Goal: Task Accomplishment & Management: Use online tool/utility

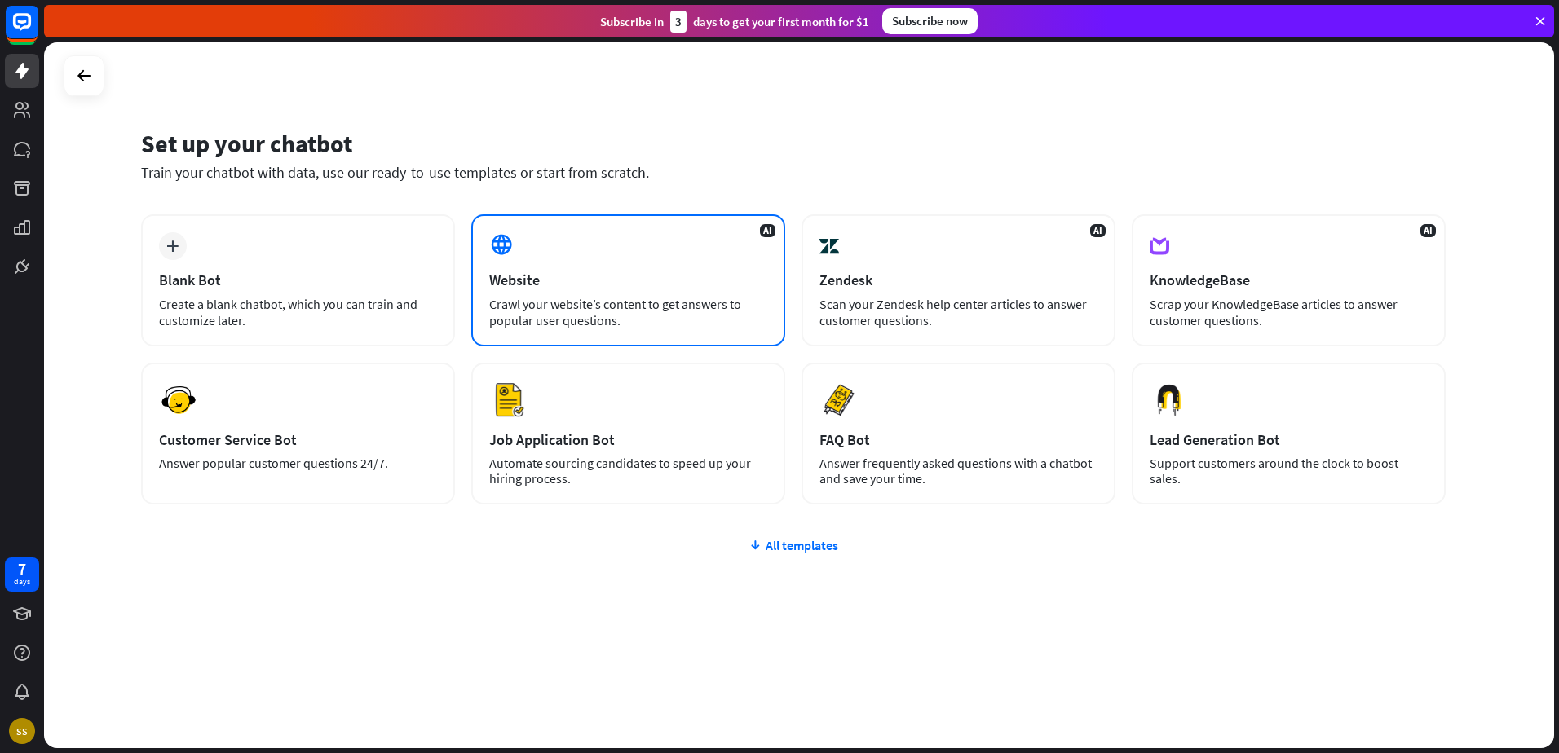
click at [681, 264] on div "AI Website Crawl your website’s content to get answers to popular user question…" at bounding box center [628, 280] width 314 height 132
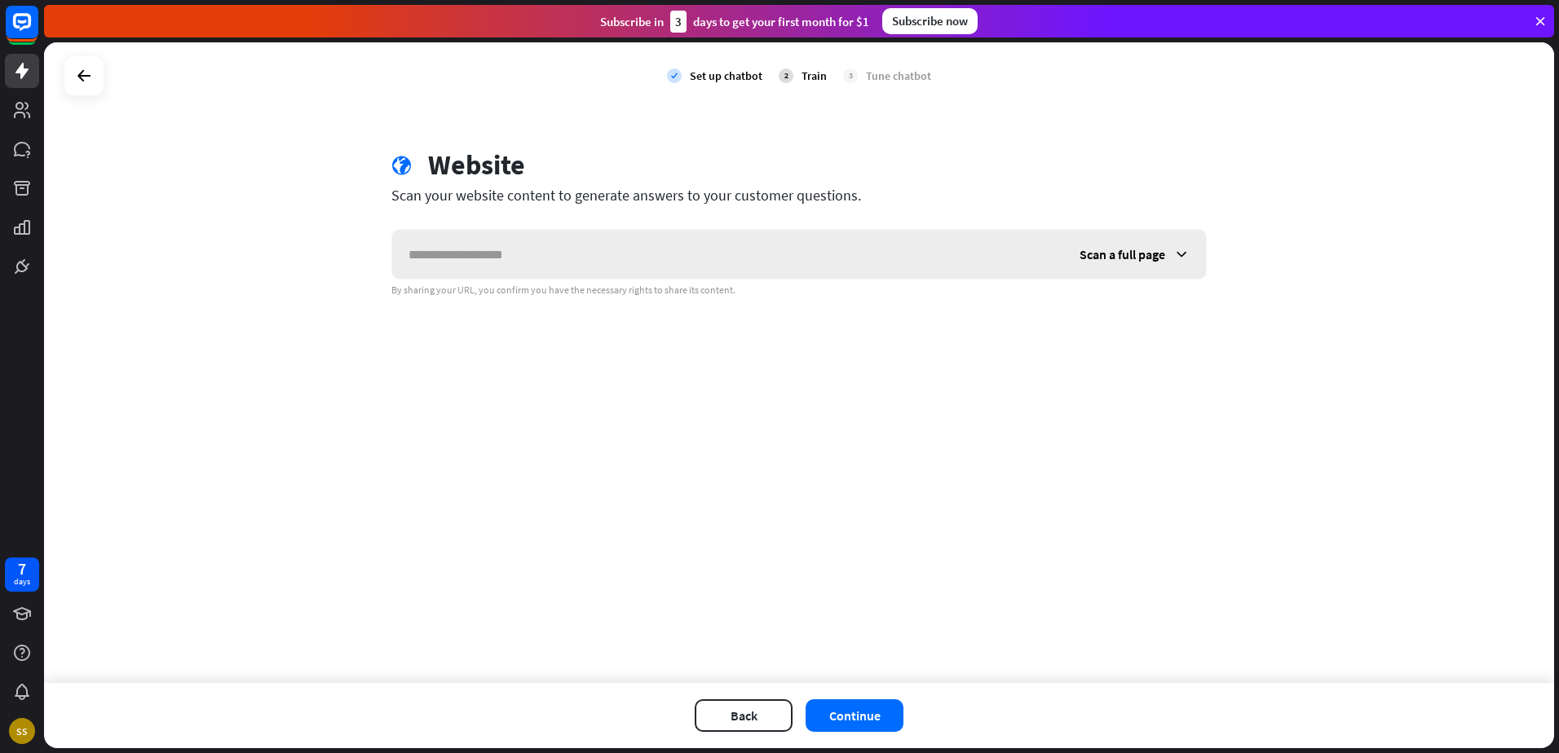
click at [717, 270] on input "text" at bounding box center [727, 254] width 671 height 49
type input "**********"
click at [863, 716] on button "Continue" at bounding box center [855, 716] width 98 height 33
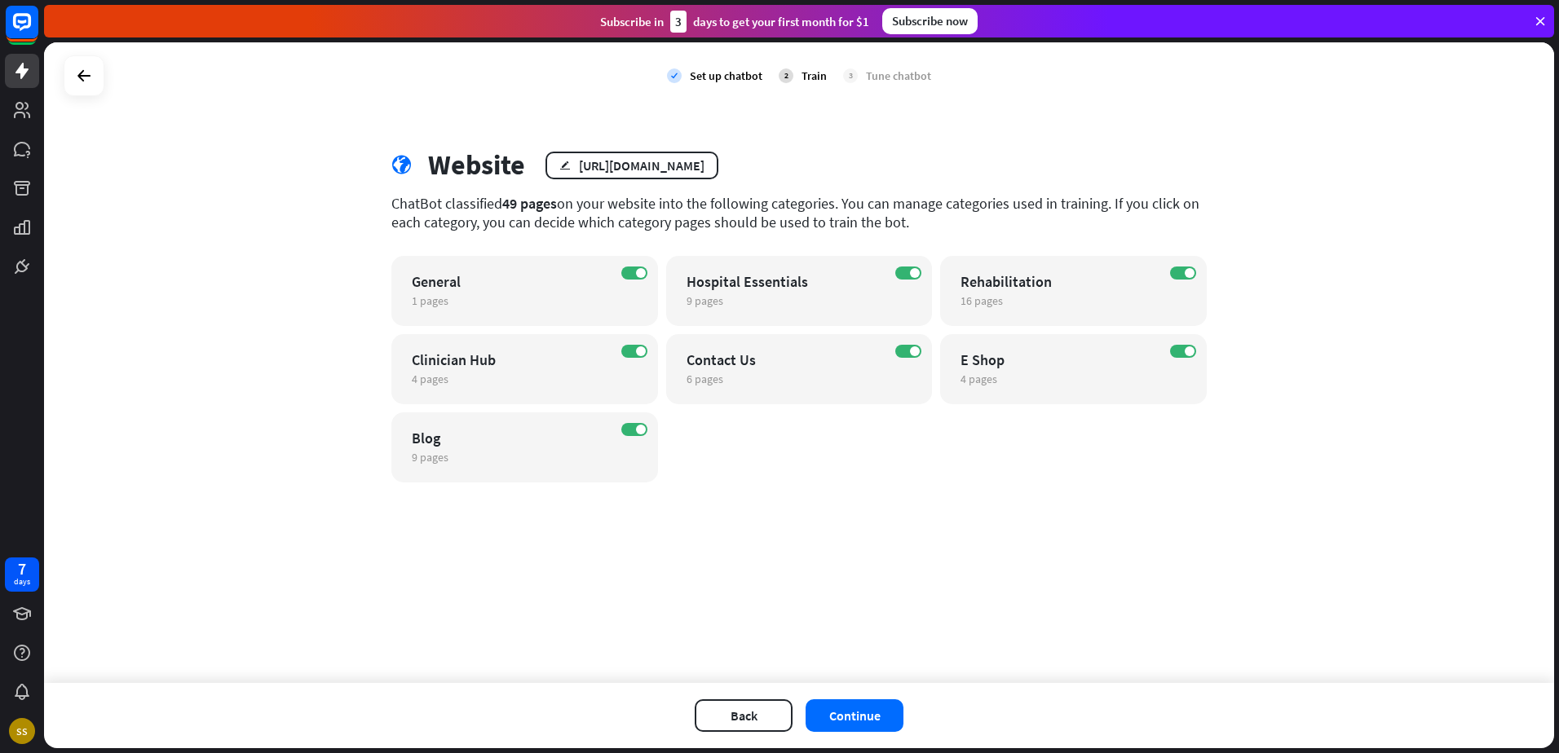
click at [791, 463] on div "ON General 1 pages edit ON Hospital Essentials 9 pages edit ON Rehabilitation 1…" at bounding box center [798, 369] width 815 height 227
click at [869, 718] on button "Continue" at bounding box center [855, 716] width 98 height 33
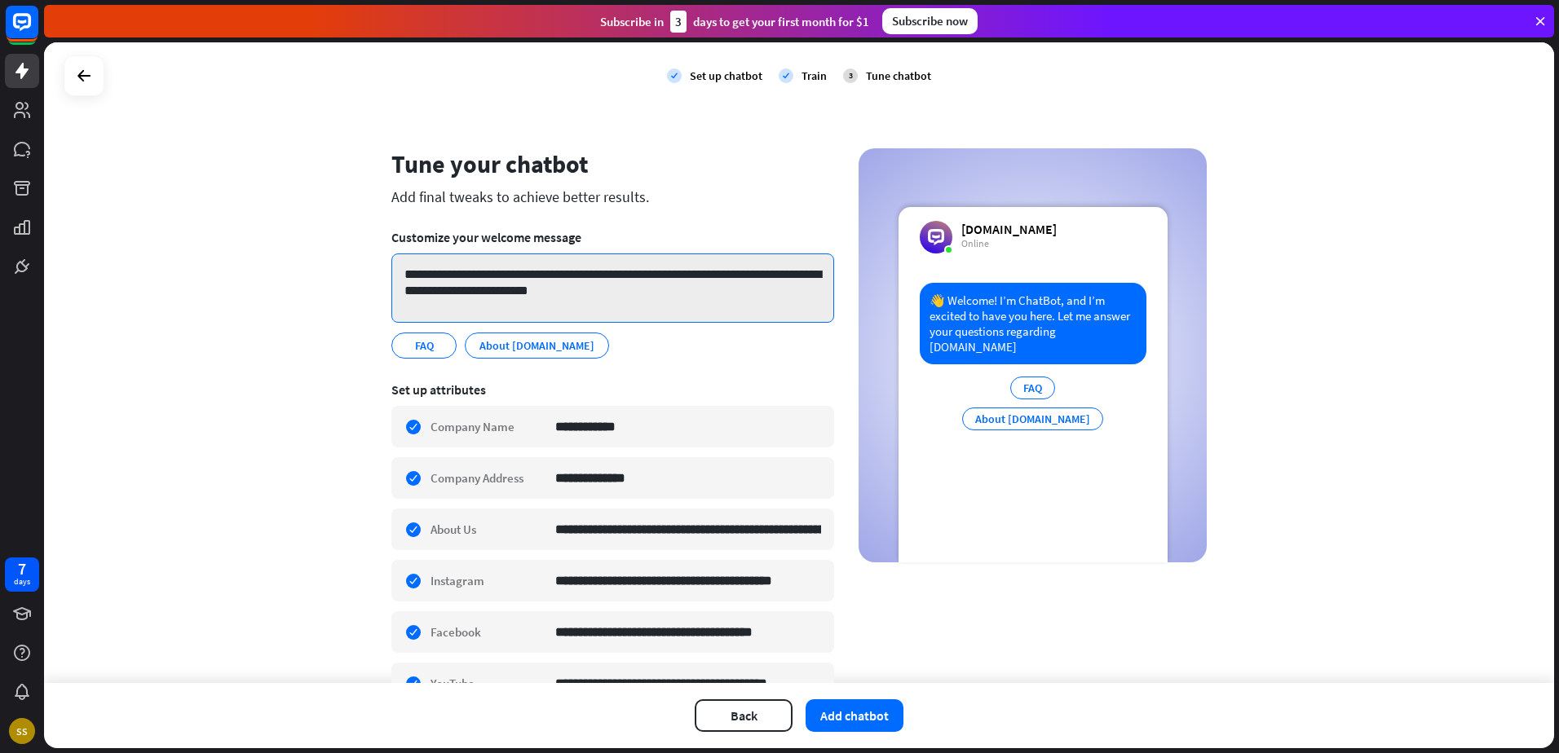
click at [680, 294] on textarea "**********" at bounding box center [612, 288] width 443 height 69
drag, startPoint x: 621, startPoint y: 283, endPoint x: 526, endPoint y: 285, distance: 95.4
click at [526, 285] on textarea "**********" at bounding box center [612, 288] width 443 height 69
click at [667, 300] on textarea "**********" at bounding box center [612, 288] width 443 height 69
drag, startPoint x: 687, startPoint y: 299, endPoint x: 476, endPoint y: 276, distance: 212.5
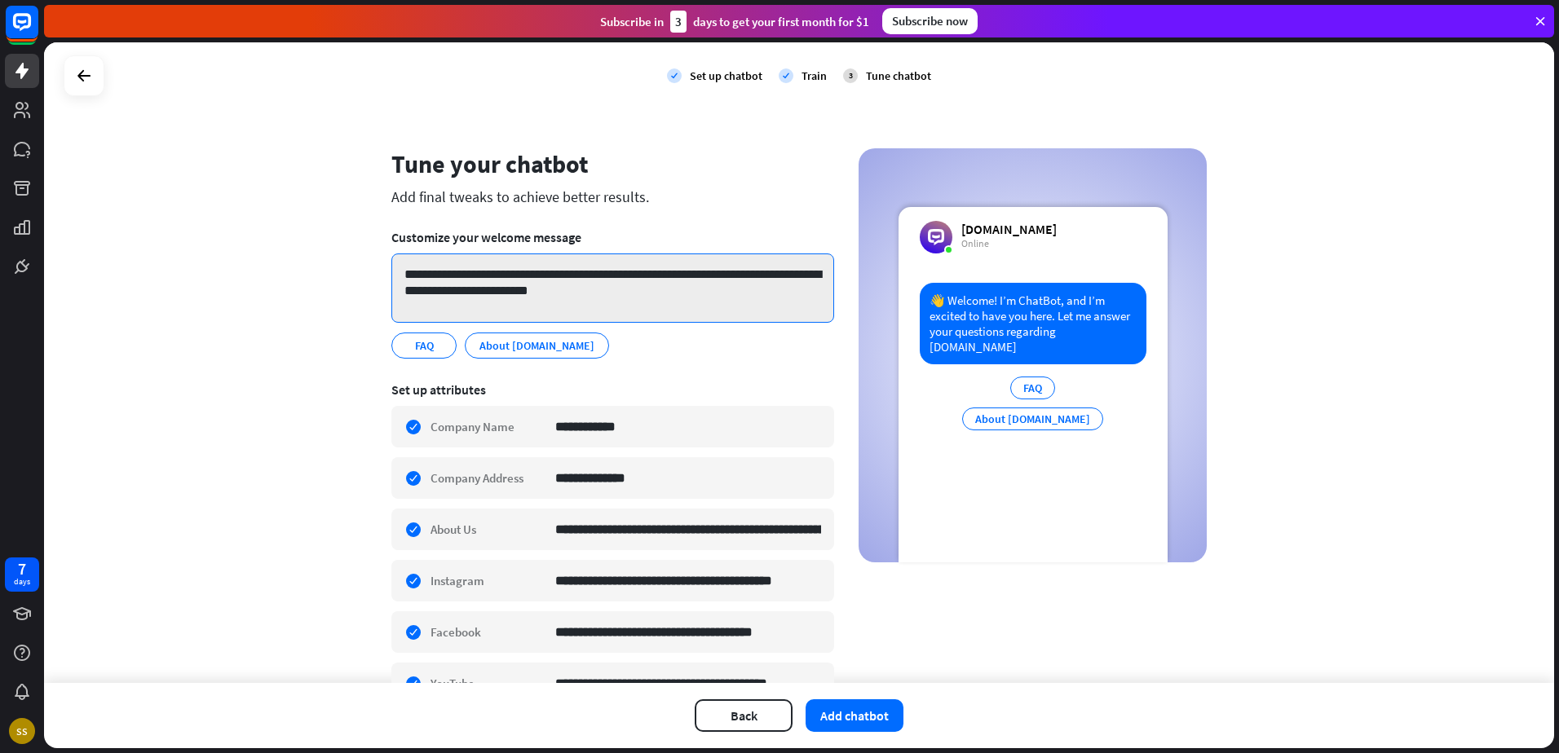
click at [476, 276] on textarea "**********" at bounding box center [612, 288] width 443 height 69
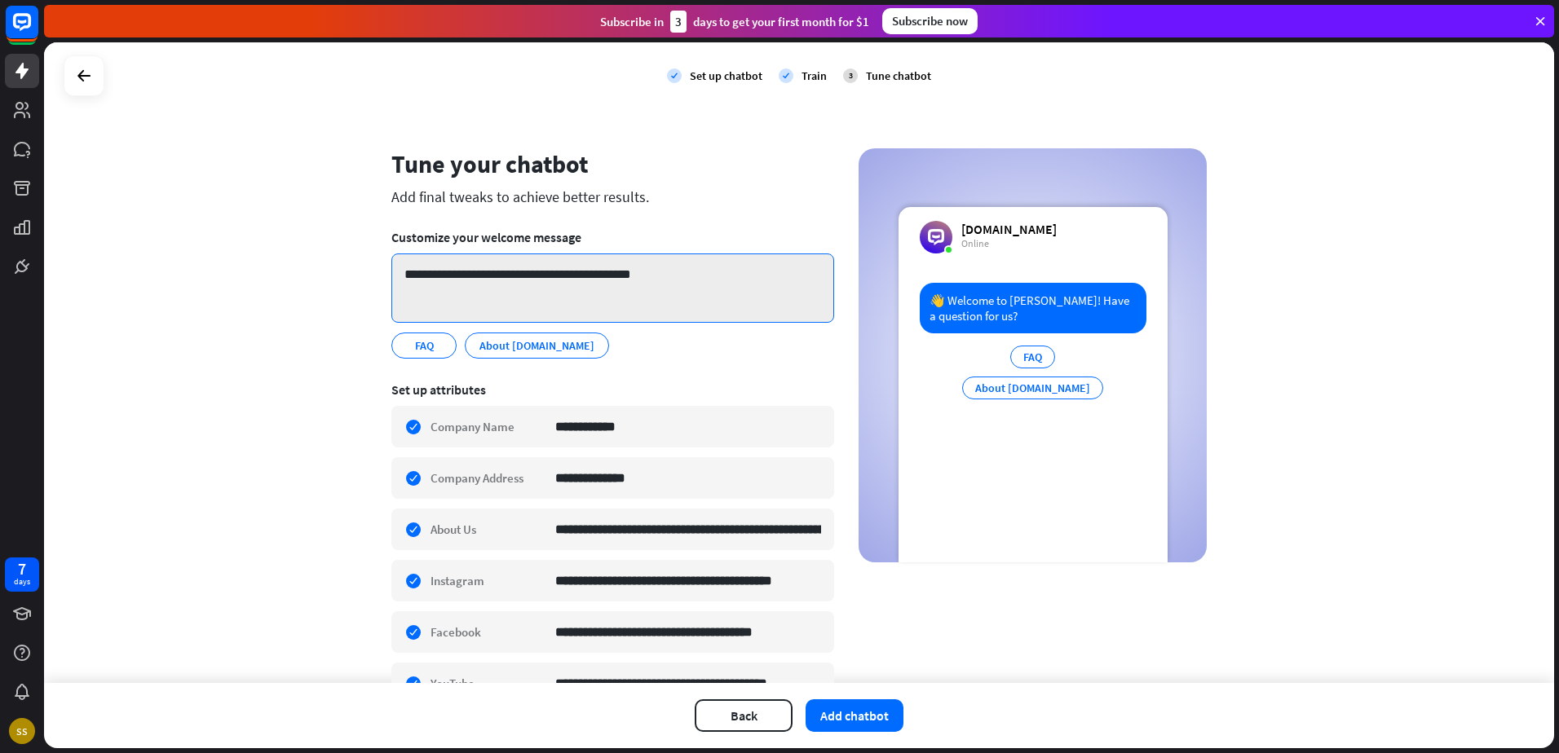
scroll to position [197, 0]
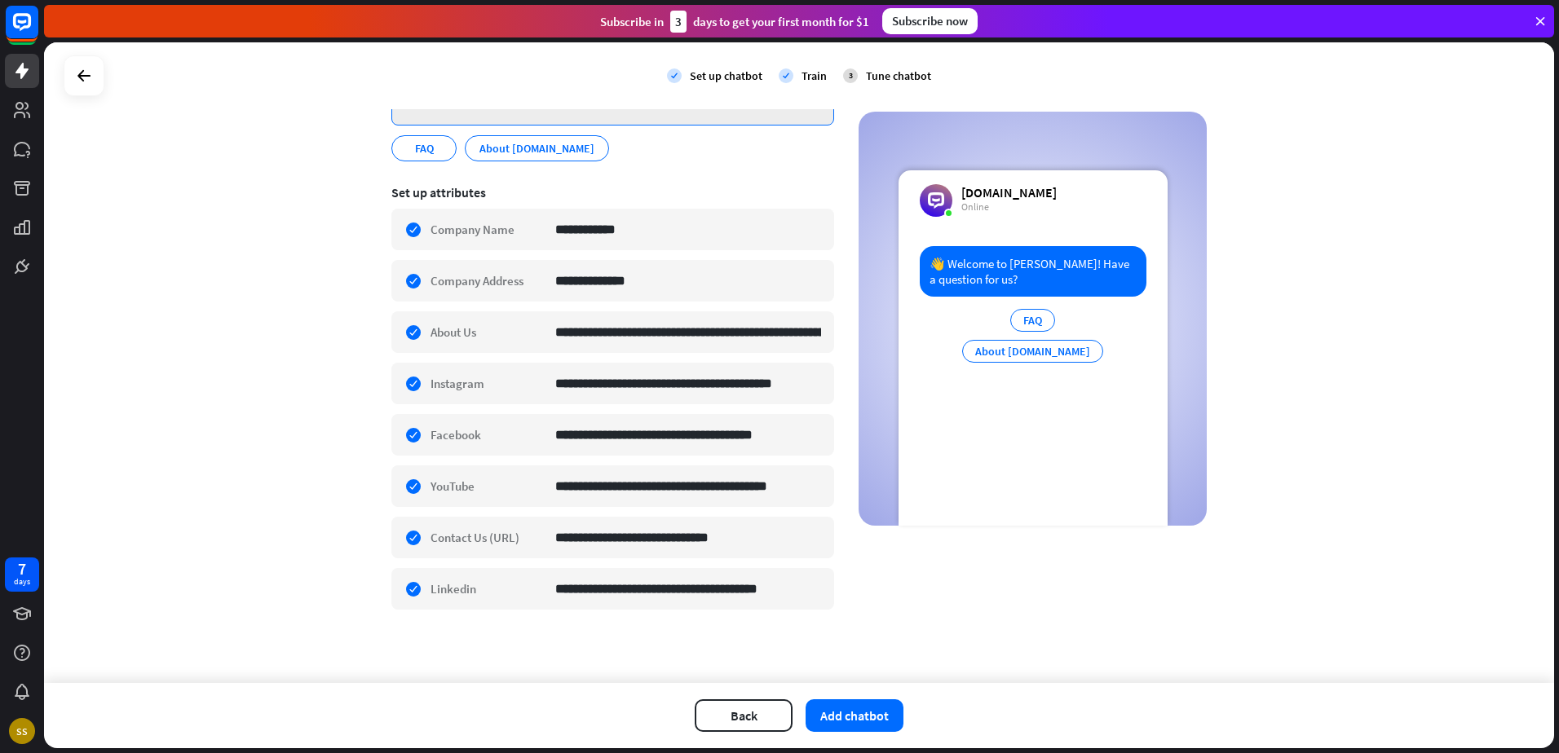
type textarea "**********"
click at [1413, 295] on div "**********" at bounding box center [799, 362] width 1510 height 641
click at [1066, 318] on div "FAQ About [DOMAIN_NAME]" at bounding box center [1032, 340] width 141 height 62
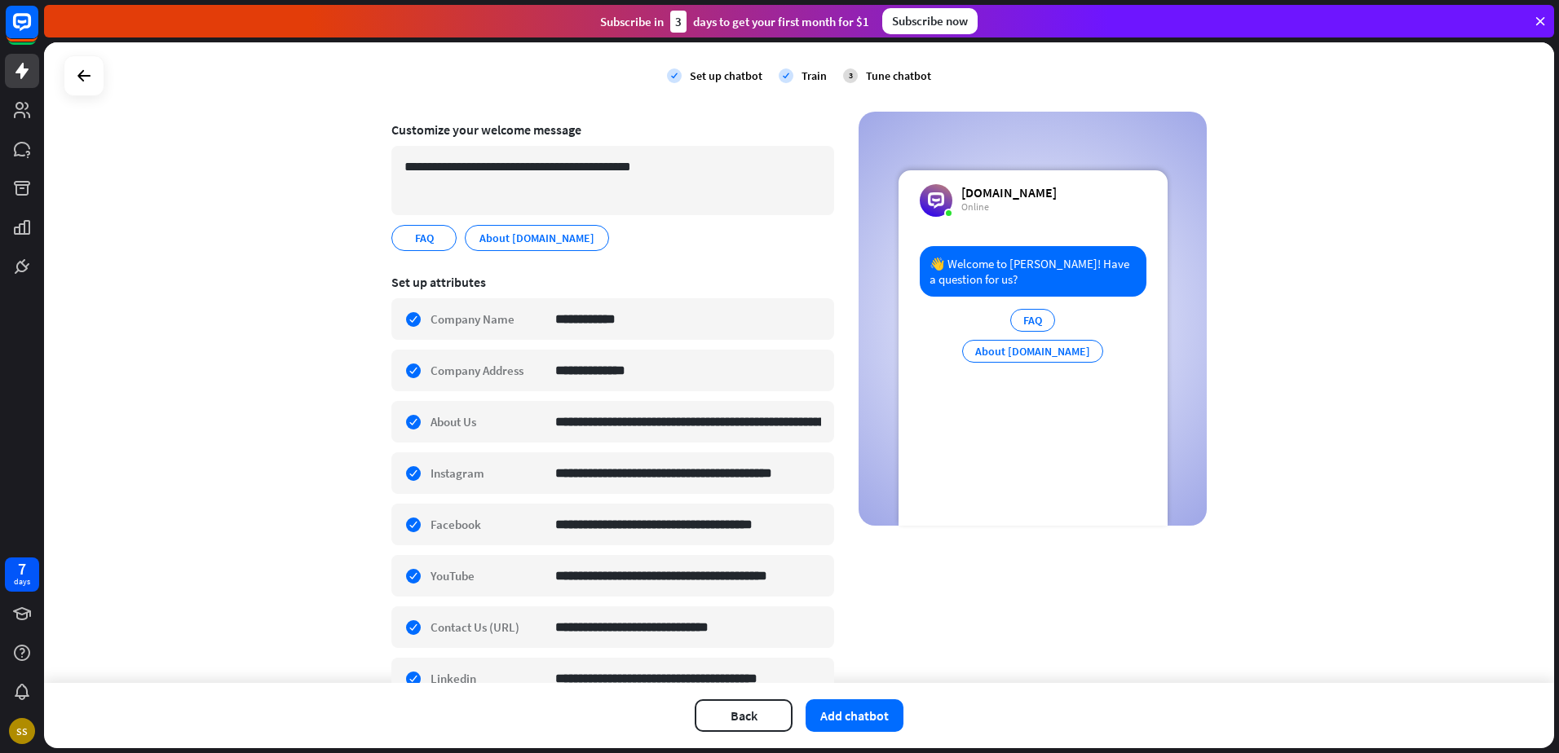
scroll to position [0, 0]
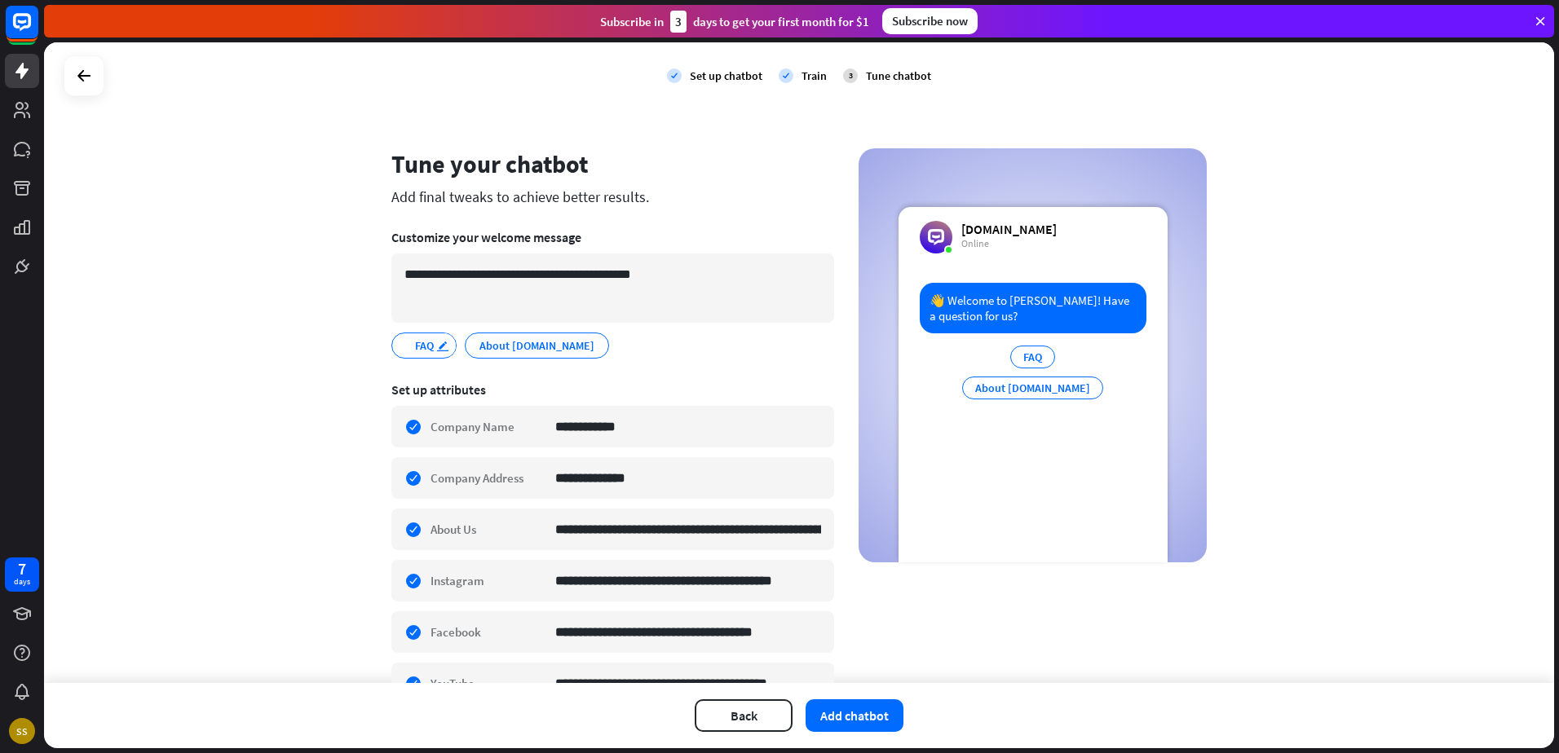
click at [444, 346] on div "edit" at bounding box center [445, 344] width 20 height 23
click at [711, 362] on section "**********" at bounding box center [612, 294] width 443 height 152
click at [418, 345] on span "FAQ" at bounding box center [424, 346] width 22 height 18
click at [506, 340] on span "About [DOMAIN_NAME]" at bounding box center [537, 346] width 118 height 18
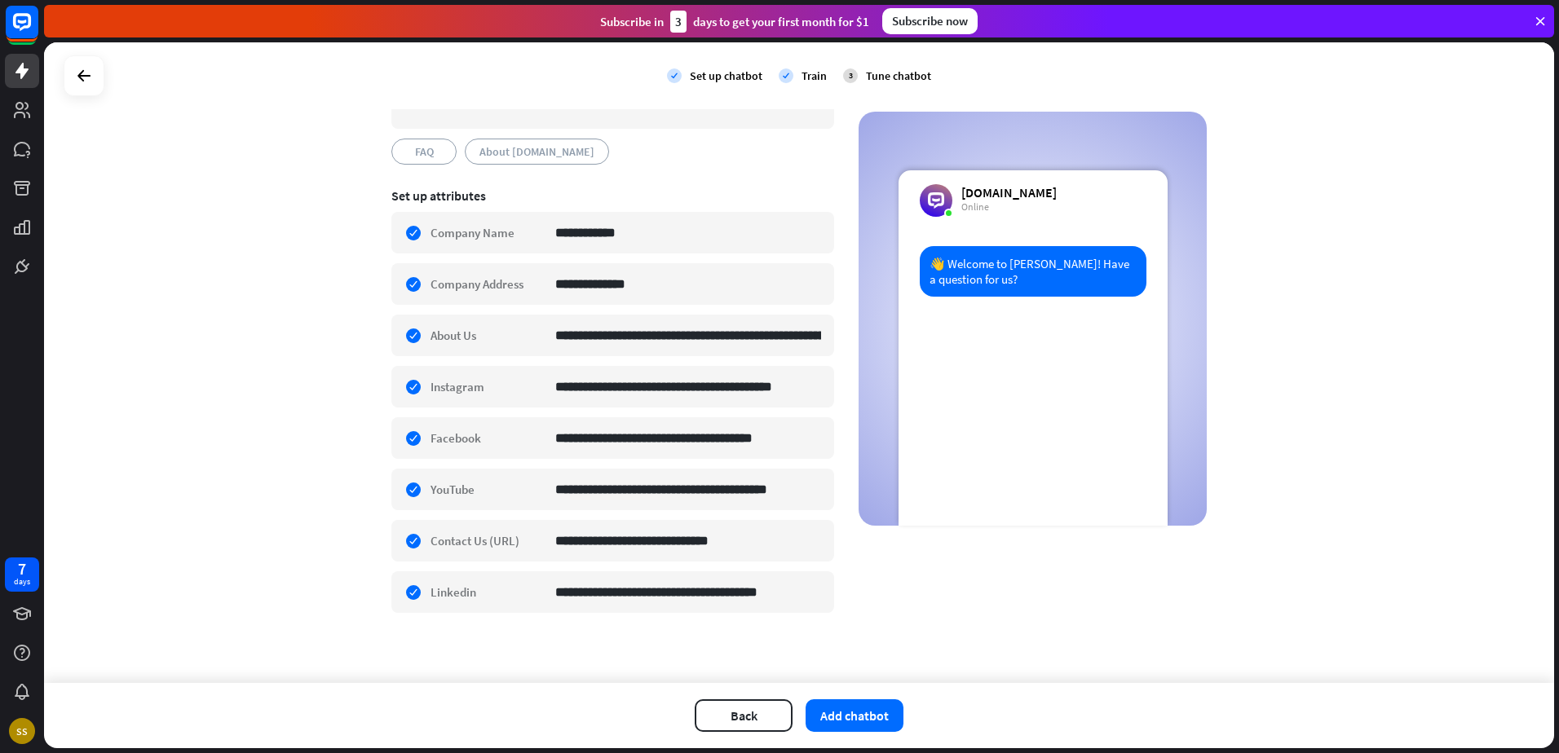
scroll to position [197, 0]
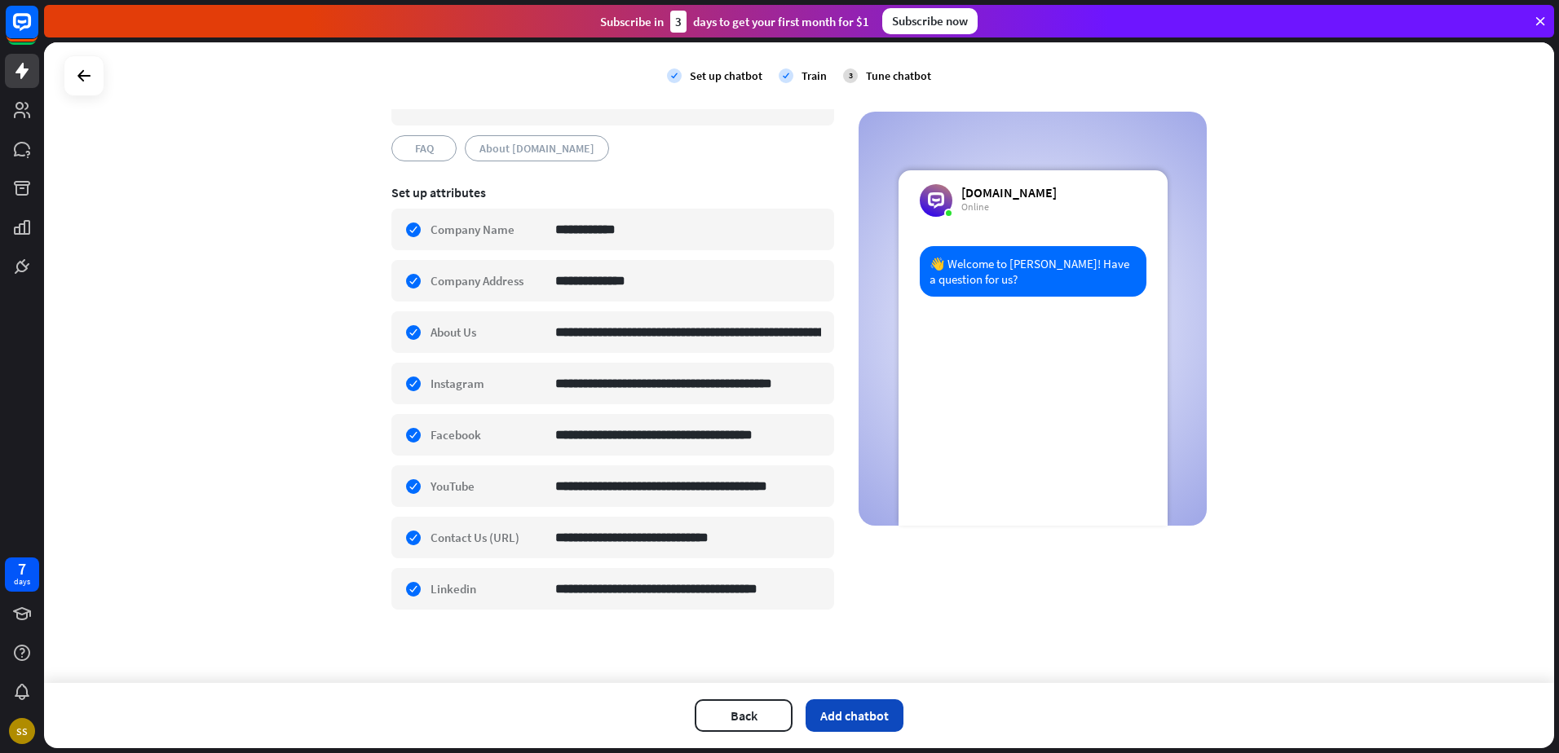
click at [860, 722] on button "Add chatbot" at bounding box center [855, 716] width 98 height 33
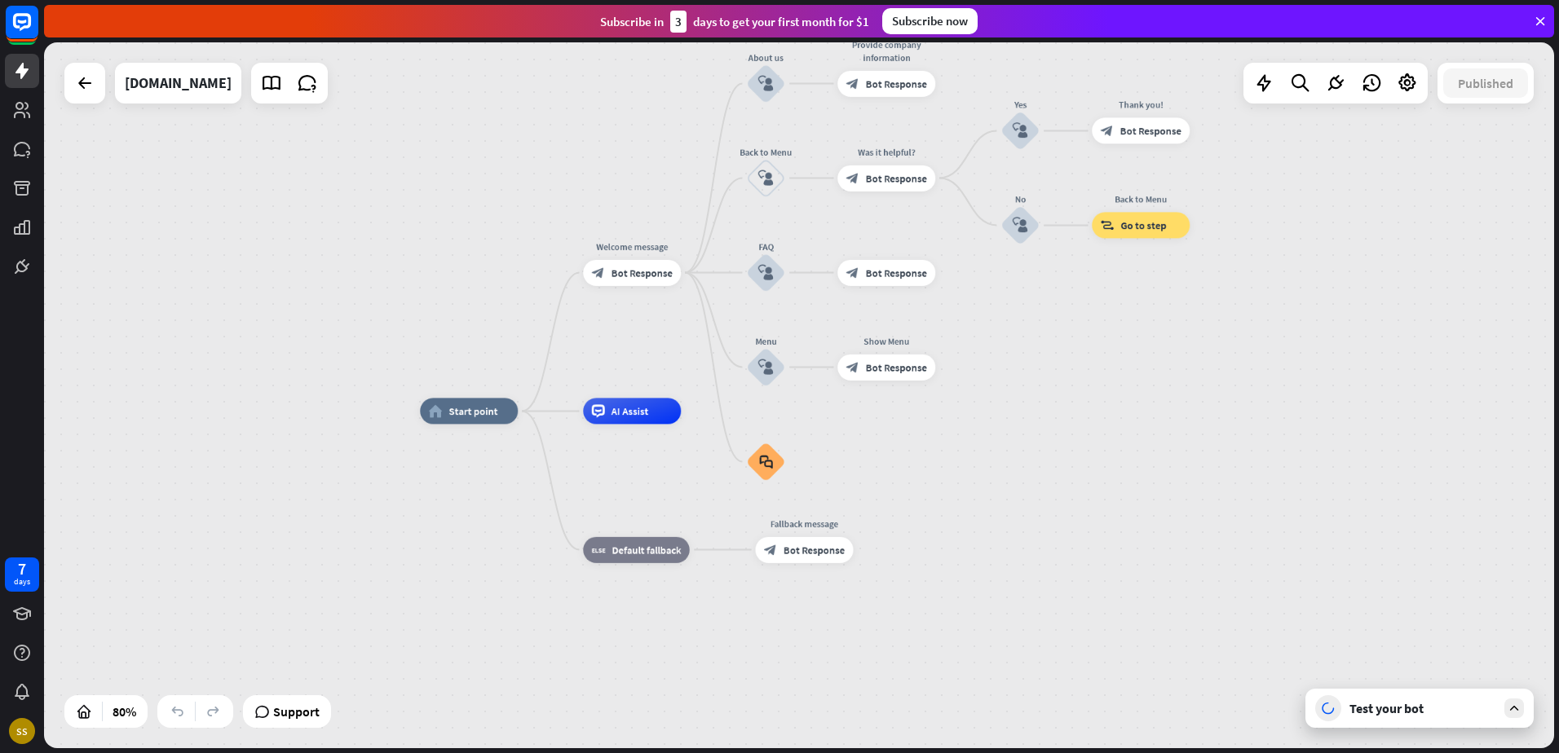
drag, startPoint x: 1149, startPoint y: 408, endPoint x: 1143, endPoint y: 466, distance: 58.2
drag, startPoint x: 1107, startPoint y: 417, endPoint x: 1107, endPoint y: 459, distance: 42.4
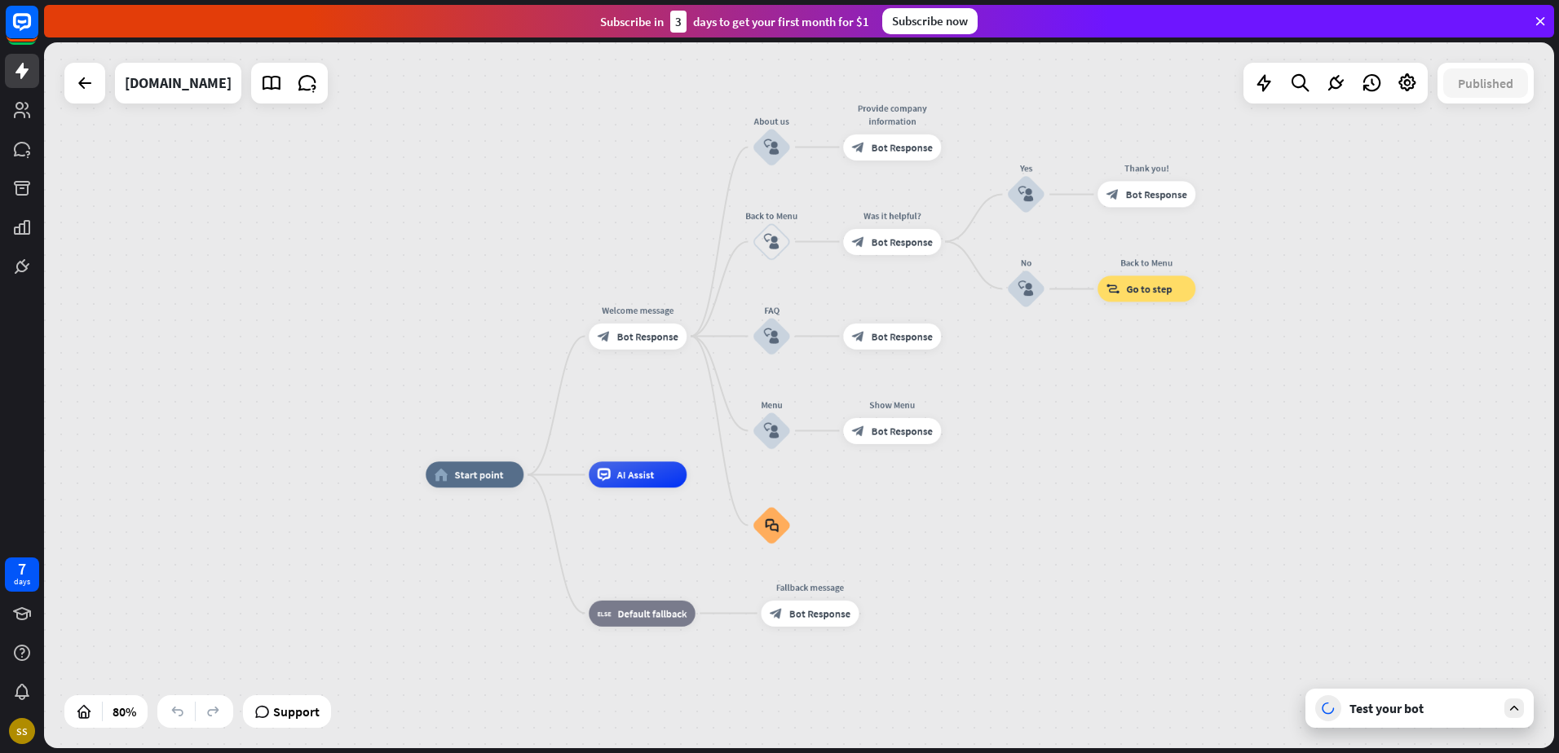
drag, startPoint x: 1119, startPoint y: 398, endPoint x: 1124, endPoint y: 460, distance: 62.2
click at [1124, 460] on div "home_2 Start point Welcome message block_bot_response Bot Response About us blo…" at bounding box center [799, 395] width 1510 height 706
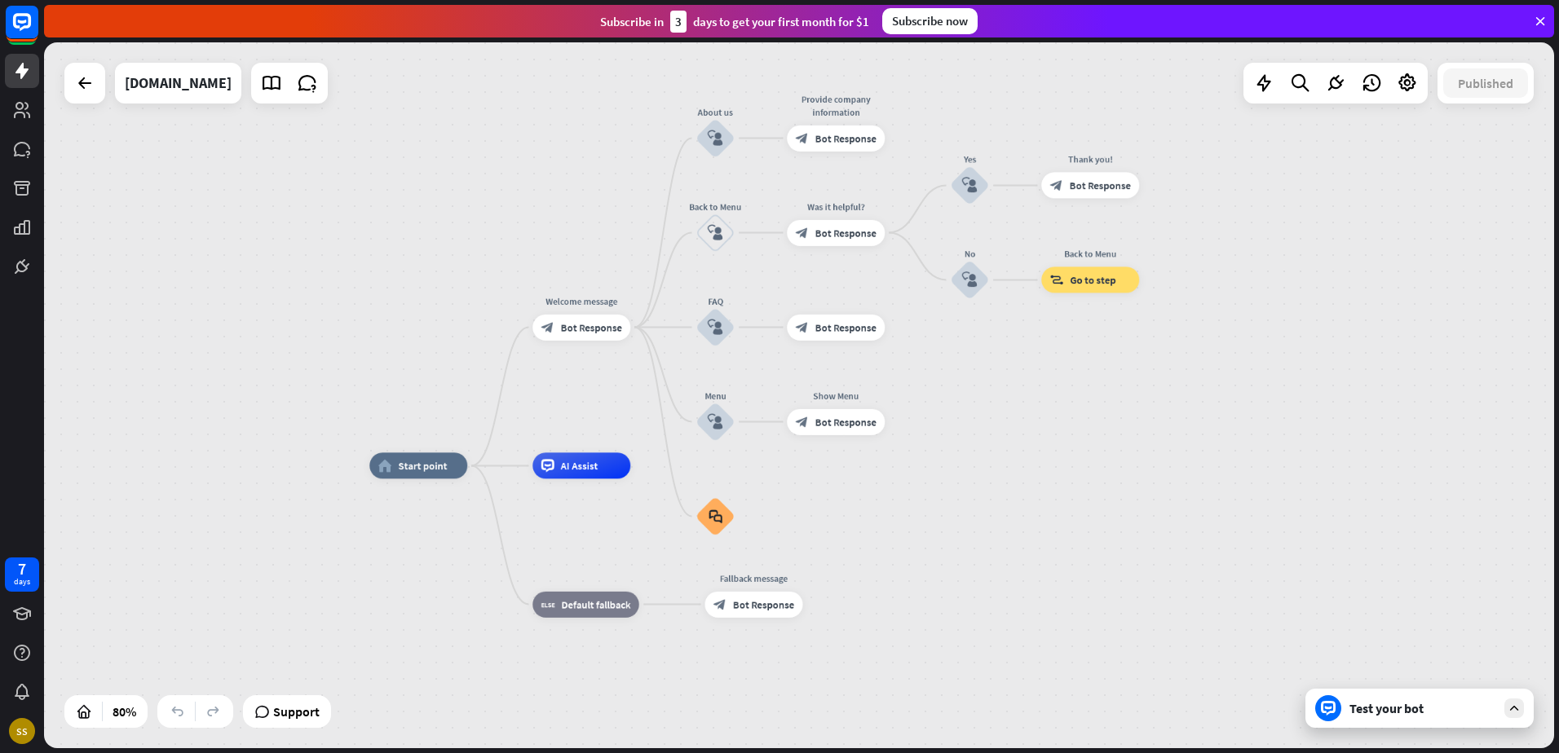
drag, startPoint x: 412, startPoint y: 570, endPoint x: 744, endPoint y: 736, distance: 371.2
click at [357, 563] on div "home_2 Start point Welcome message block_bot_response Bot Response About us blo…" at bounding box center [799, 395] width 1510 height 706
click at [1404, 729] on div "home_2 Start point Welcome message block_bot_response Bot Response About us blo…" at bounding box center [975, 748] width 1208 height 565
click at [1402, 715] on div "Test your bot" at bounding box center [1422, 708] width 147 height 16
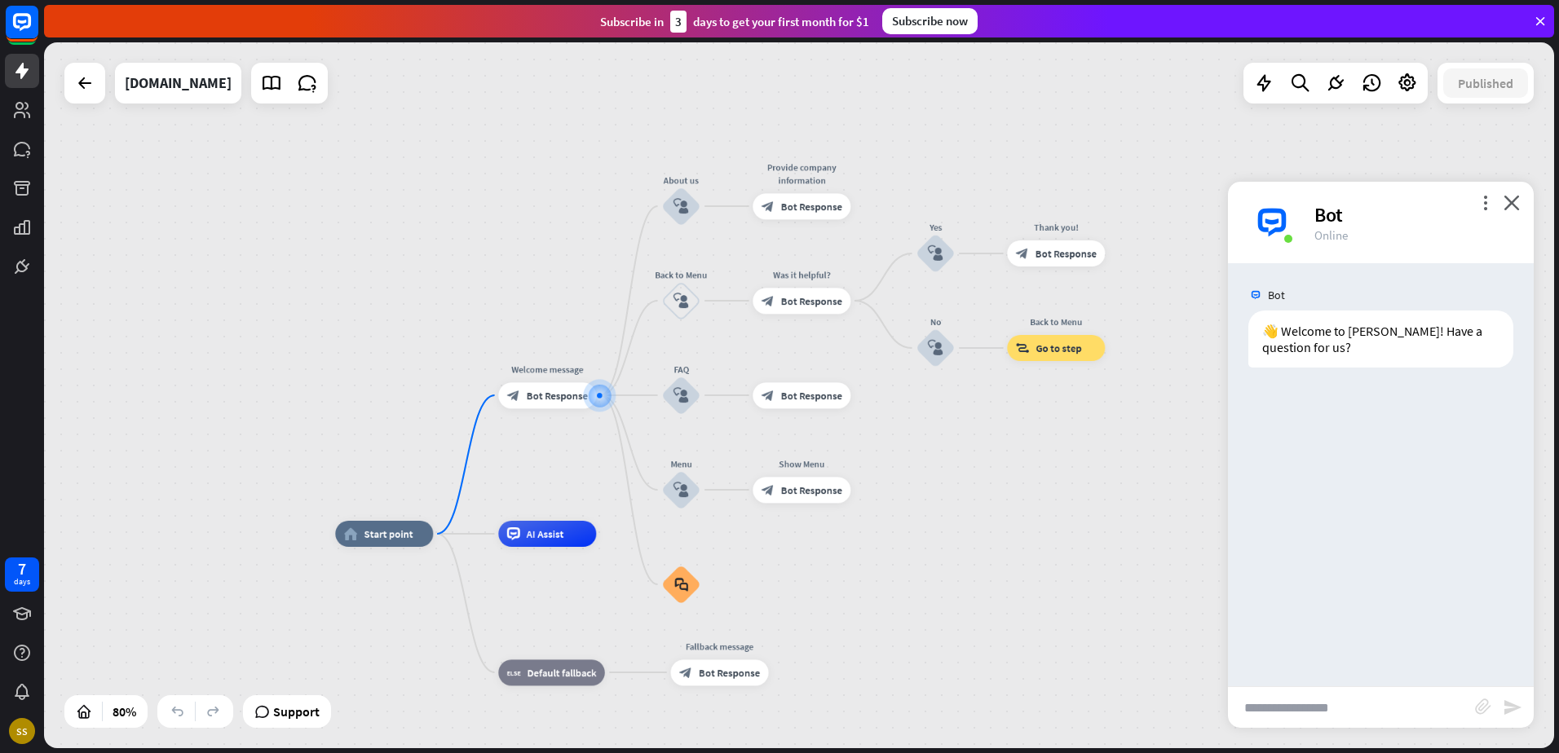
click at [1312, 708] on input "text" at bounding box center [1351, 707] width 247 height 41
type input "**********"
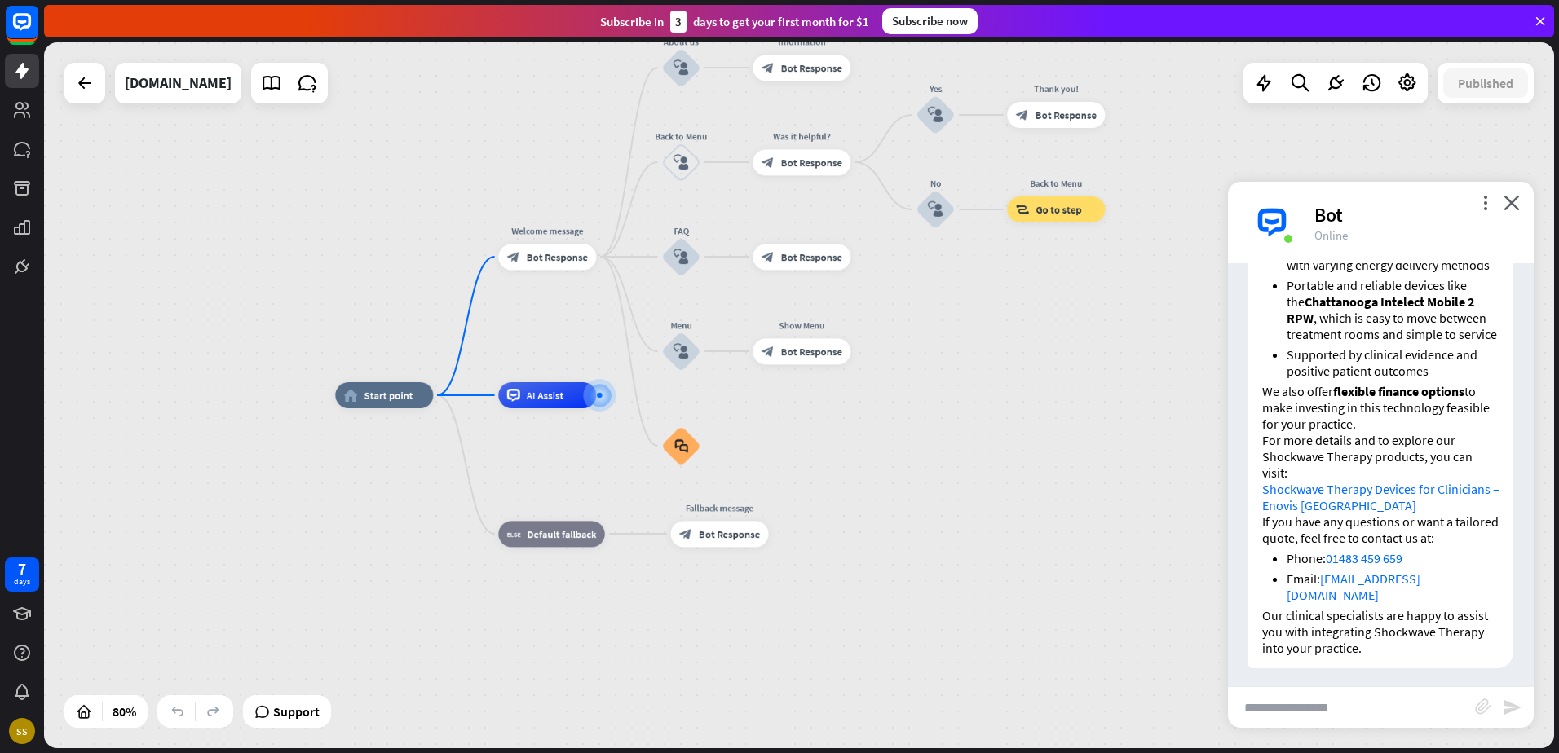
scroll to position [469, 0]
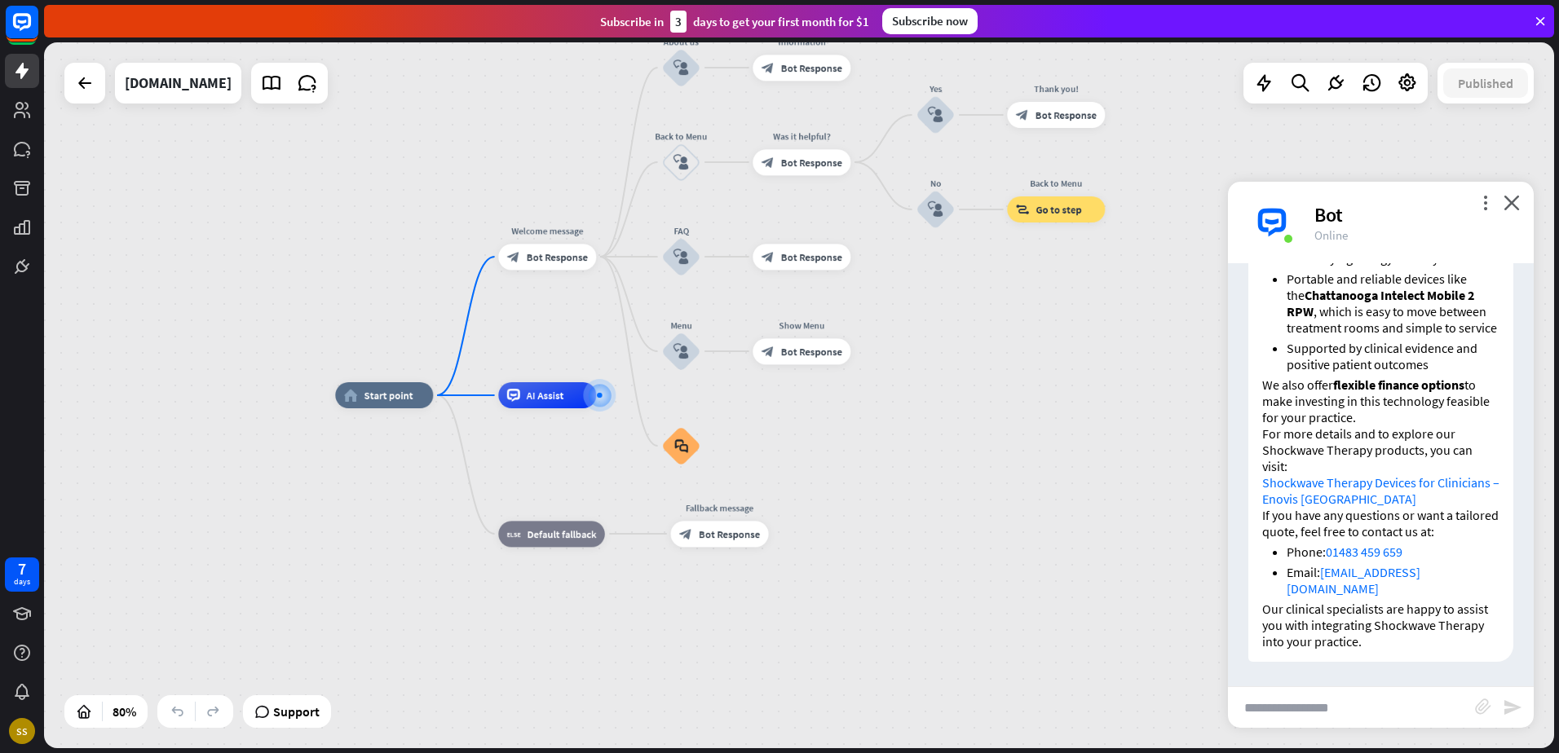
click at [1370, 702] on input "text" at bounding box center [1351, 707] width 247 height 41
click at [1373, 709] on input "text" at bounding box center [1351, 707] width 247 height 41
type input "**********"
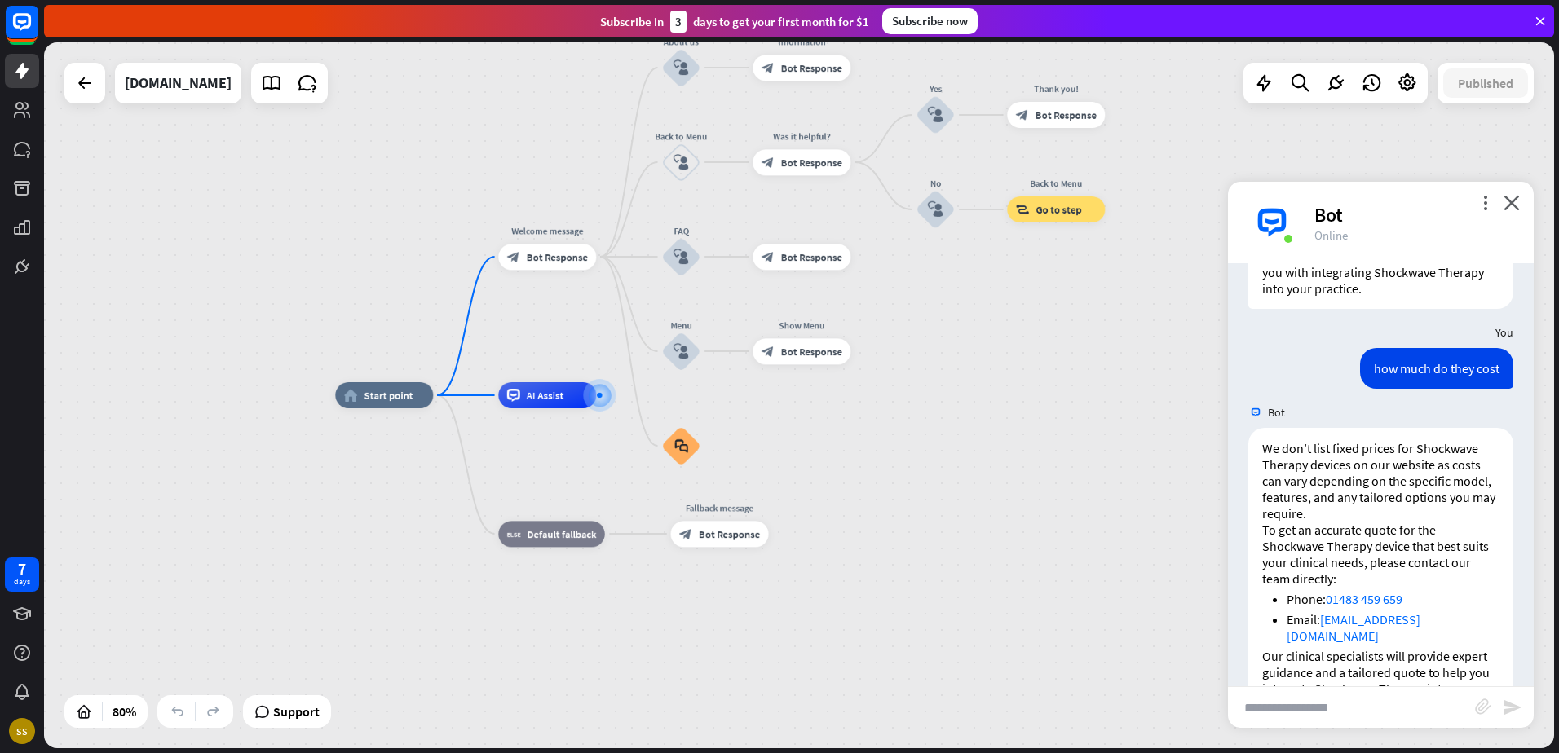
scroll to position [869, 0]
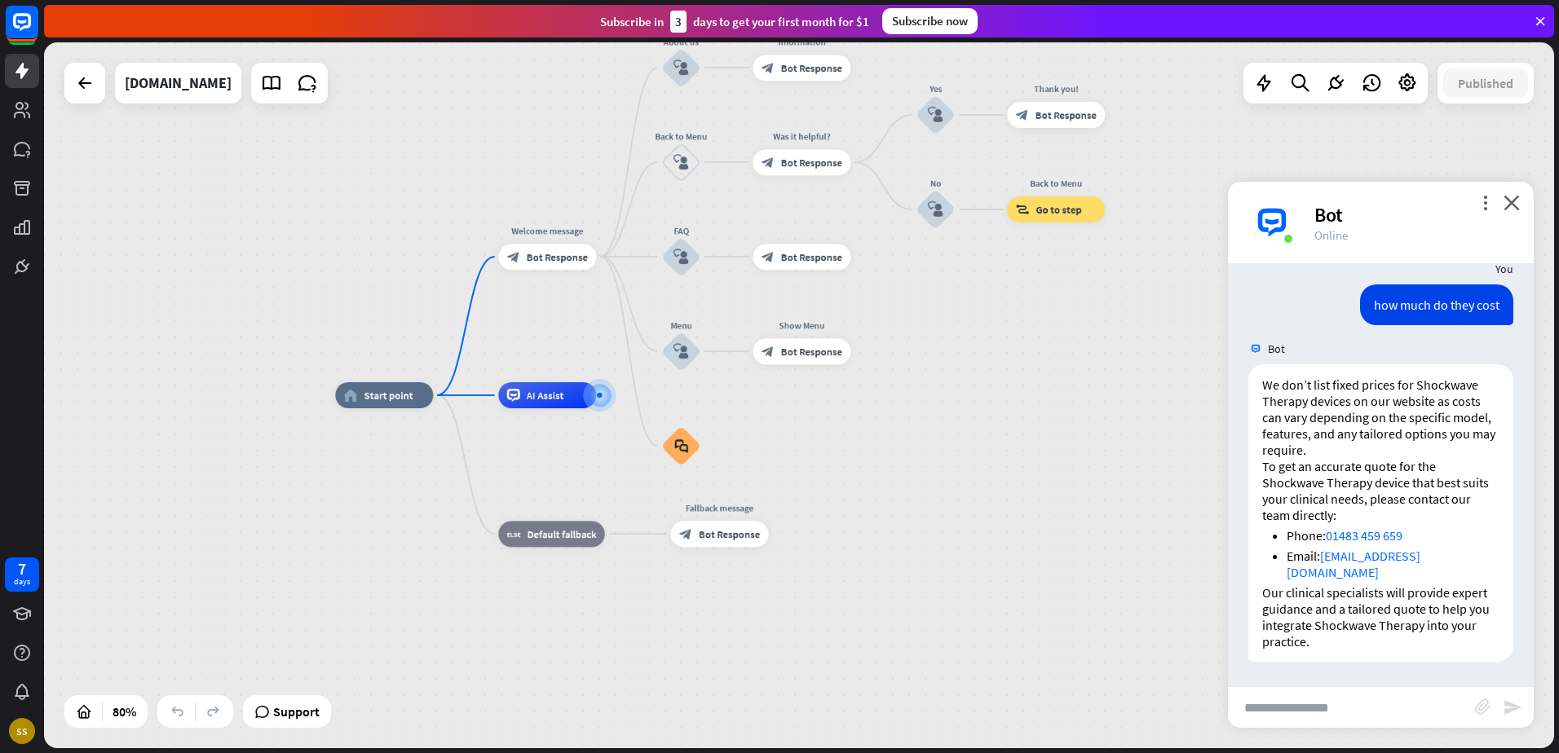
click at [1380, 697] on input "text" at bounding box center [1351, 707] width 247 height 41
type input "**********"
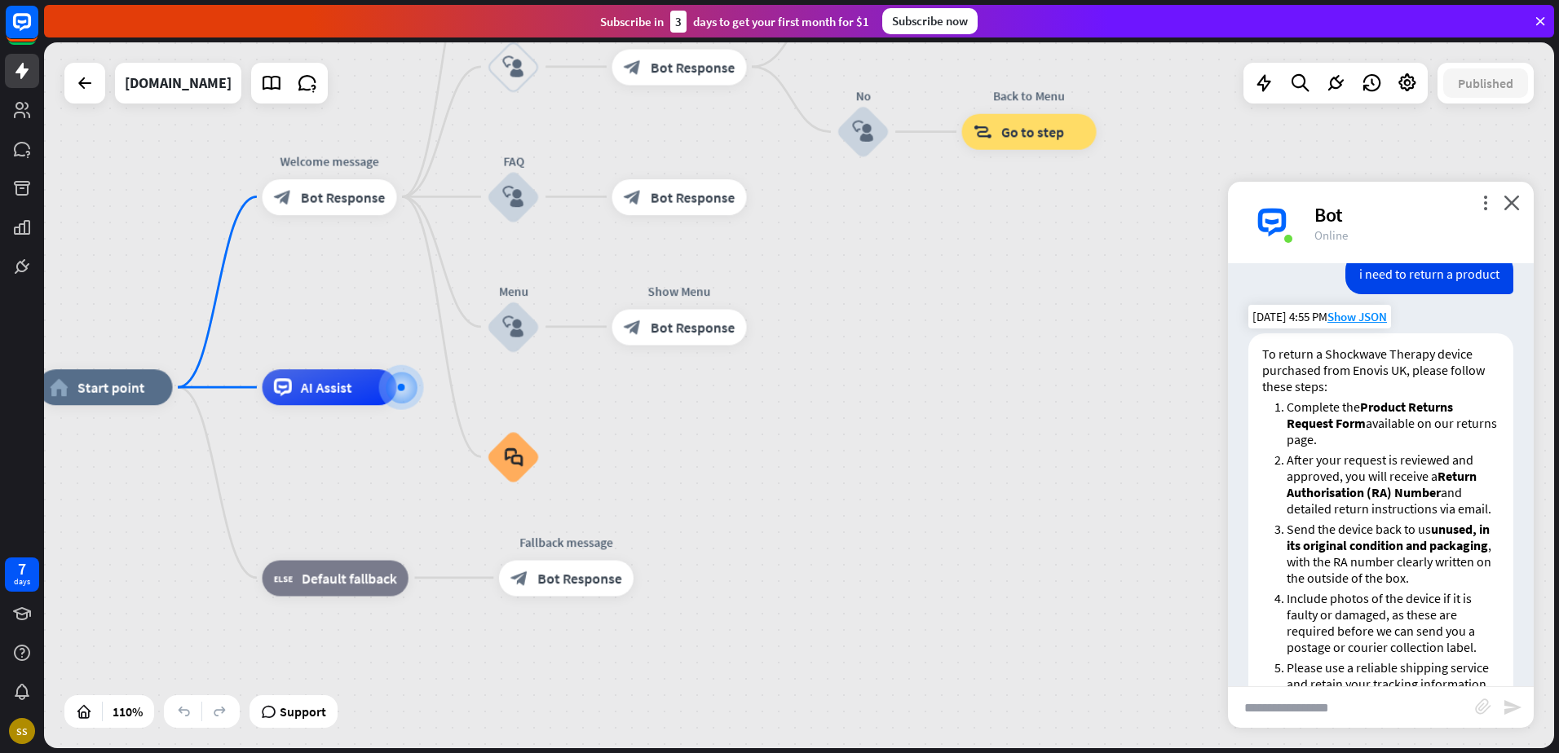
scroll to position [1176, 0]
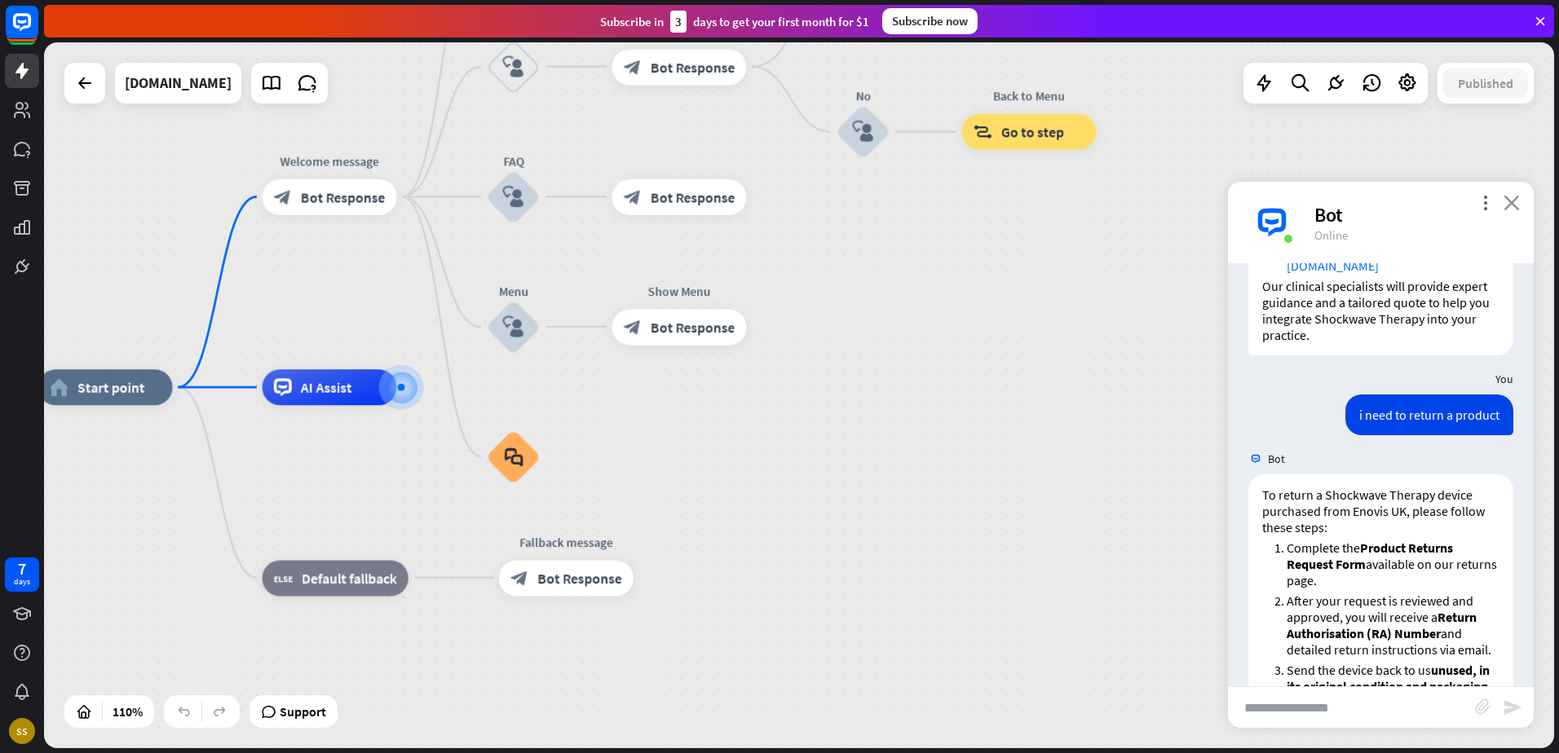
click at [1511, 201] on icon "close" at bounding box center [1511, 202] width 16 height 15
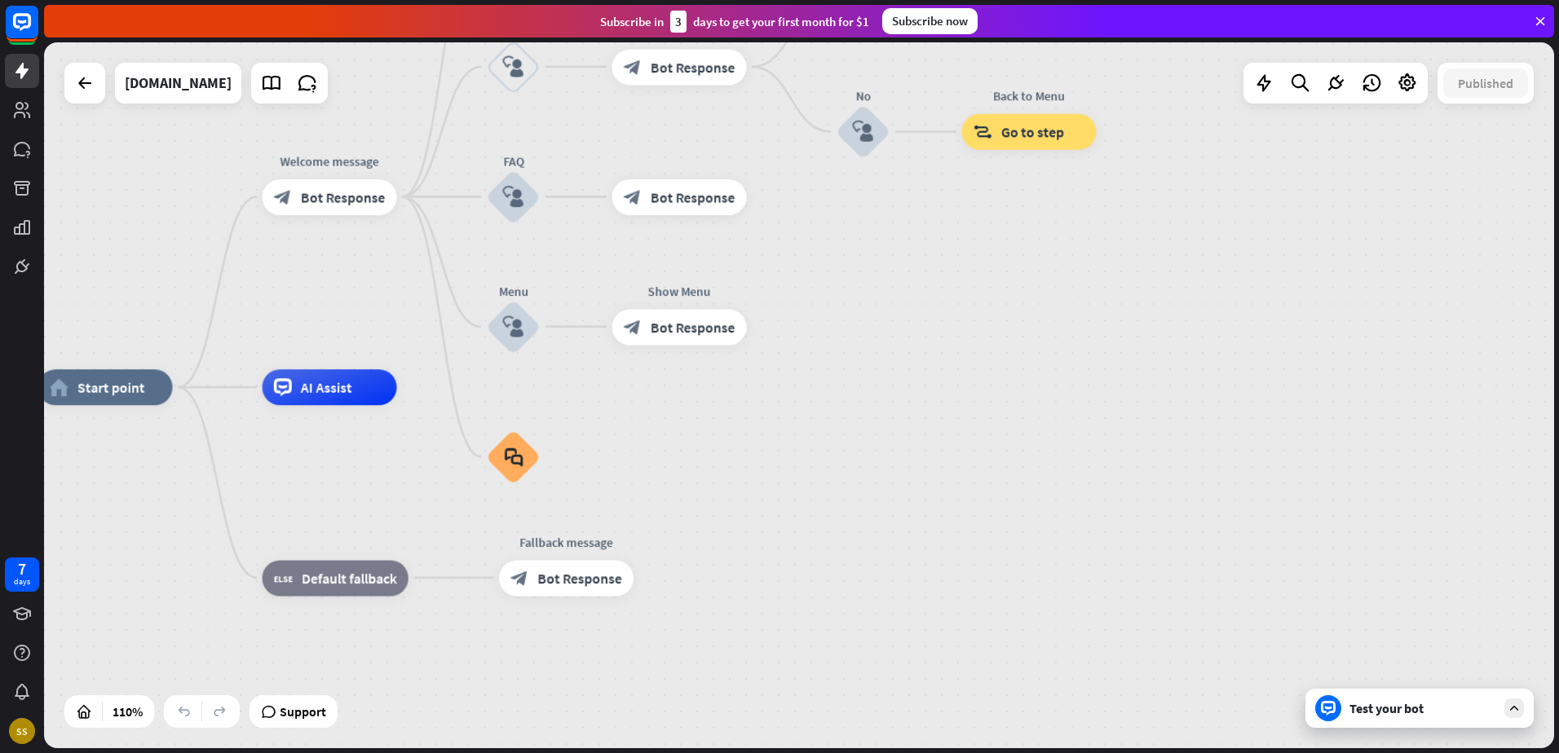
click at [1418, 709] on div "Test your bot" at bounding box center [1422, 708] width 147 height 16
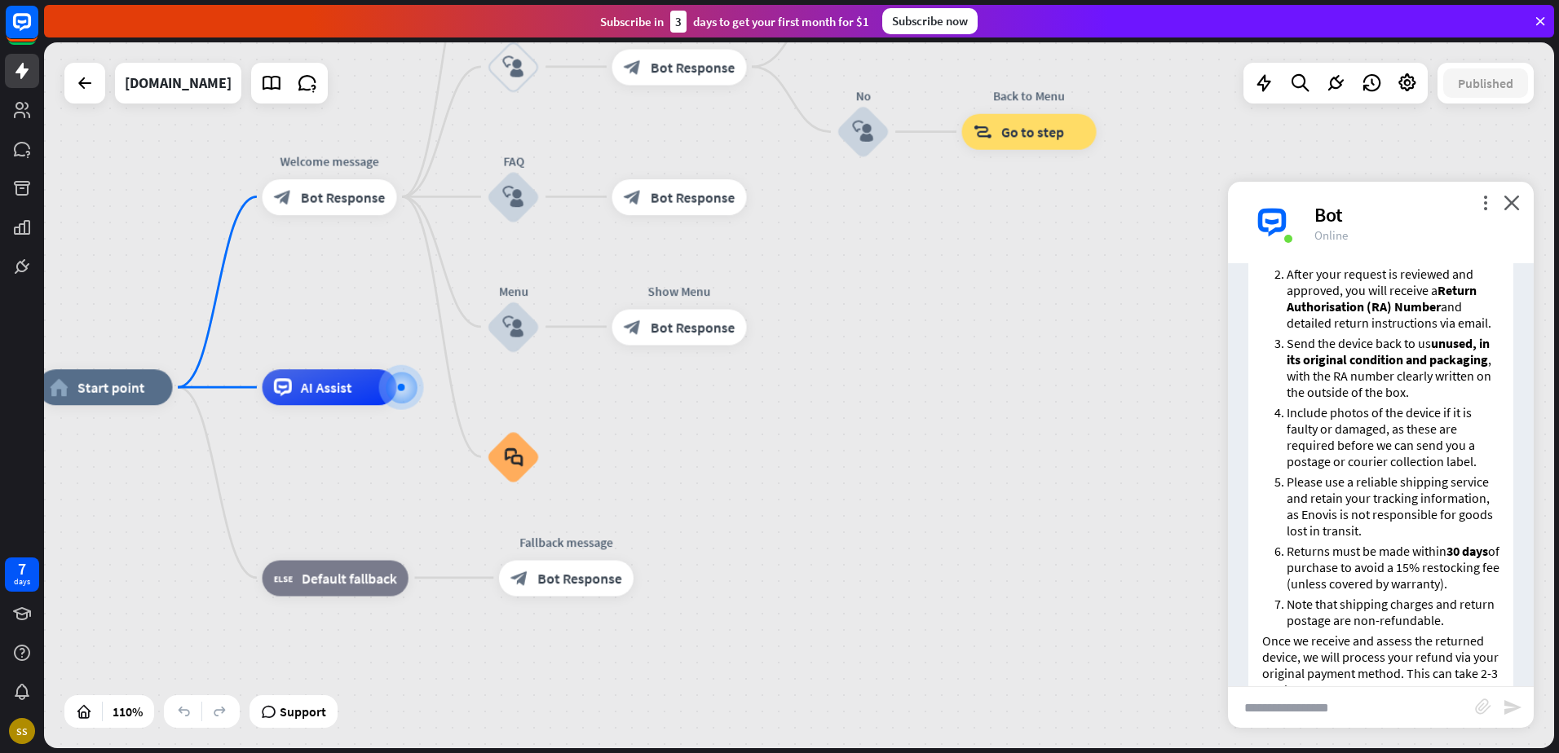
scroll to position [1665, 0]
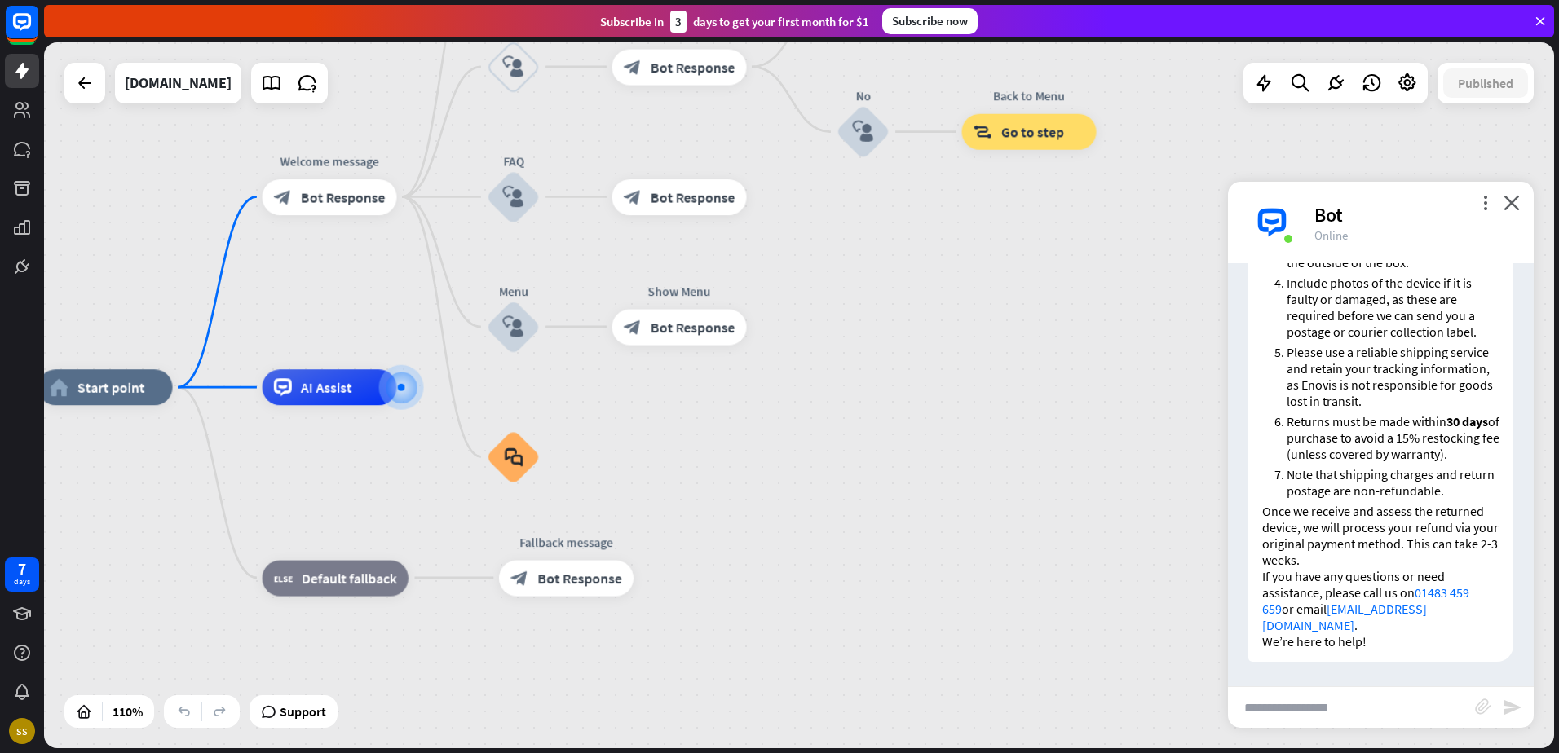
click at [1382, 717] on input "text" at bounding box center [1351, 707] width 247 height 41
type input "**********"
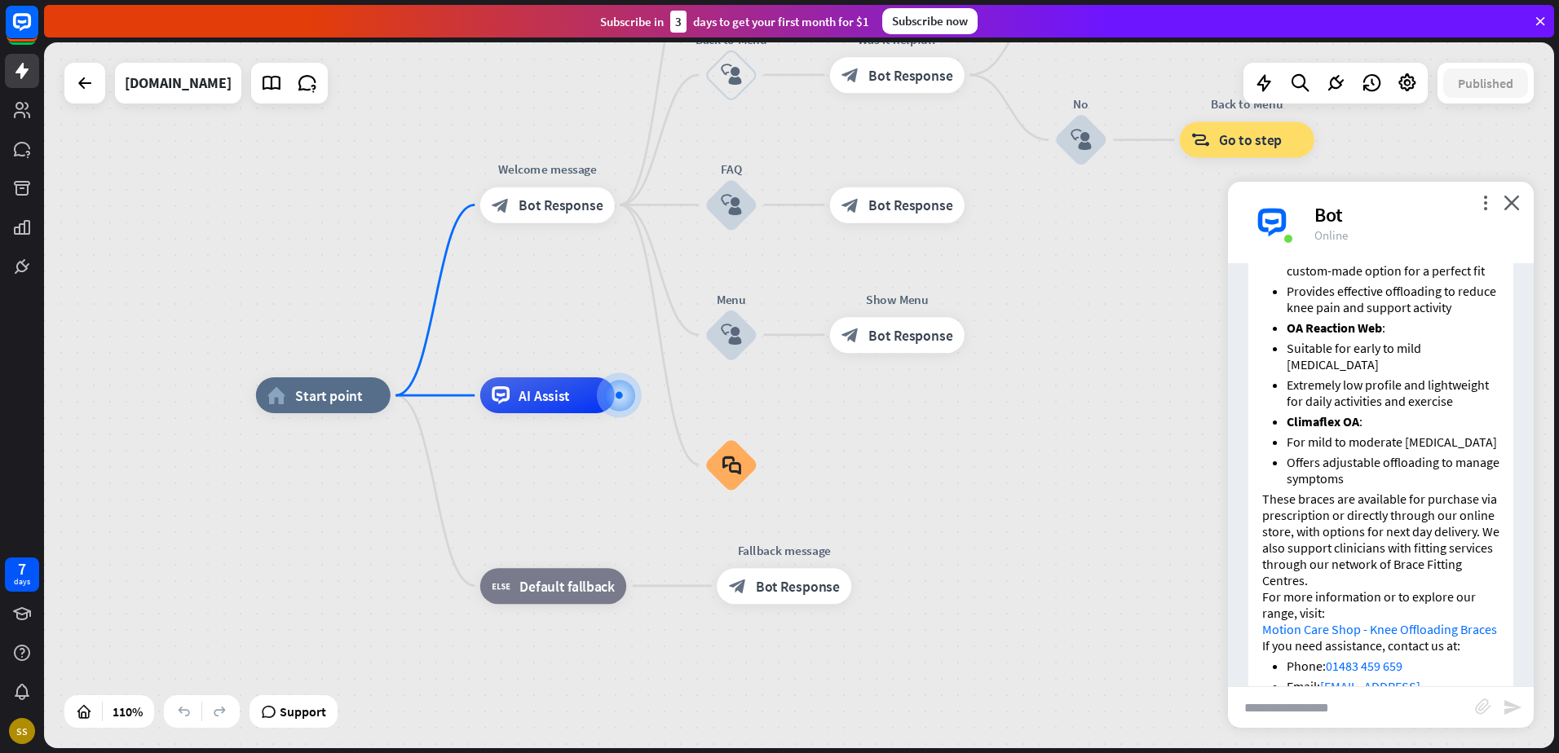
scroll to position [2554, 0]
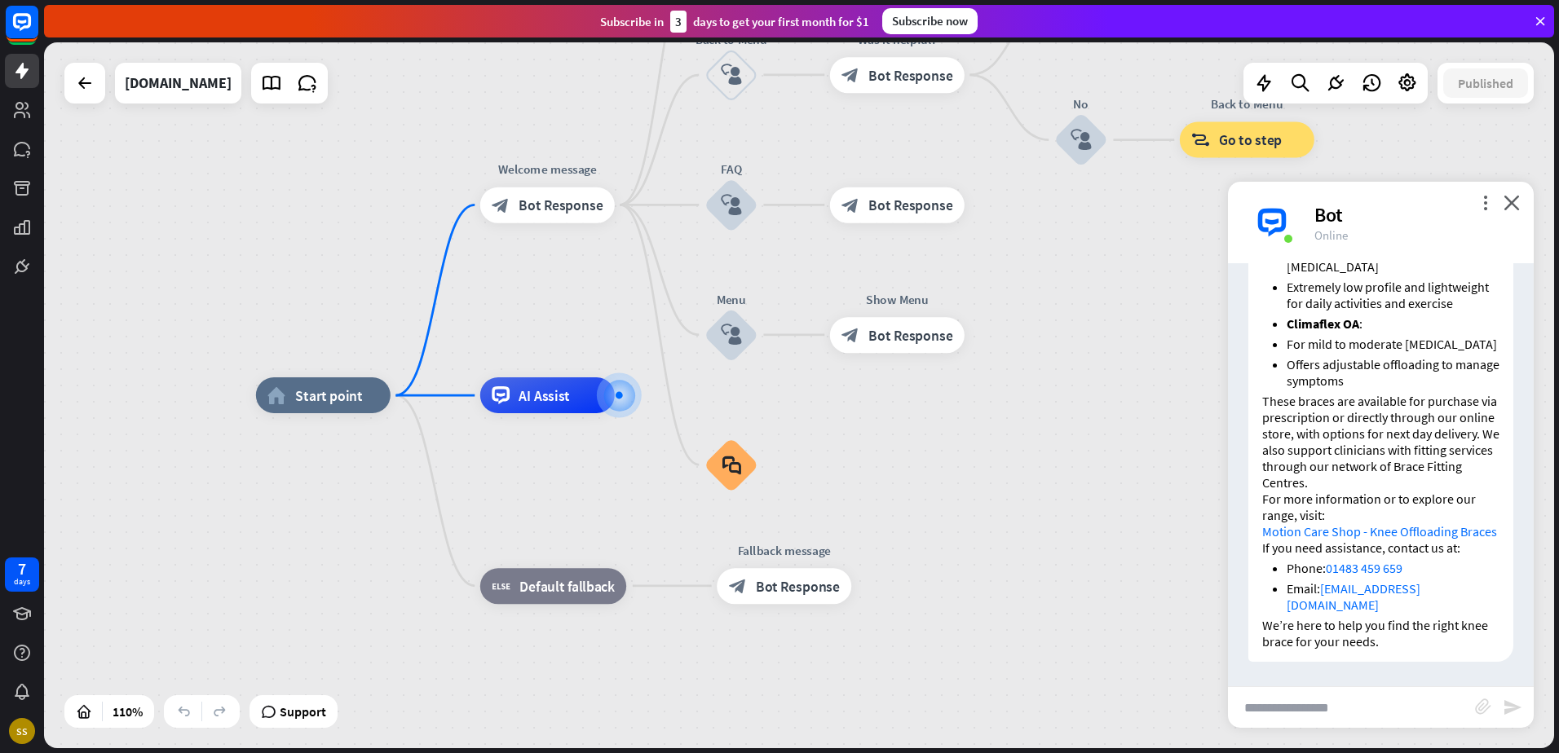
click at [1389, 537] on link "Motion Care Shop - Knee Offloading Braces" at bounding box center [1379, 531] width 235 height 16
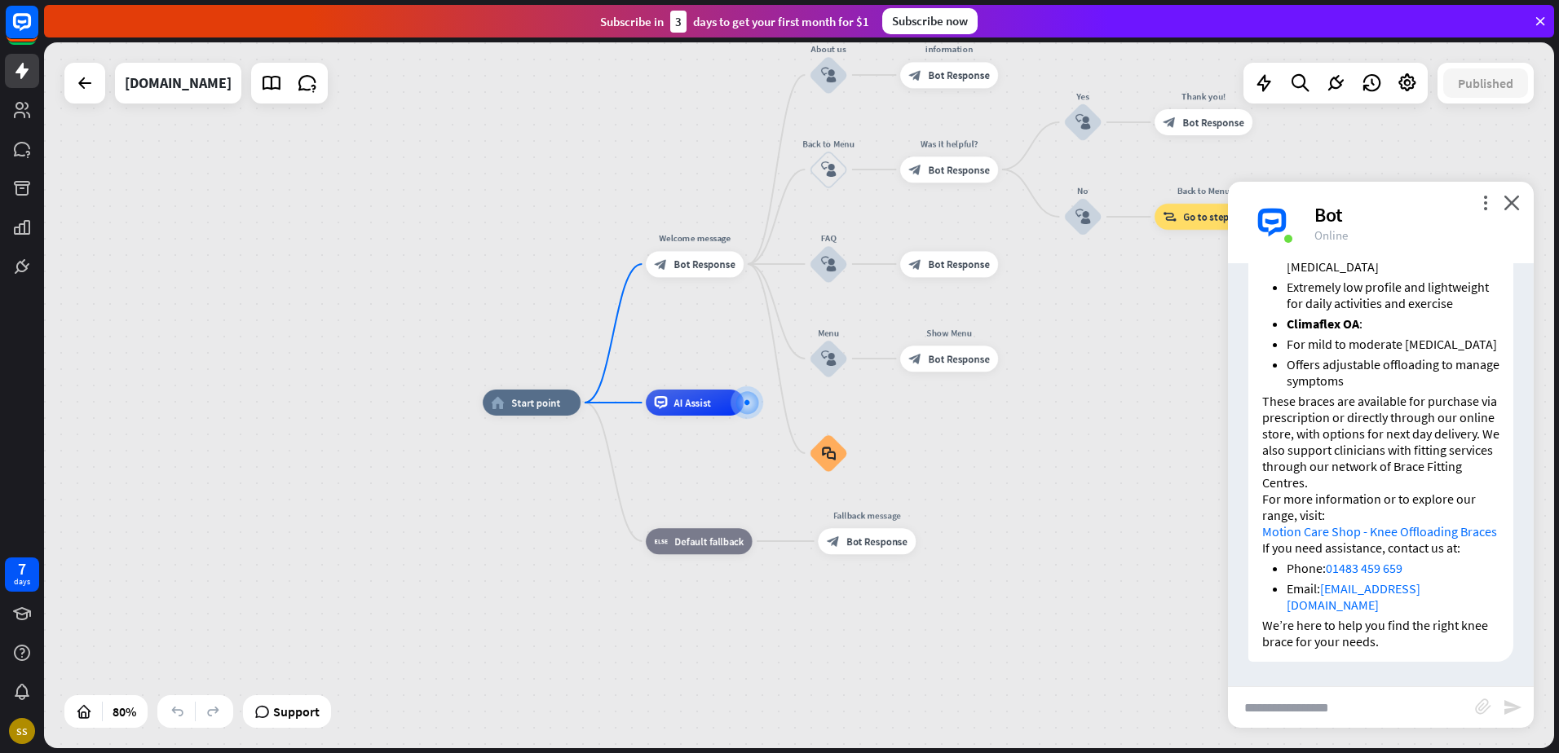
click at [1305, 722] on input "text" at bounding box center [1351, 707] width 247 height 41
type input "*"
type input "**********"
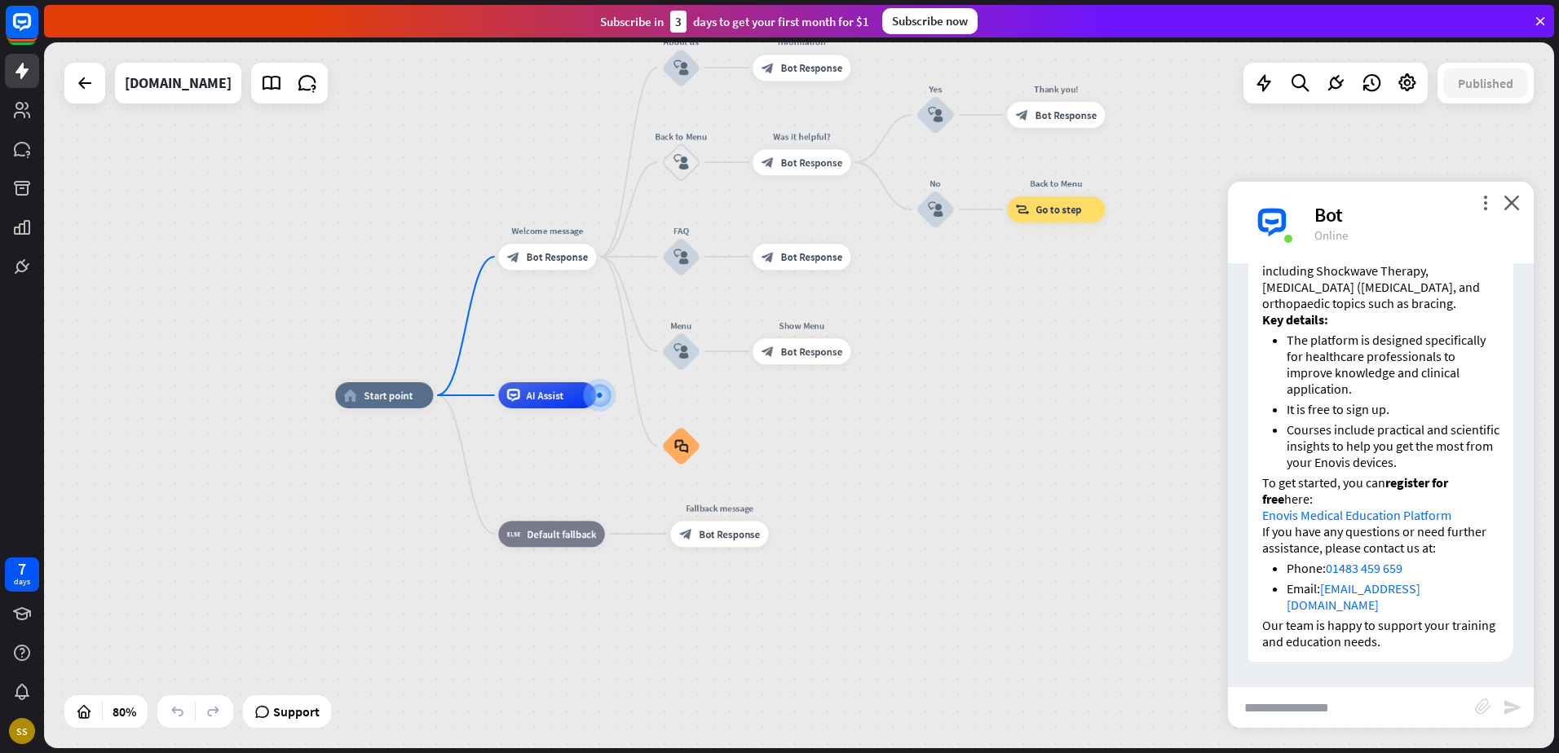
scroll to position [3167, 0]
click at [1377, 735] on div "home_2 Start point Welcome message block_bot_response Bot Response About us blo…" at bounding box center [799, 395] width 1510 height 706
click at [1370, 724] on input "text" at bounding box center [1351, 707] width 247 height 41
type input "**********"
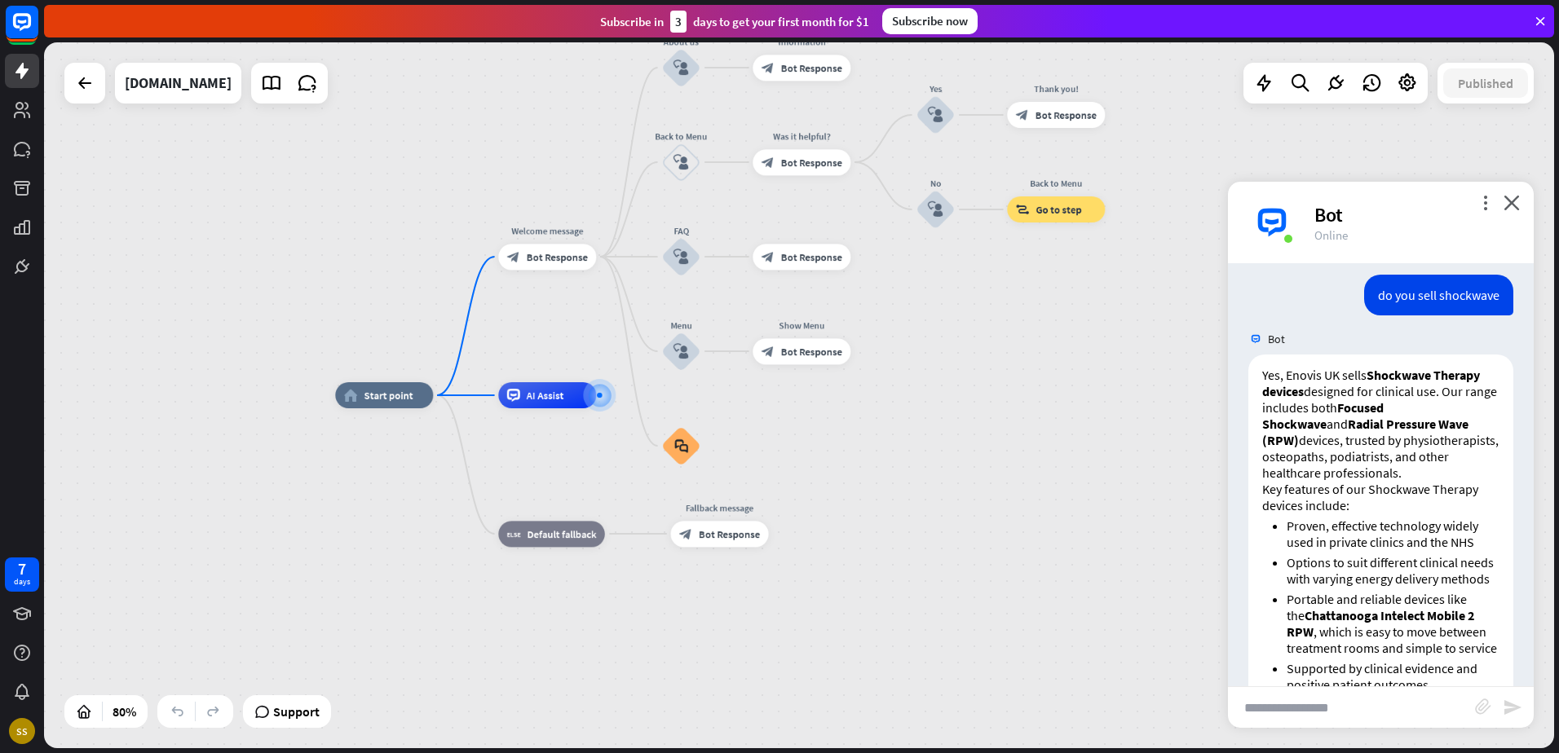
scroll to position [0, 0]
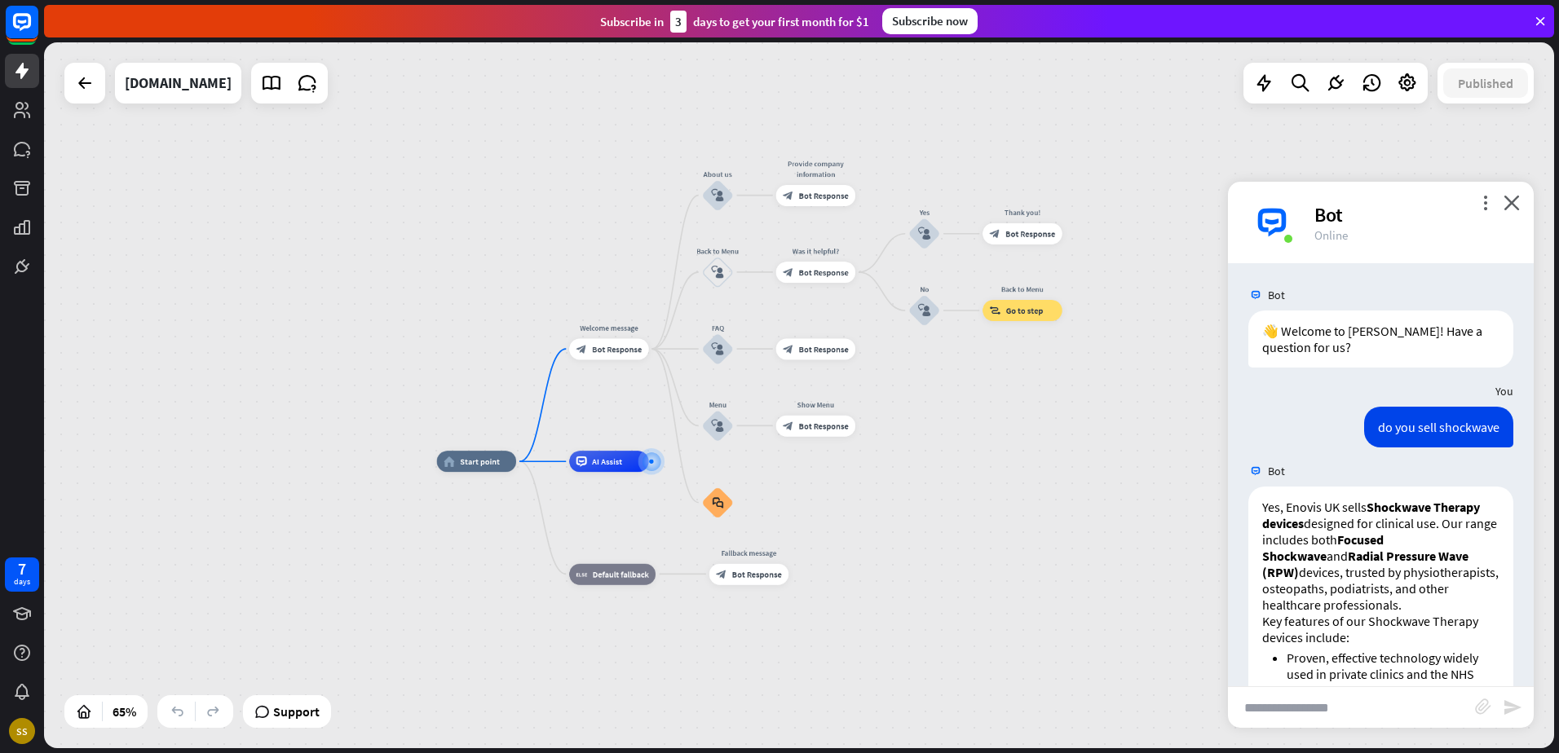
drag, startPoint x: 1057, startPoint y: 424, endPoint x: 1040, endPoint y: 529, distance: 106.4
click at [1040, 529] on div "home_2 Start point Welcome message block_bot_response Bot Response About us blo…" at bounding box center [928, 690] width 982 height 459
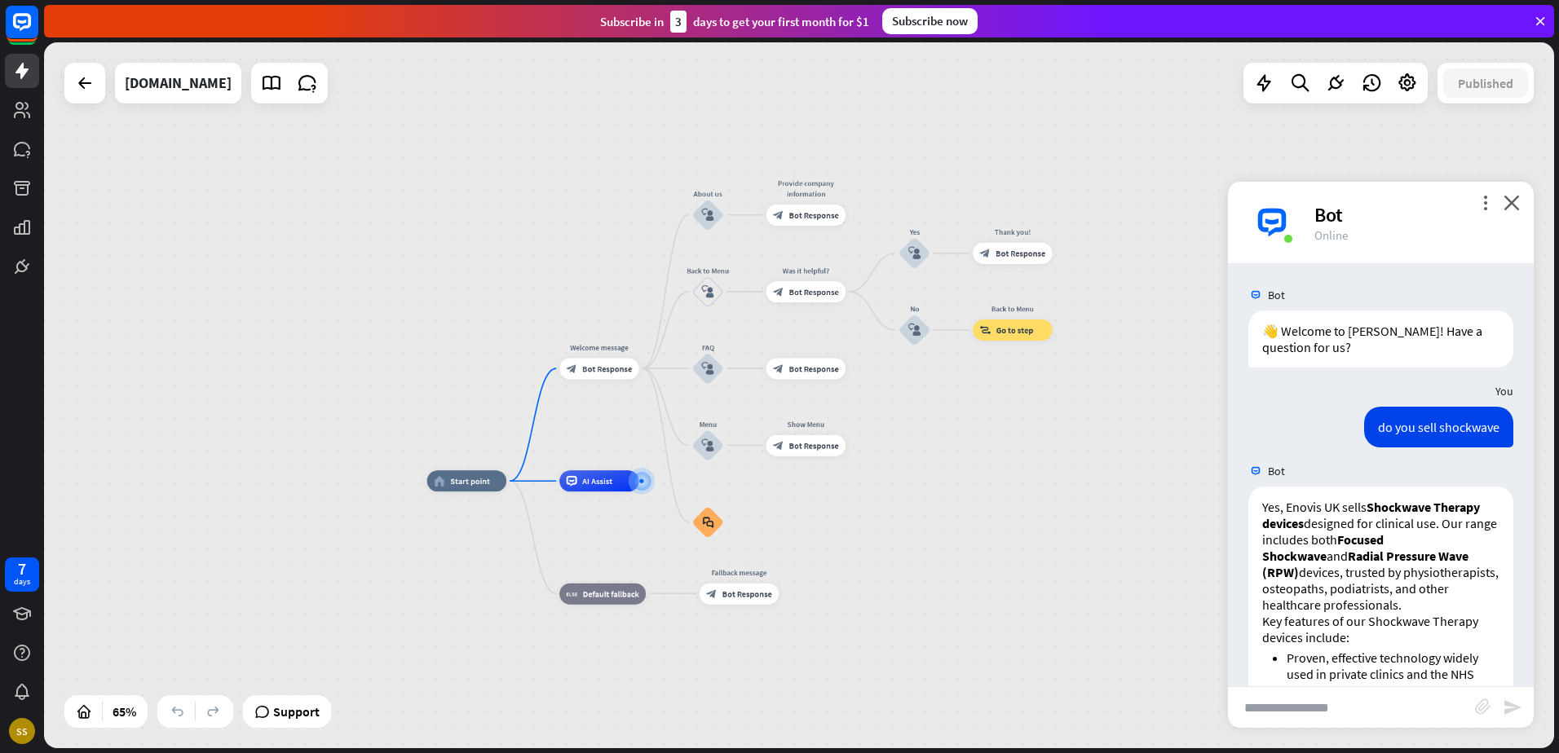
drag, startPoint x: 1059, startPoint y: 488, endPoint x: 1049, endPoint y: 523, distance: 35.8
click at [1049, 523] on div "home_2 Start point Welcome message block_bot_response Bot Response About us blo…" at bounding box center [918, 710] width 982 height 459
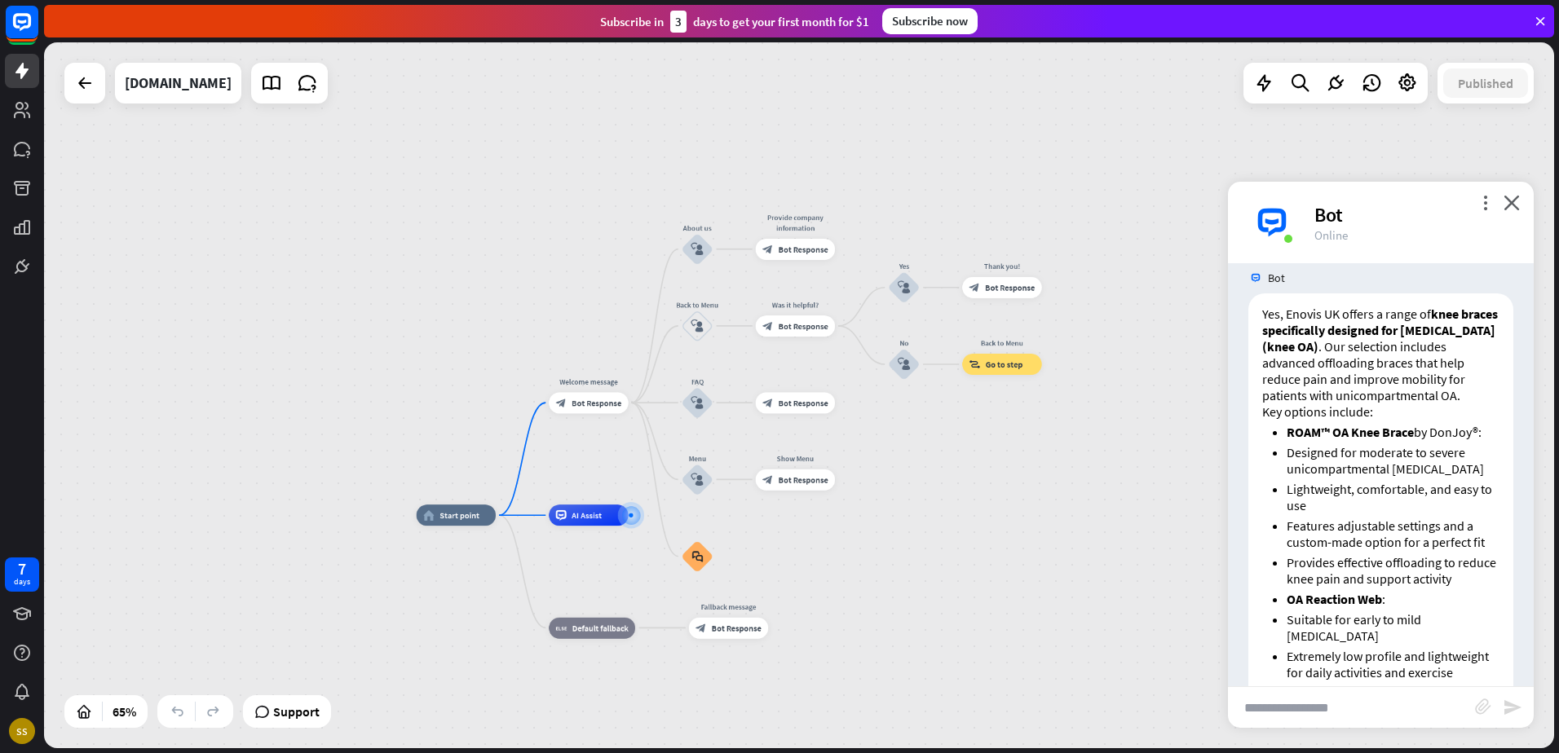
scroll to position [2772, 0]
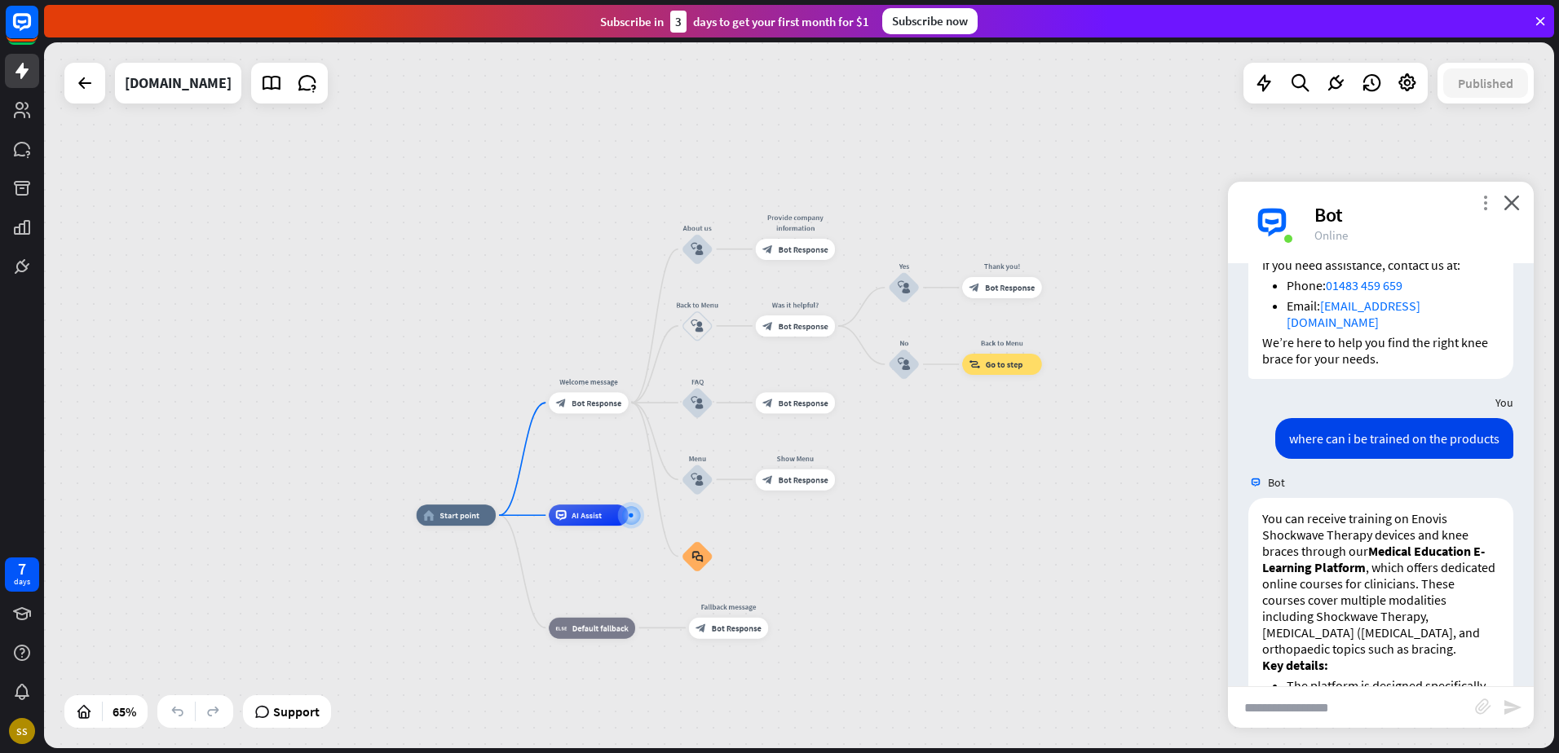
click at [1487, 198] on icon "more_vert" at bounding box center [1484, 202] width 15 height 15
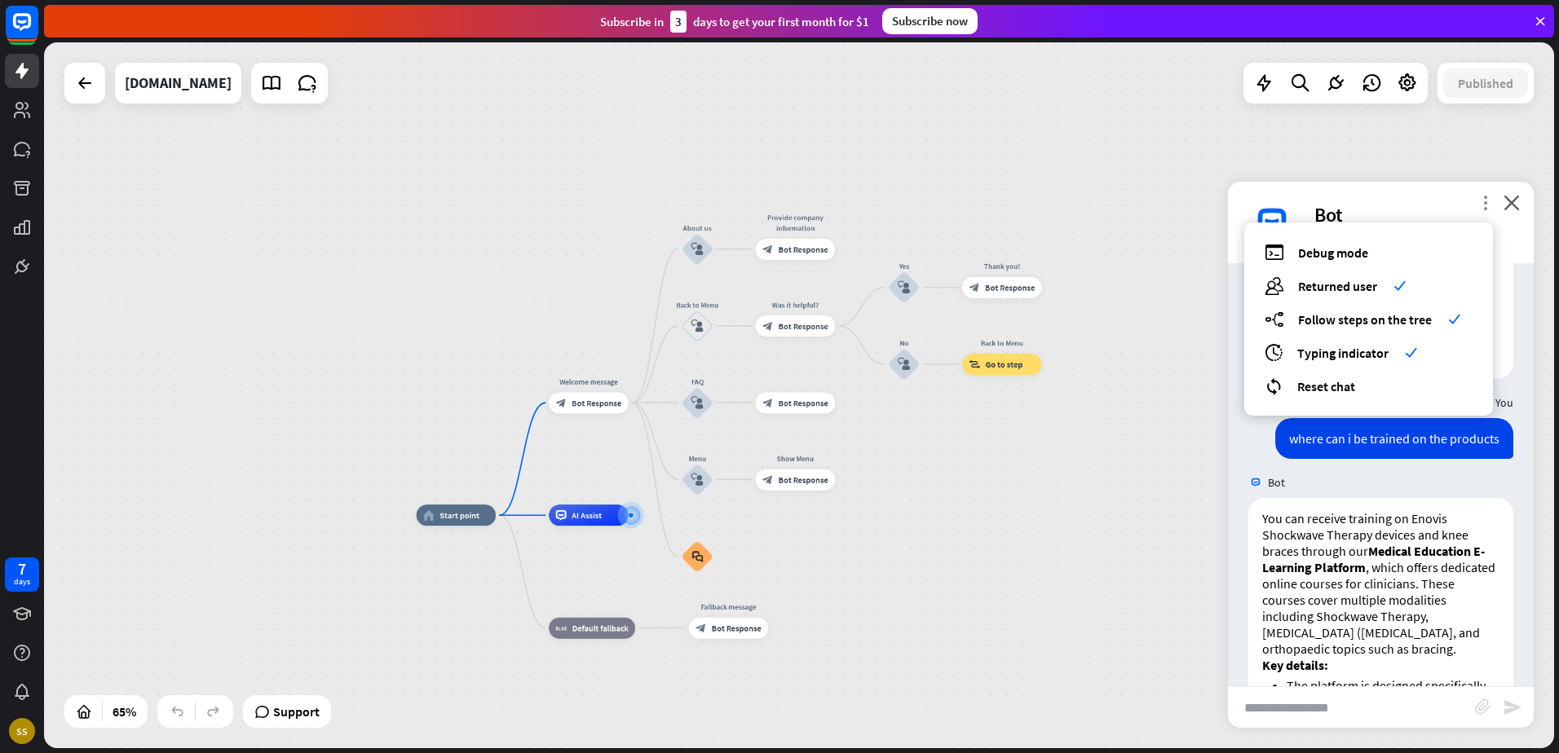
click at [1487, 198] on icon "more_vert" at bounding box center [1484, 202] width 15 height 15
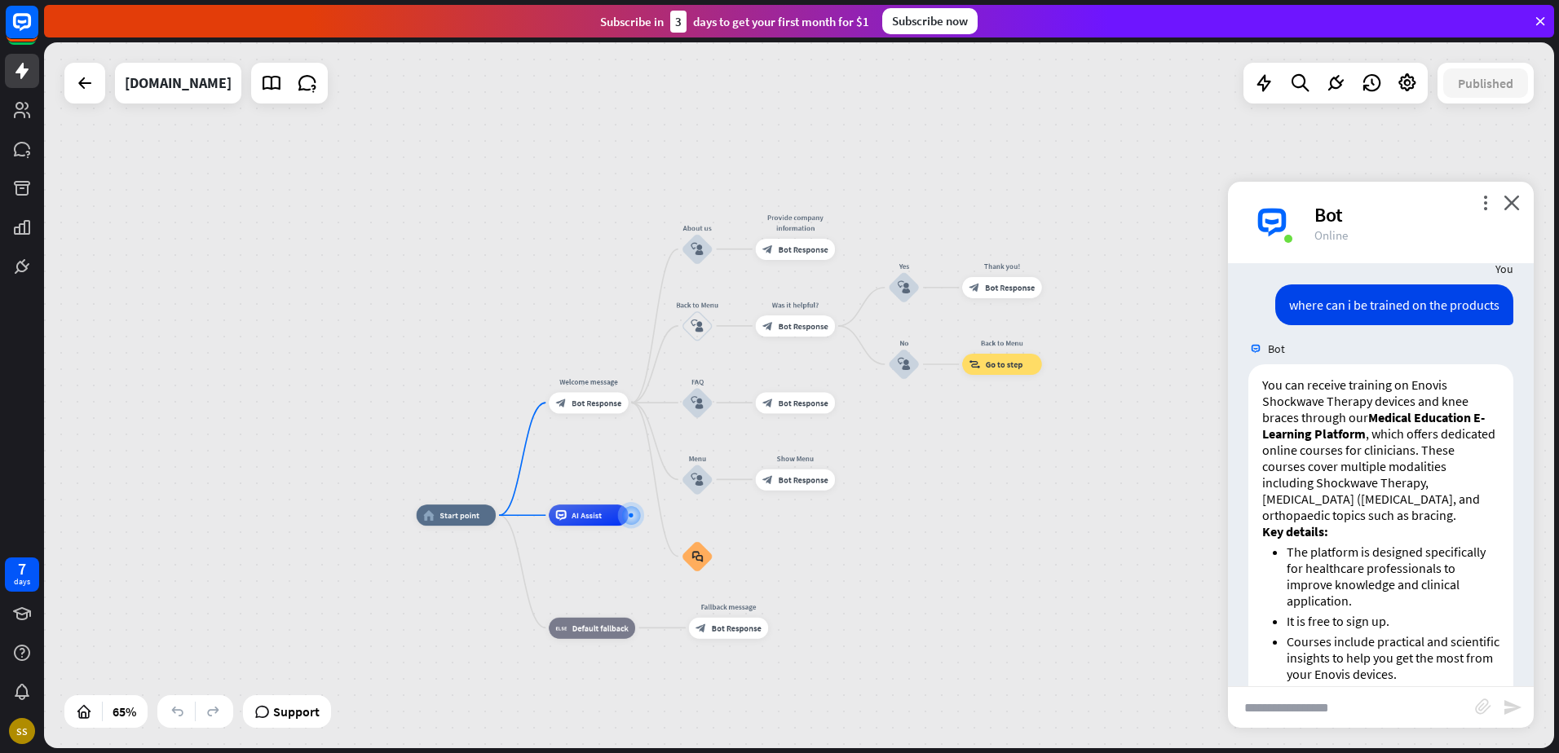
scroll to position [3017, 0]
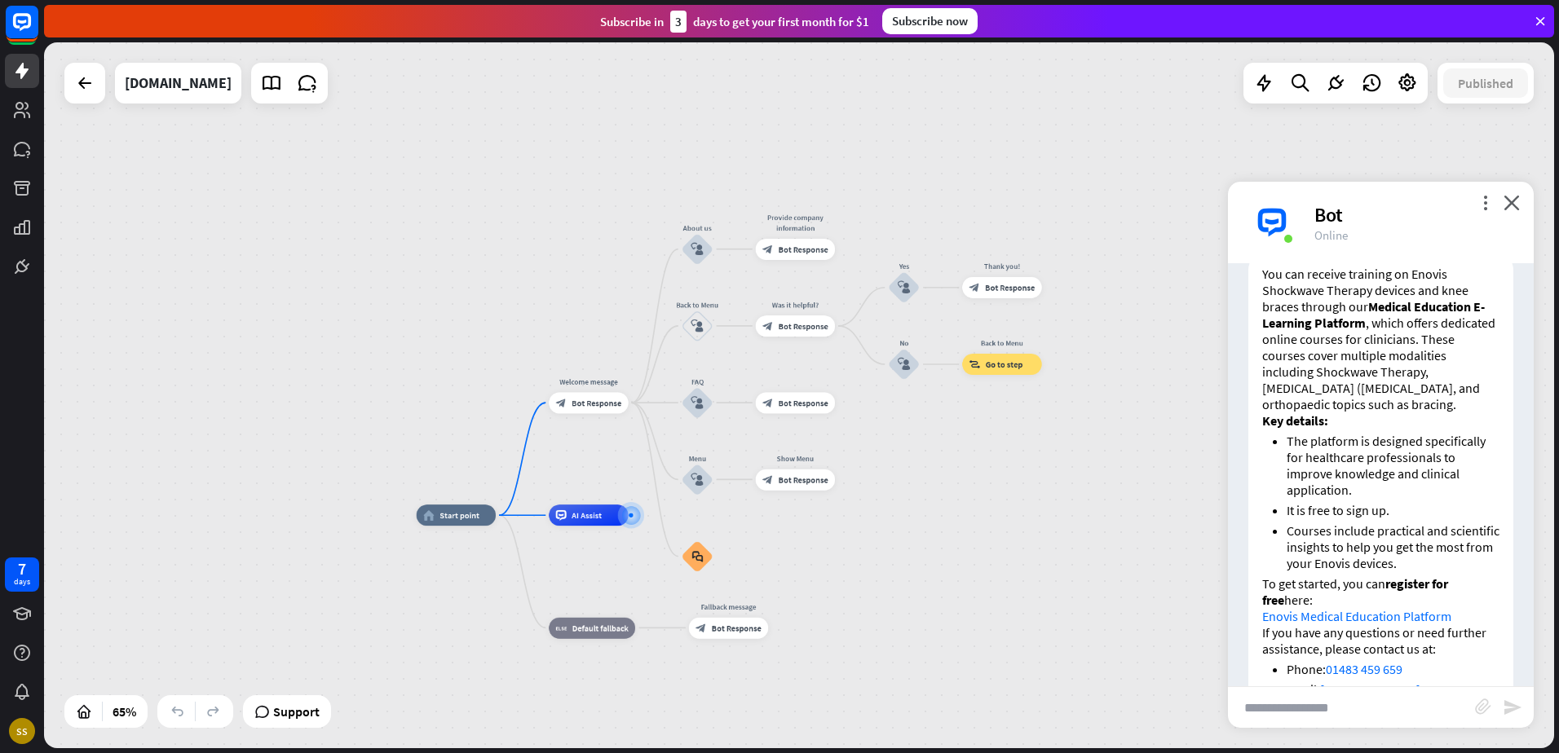
click at [1488, 194] on div "more_vert close Bot Online" at bounding box center [1381, 223] width 306 height 82
click at [1484, 209] on icon "more_vert" at bounding box center [1484, 202] width 15 height 15
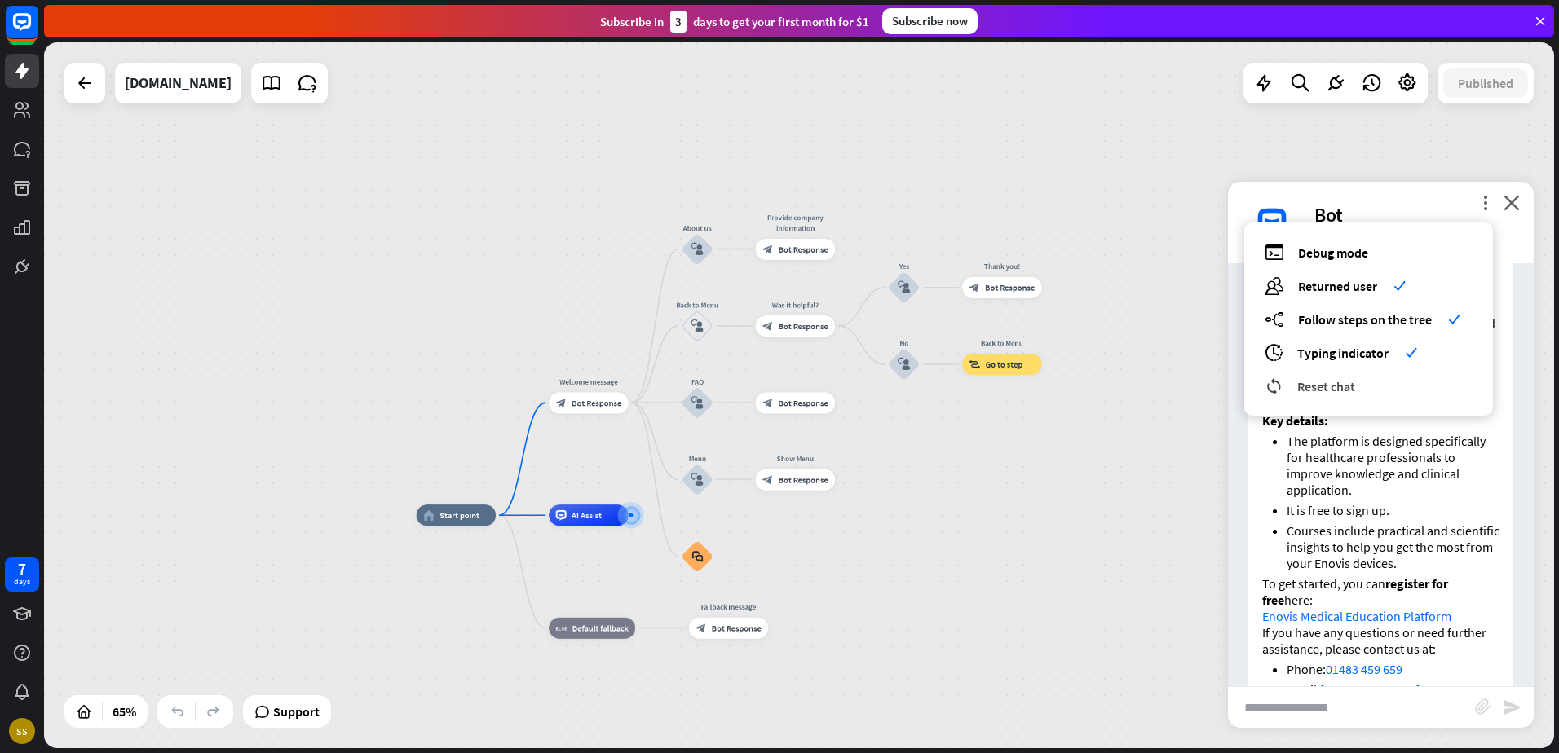
click at [1328, 393] on span "Reset chat" at bounding box center [1326, 386] width 58 height 16
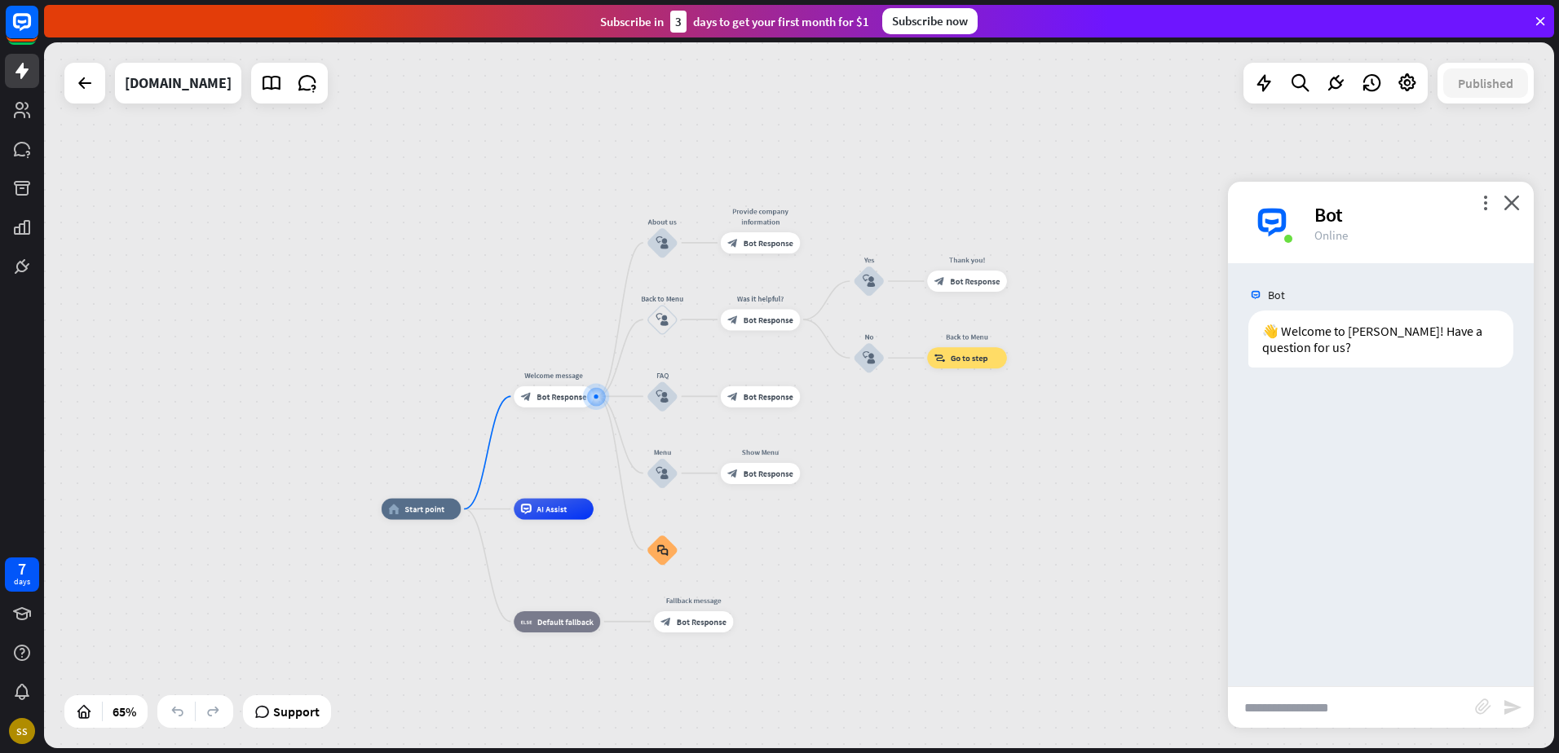
drag, startPoint x: 1353, startPoint y: 729, endPoint x: 1346, endPoint y: 708, distance: 22.2
click at [1348, 728] on div "home_2 Start point Welcome message block_bot_response Bot Response About us blo…" at bounding box center [873, 739] width 982 height 459
click at [1348, 704] on input "text" at bounding box center [1351, 707] width 247 height 41
type input "**********"
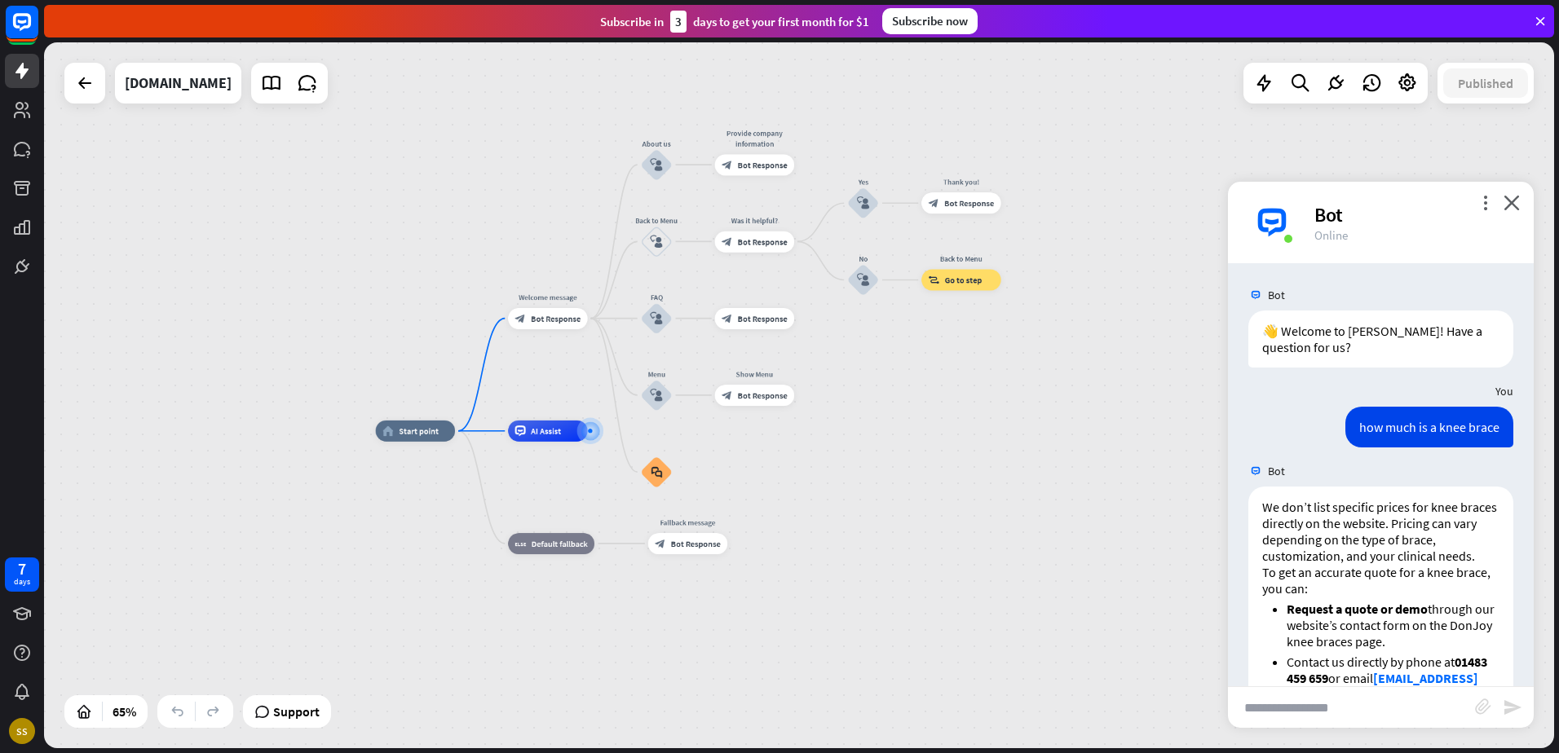
scroll to position [188, 0]
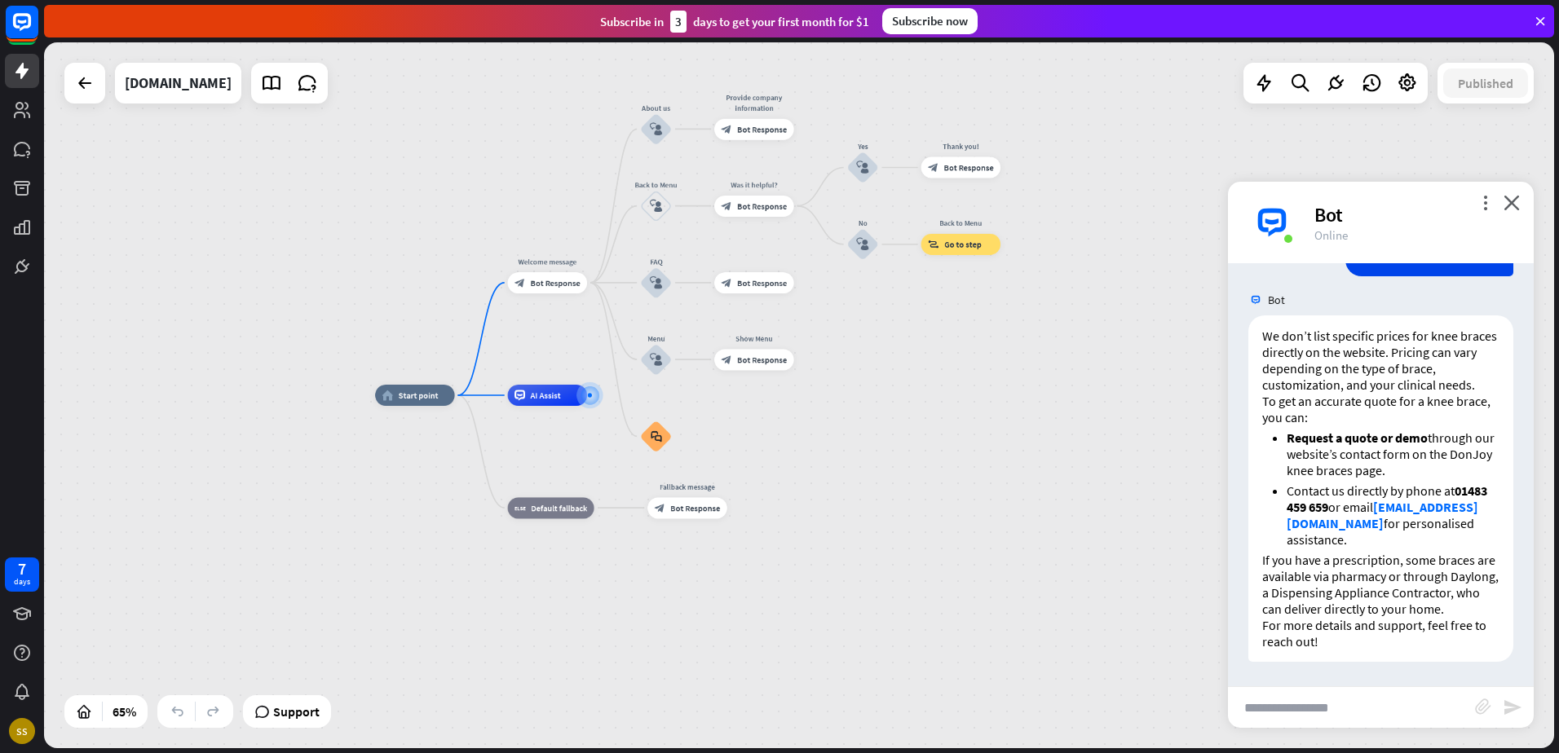
type input "*"
type input "**********"
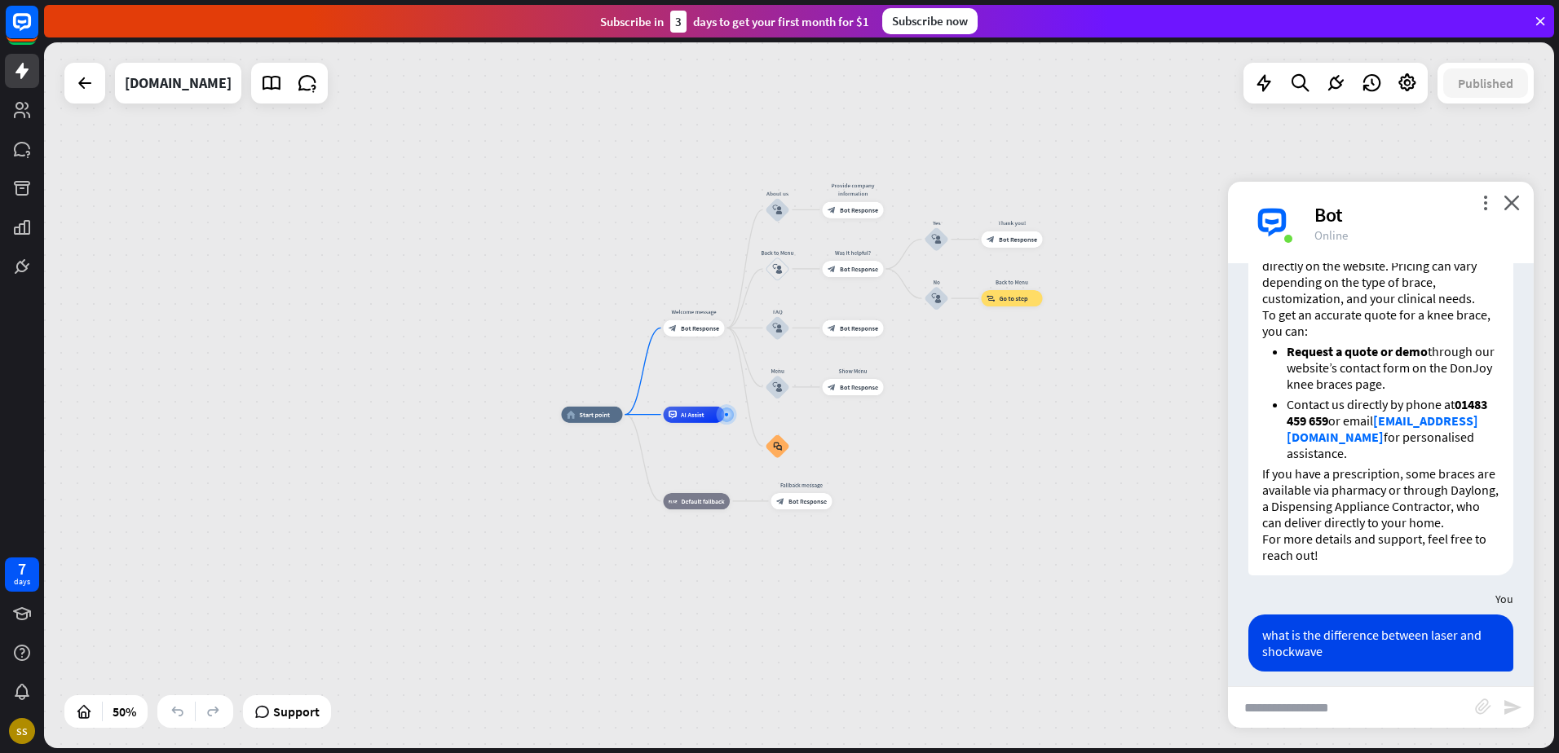
scroll to position [0, 0]
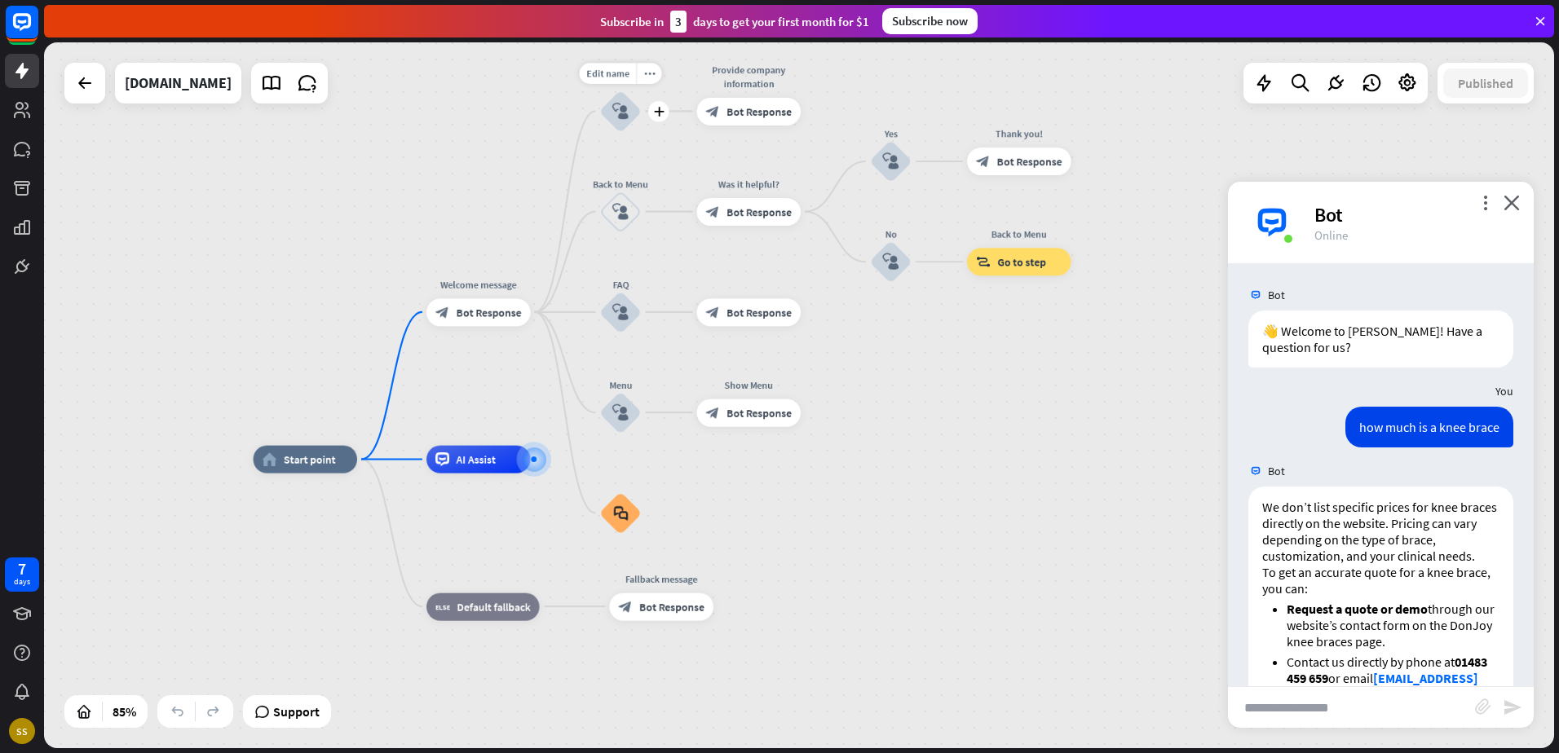
click at [620, 113] on icon "block_user_input" at bounding box center [620, 111] width 16 height 16
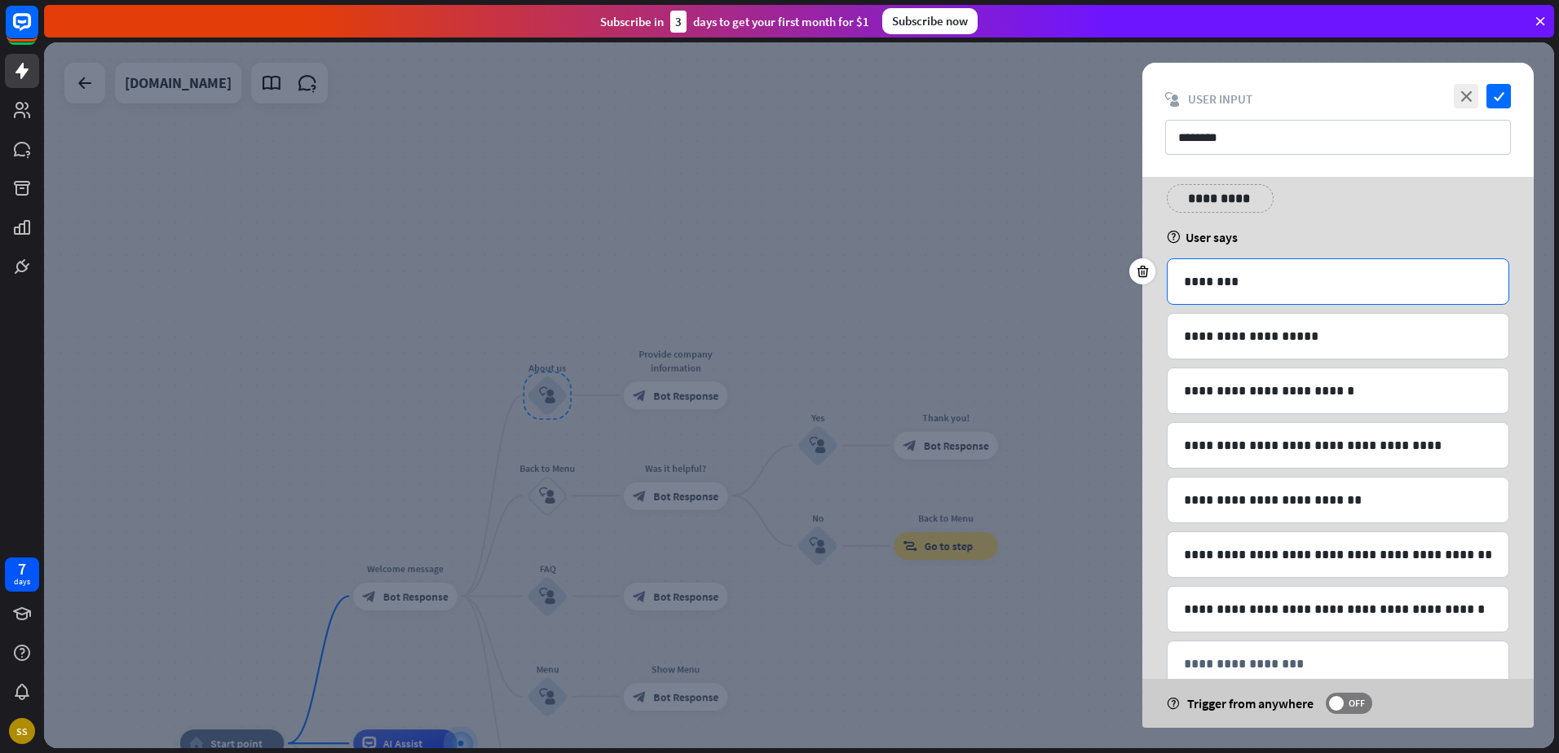
scroll to position [87, 0]
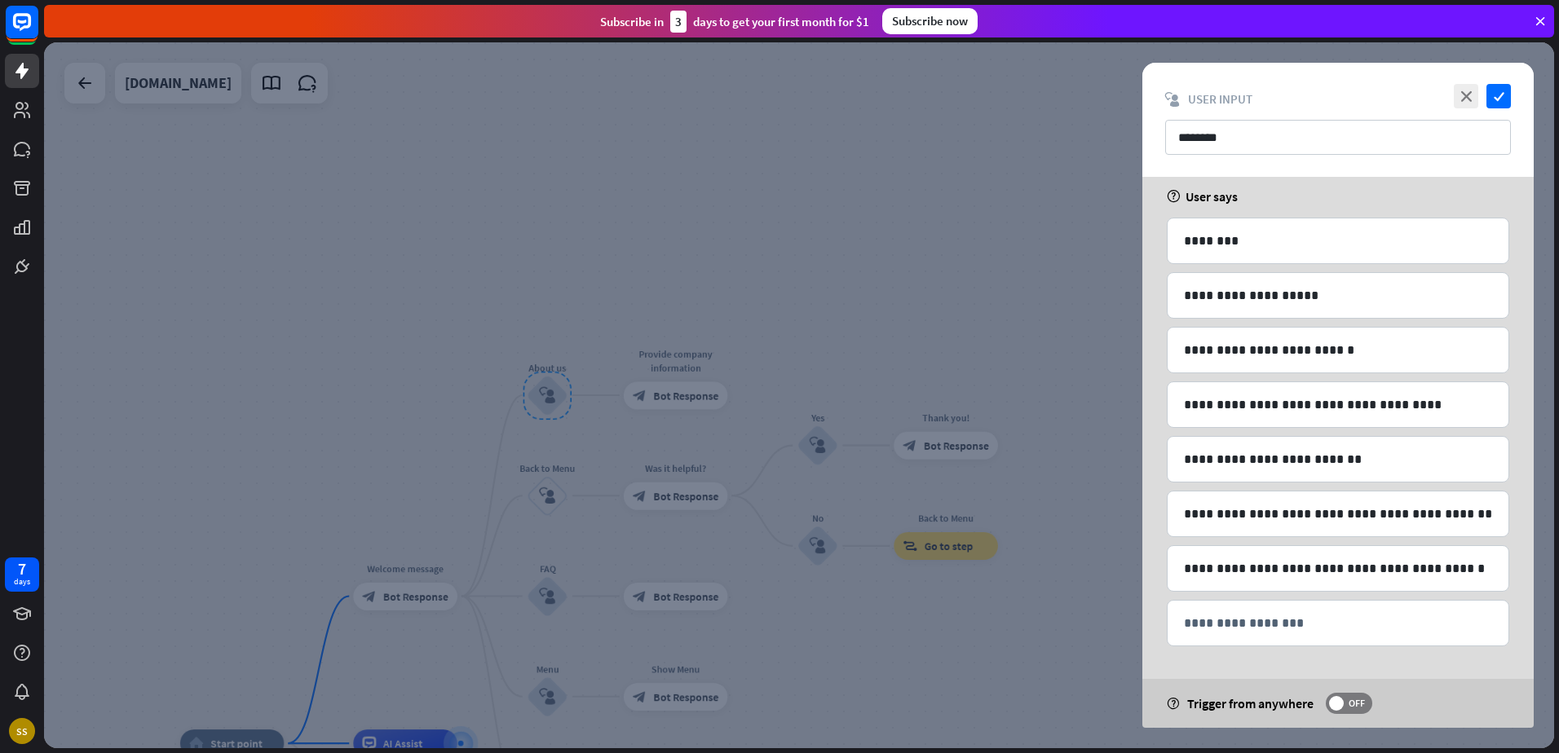
click at [780, 352] on div at bounding box center [799, 395] width 1510 height 706
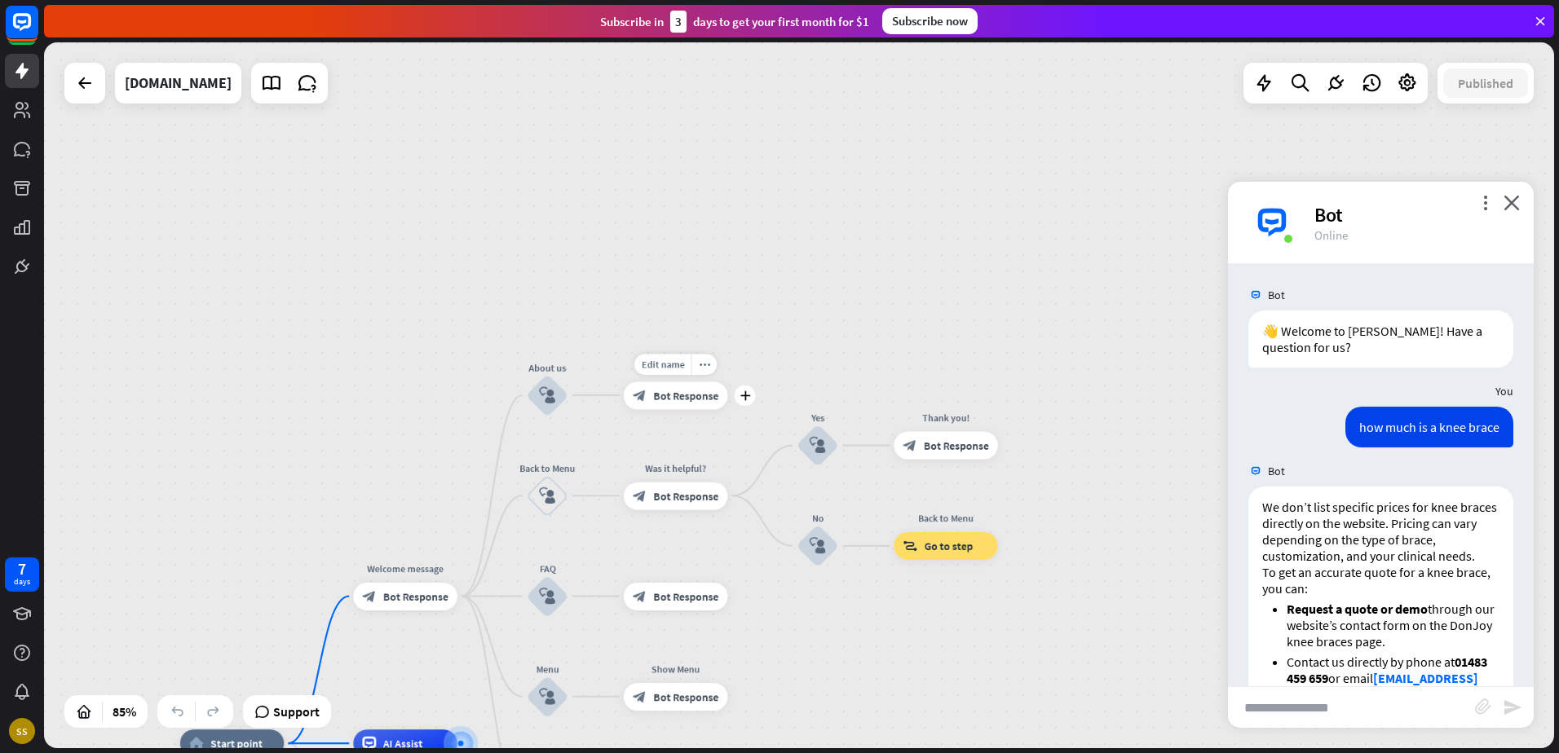
click at [706, 394] on span "Bot Response" at bounding box center [685, 396] width 65 height 14
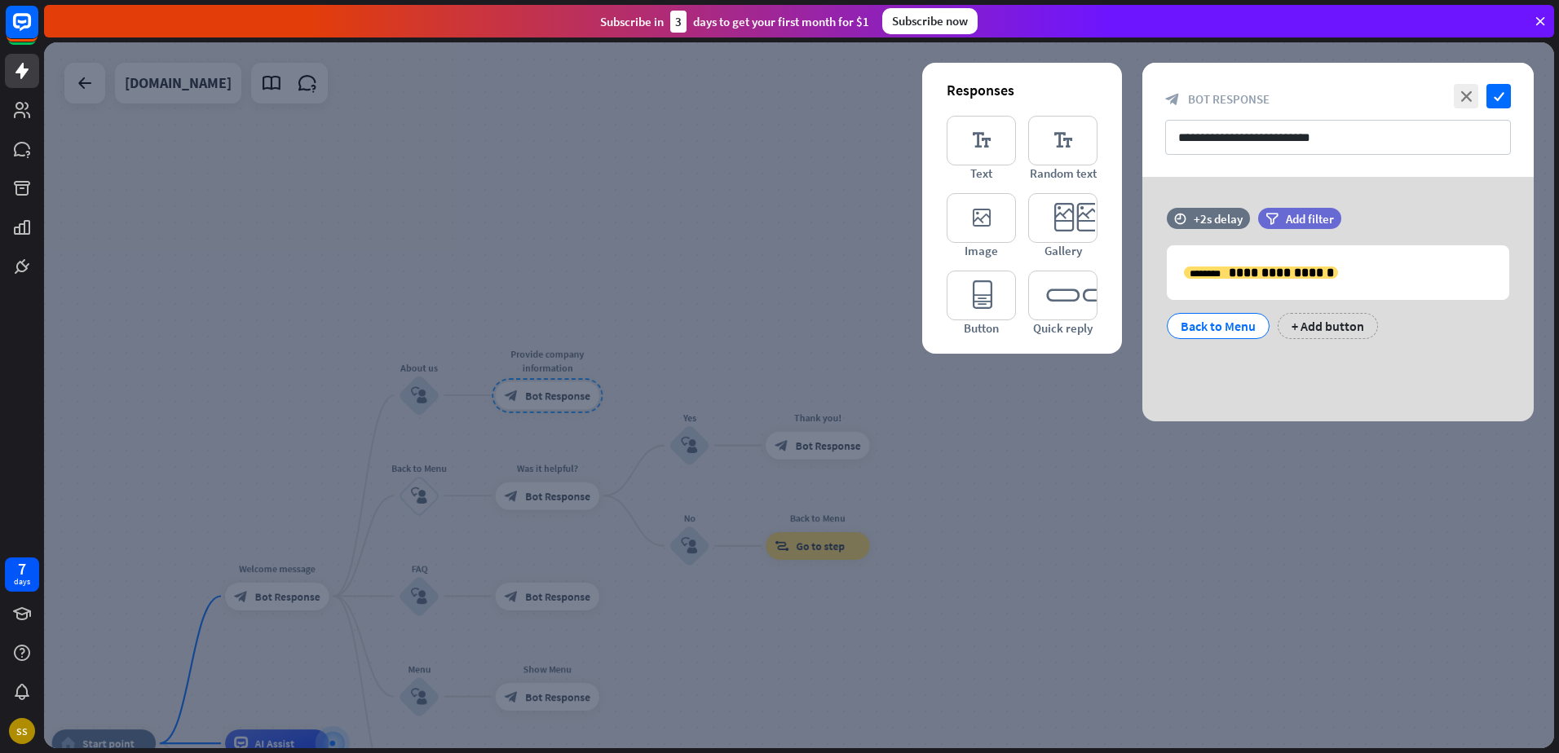
click at [1230, 618] on div at bounding box center [799, 395] width 1510 height 706
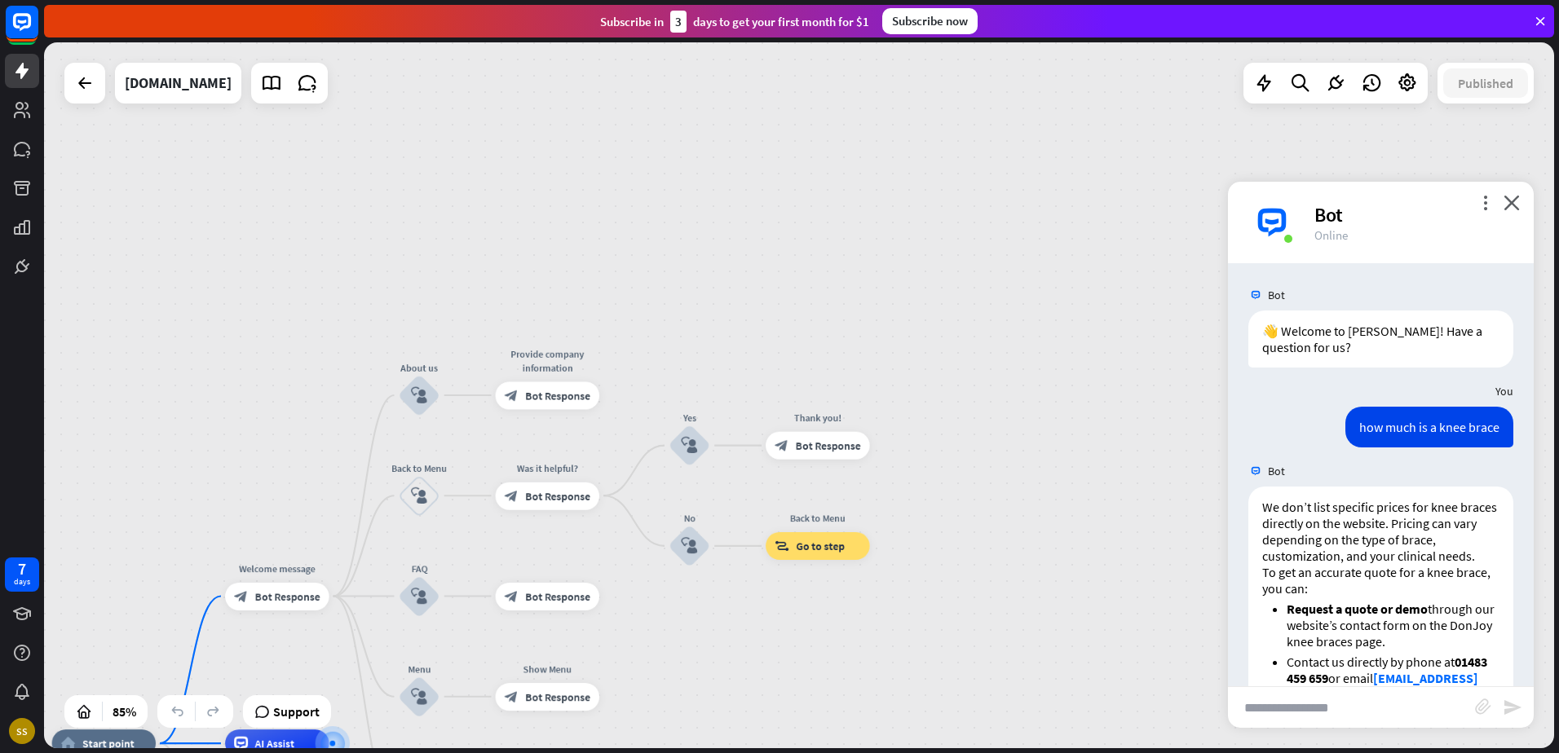
drag, startPoint x: 1121, startPoint y: 573, endPoint x: 1227, endPoint y: 477, distance: 143.1
drag, startPoint x: 1158, startPoint y: 488, endPoint x: 1060, endPoint y: 536, distance: 108.7
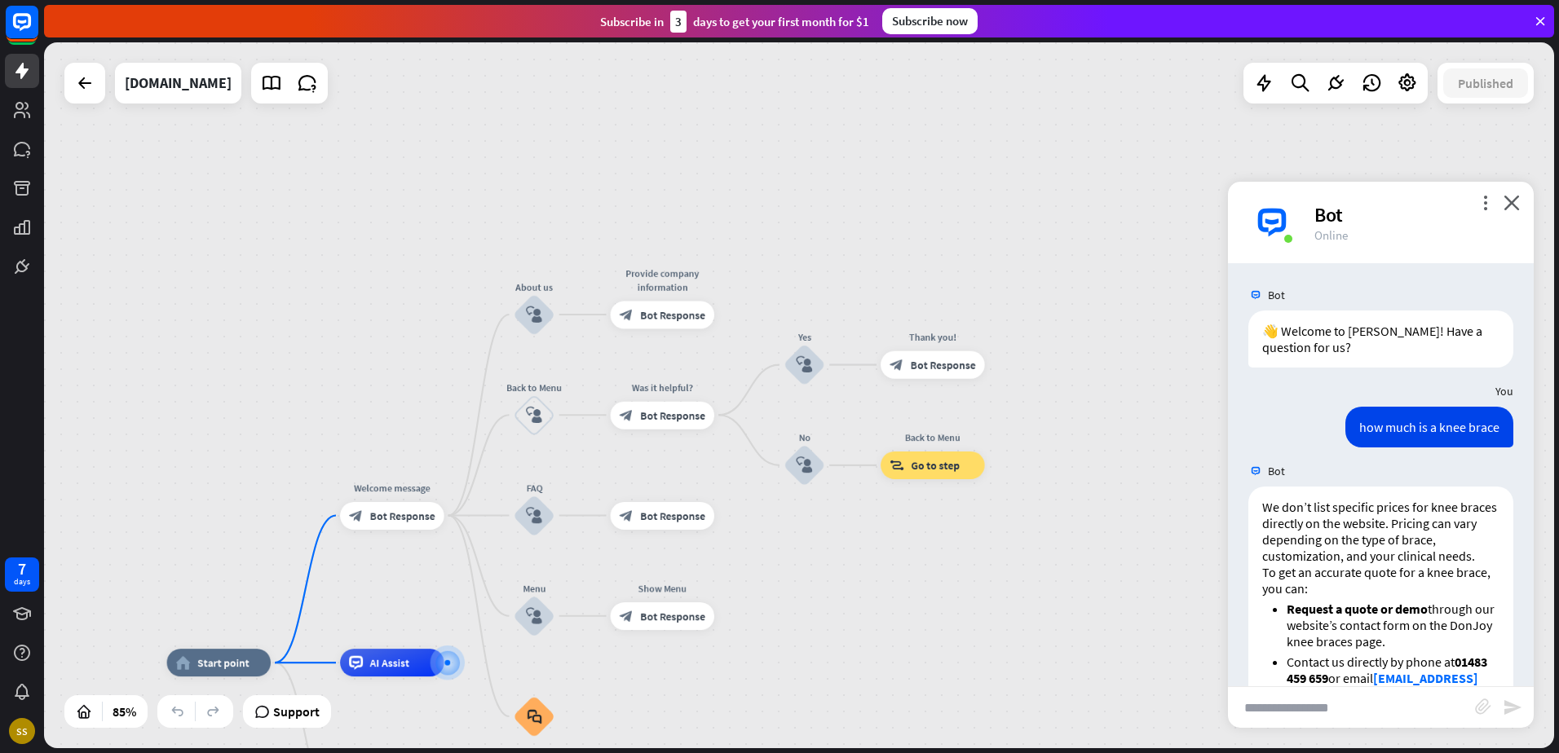
drag, startPoint x: 971, startPoint y: 632, endPoint x: 1146, endPoint y: 533, distance: 200.4
click at [1217, 479] on div "home_2 Start point Welcome message block_bot_response Bot Response About us blo…" at bounding box center [799, 395] width 1510 height 706
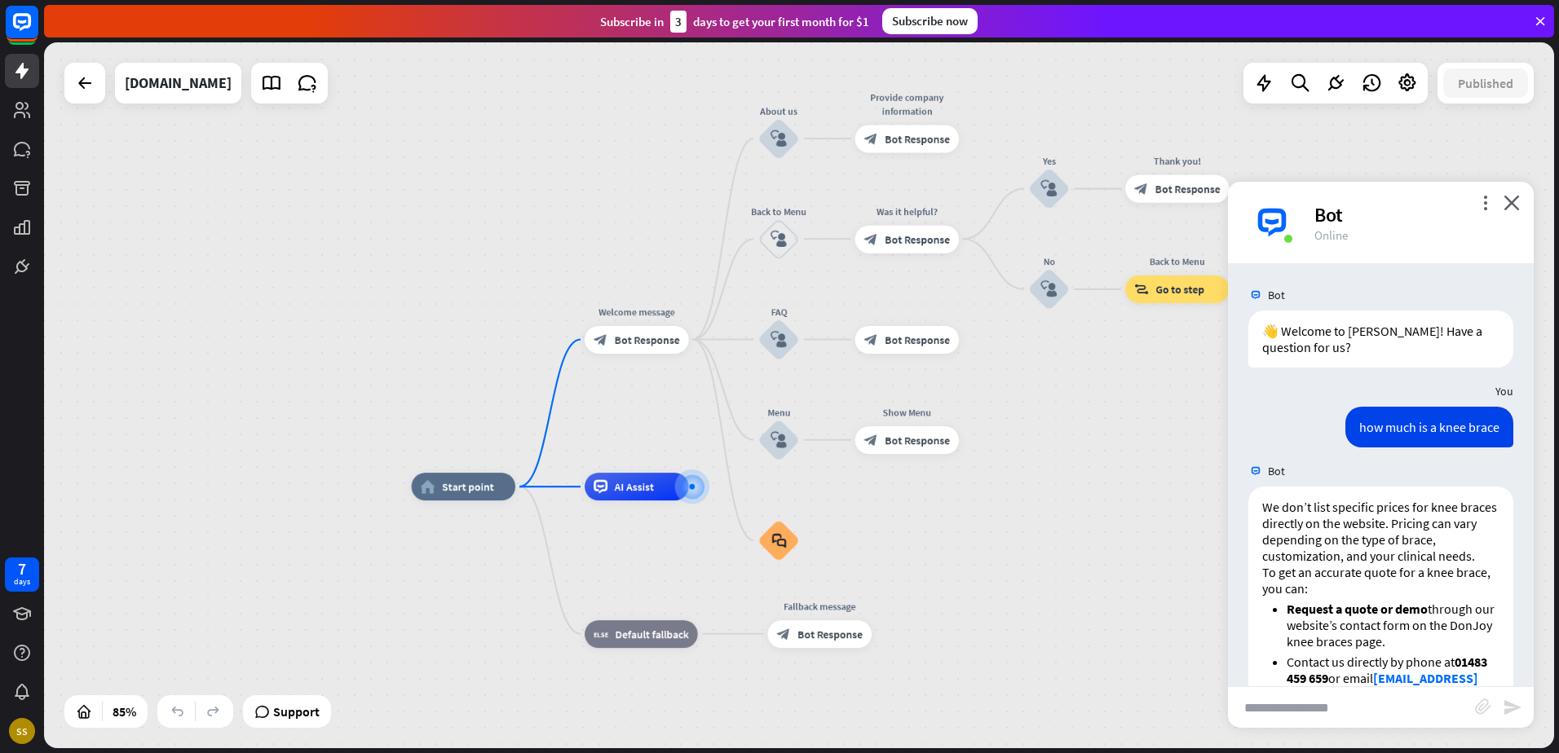
drag, startPoint x: 888, startPoint y: 638, endPoint x: 1001, endPoint y: 534, distance: 154.1
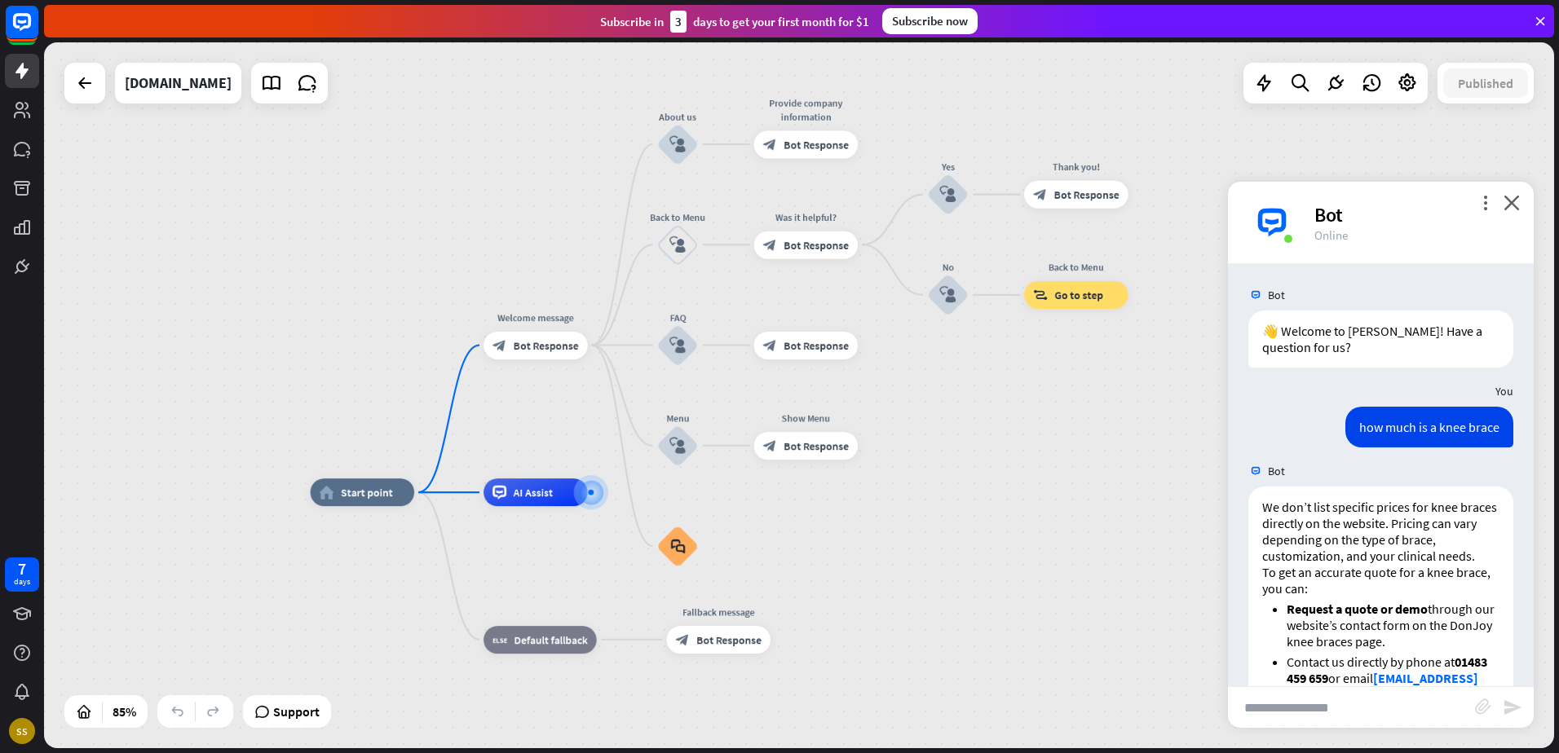
drag, startPoint x: 1065, startPoint y: 592, endPoint x: 964, endPoint y: 598, distance: 101.3
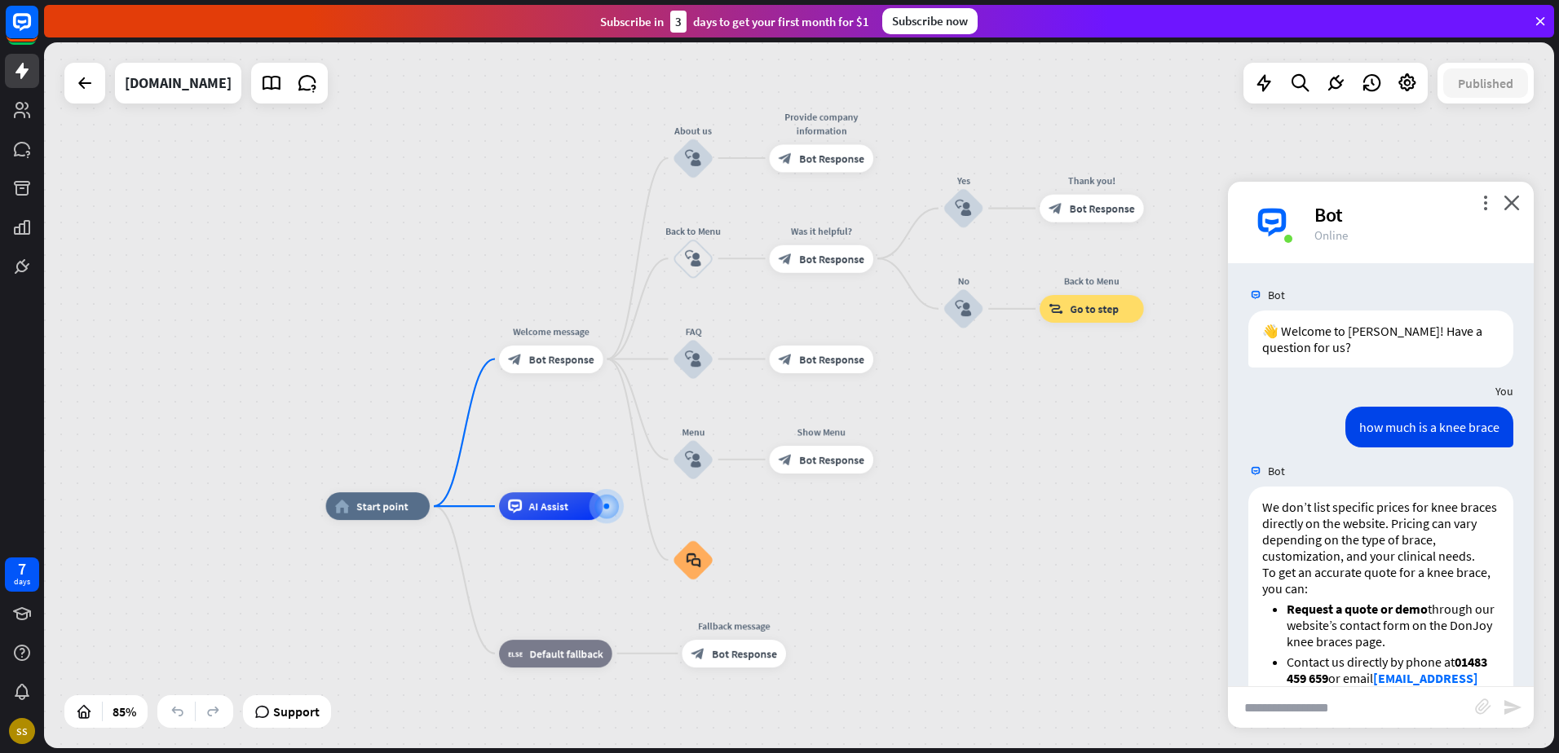
drag, startPoint x: 965, startPoint y: 567, endPoint x: 981, endPoint y: 581, distance: 20.8
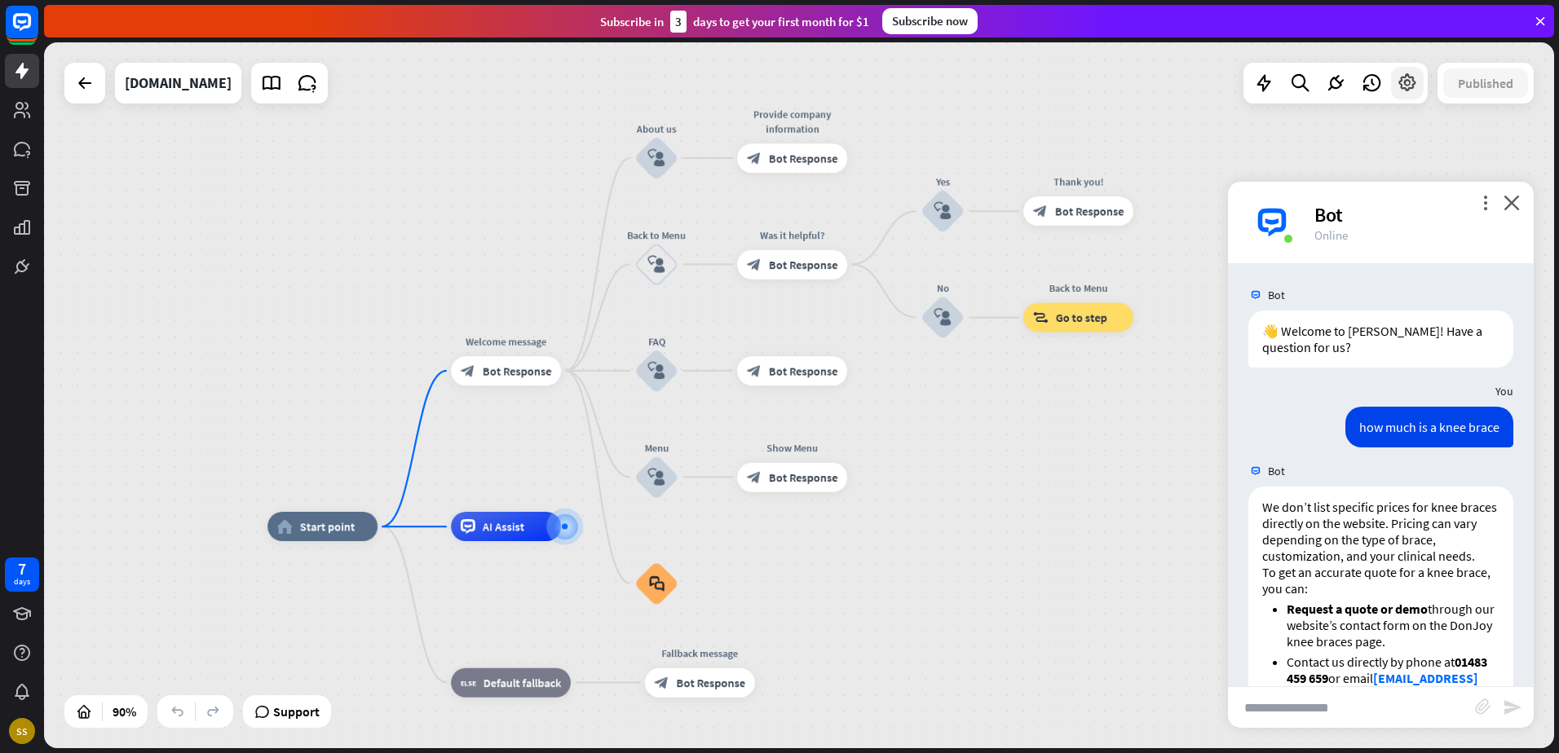
click at [1409, 90] on icon at bounding box center [1407, 83] width 21 height 21
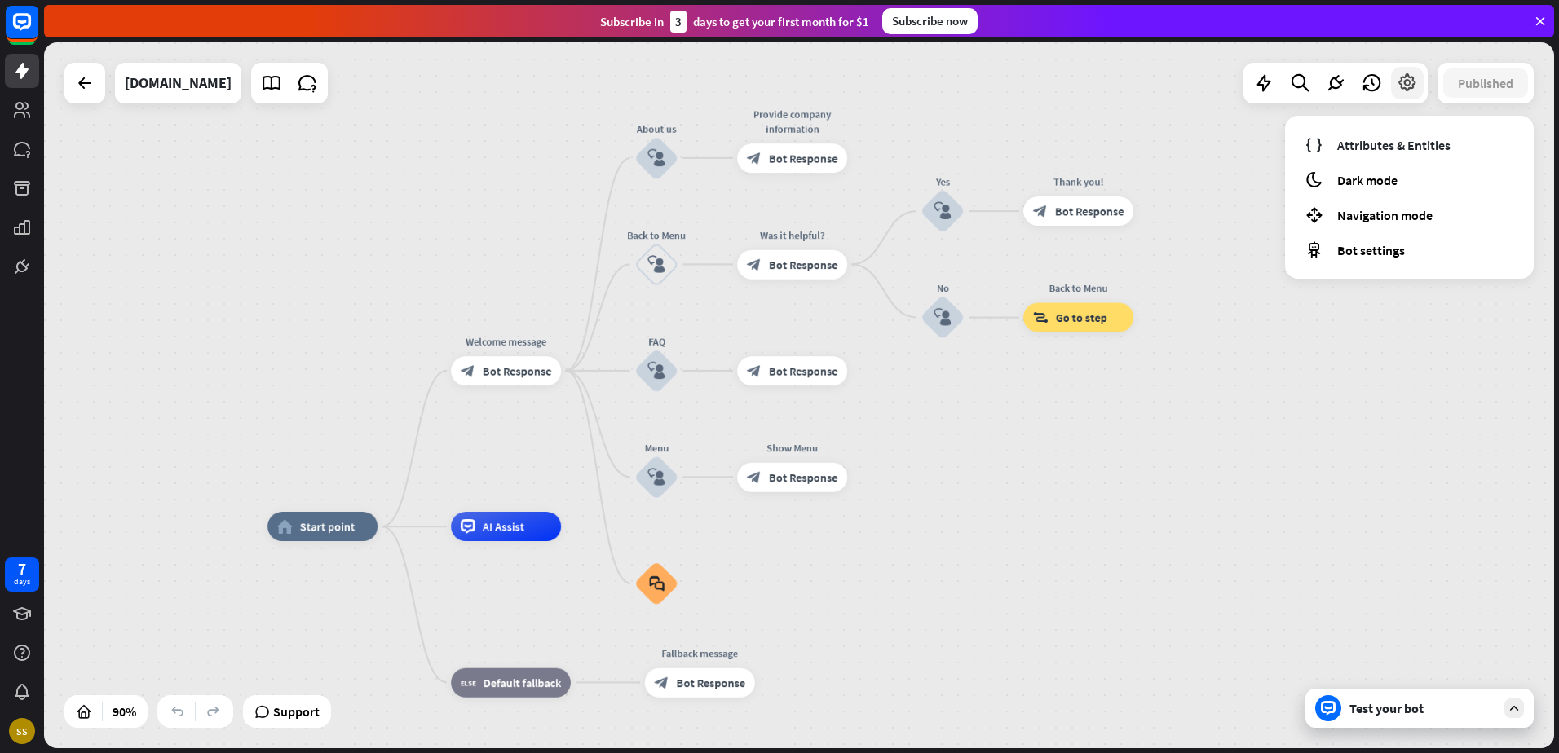
click at [1404, 80] on icon at bounding box center [1407, 83] width 21 height 21
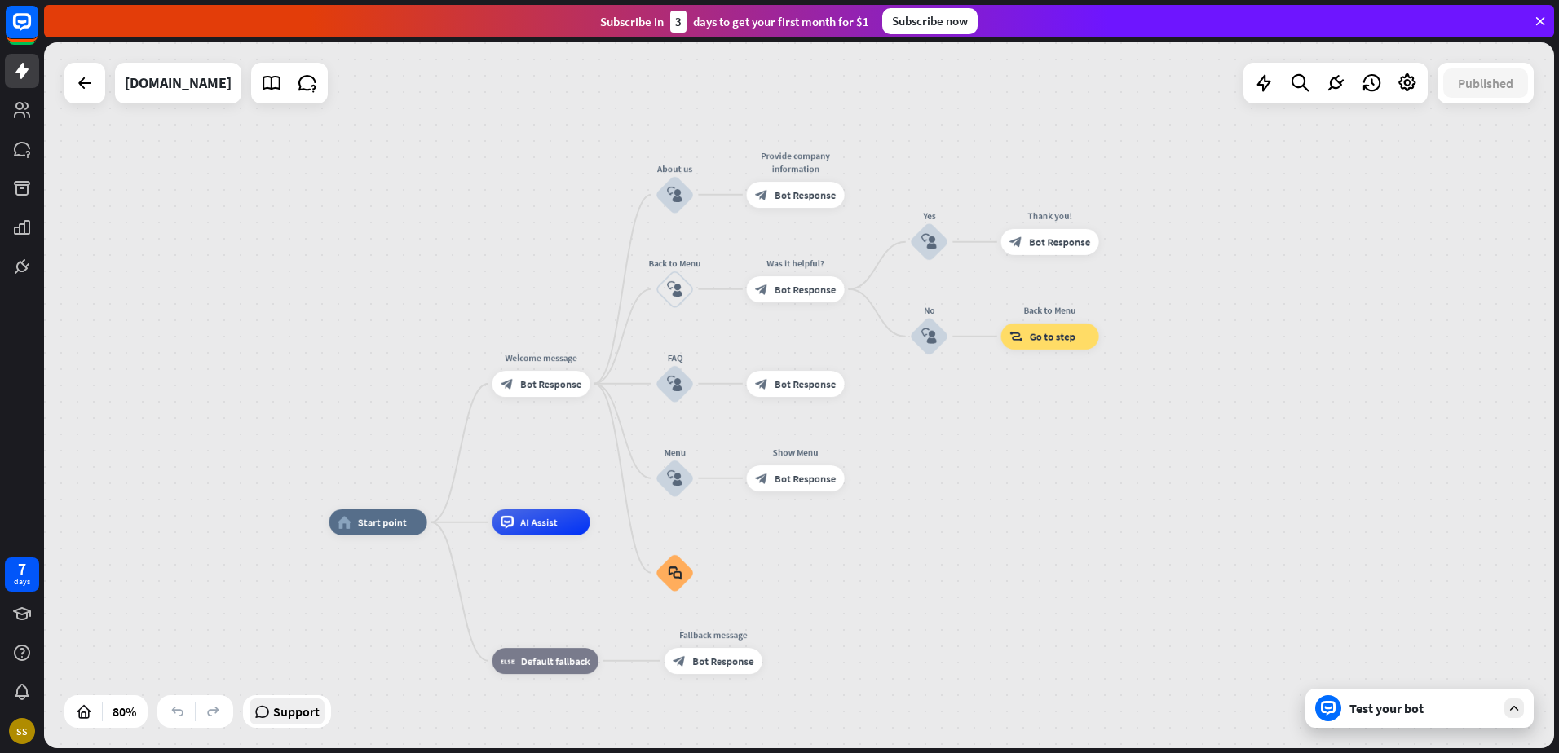
click at [319, 703] on span "Support" at bounding box center [296, 712] width 46 height 26
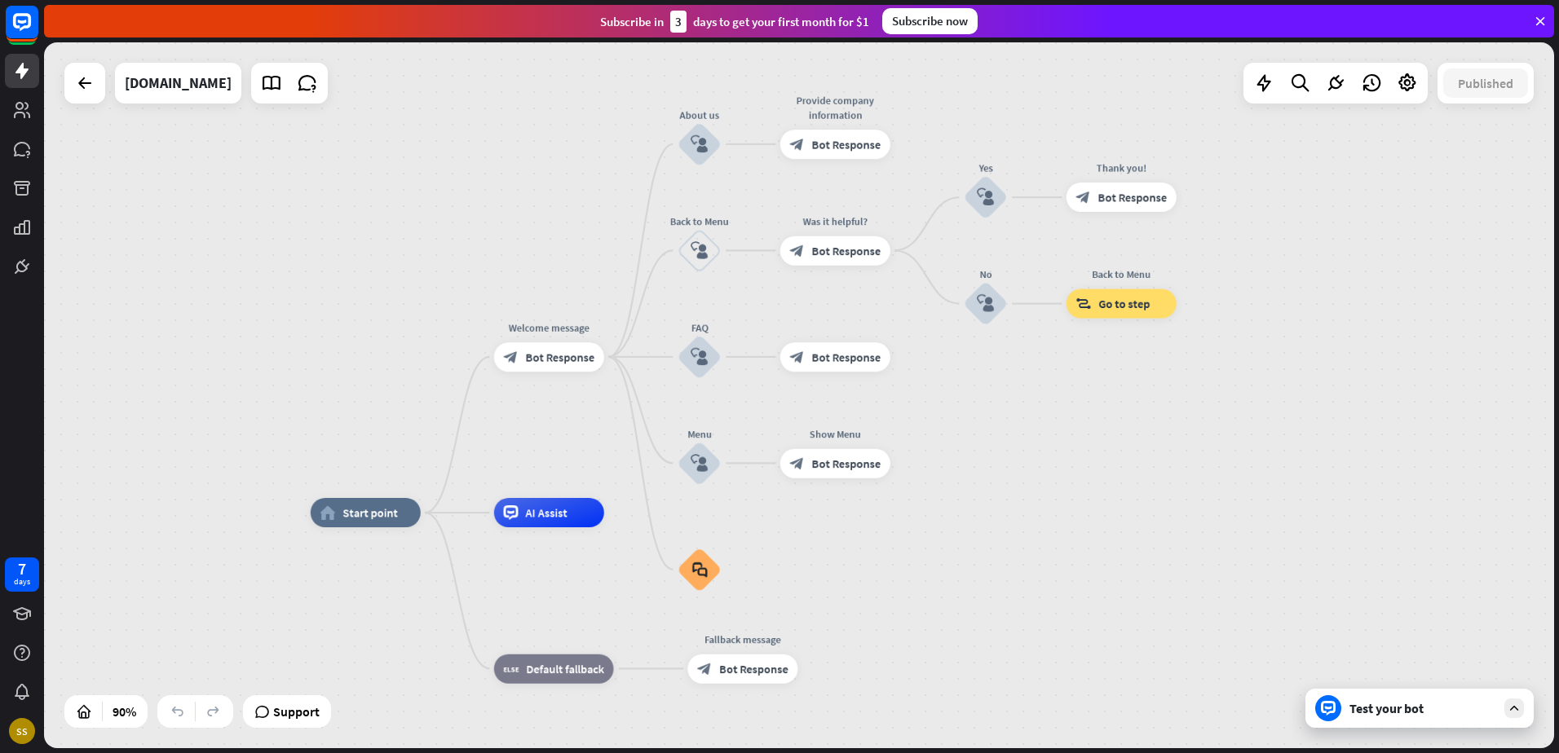
drag, startPoint x: 943, startPoint y: 598, endPoint x: 1005, endPoint y: 591, distance: 63.2
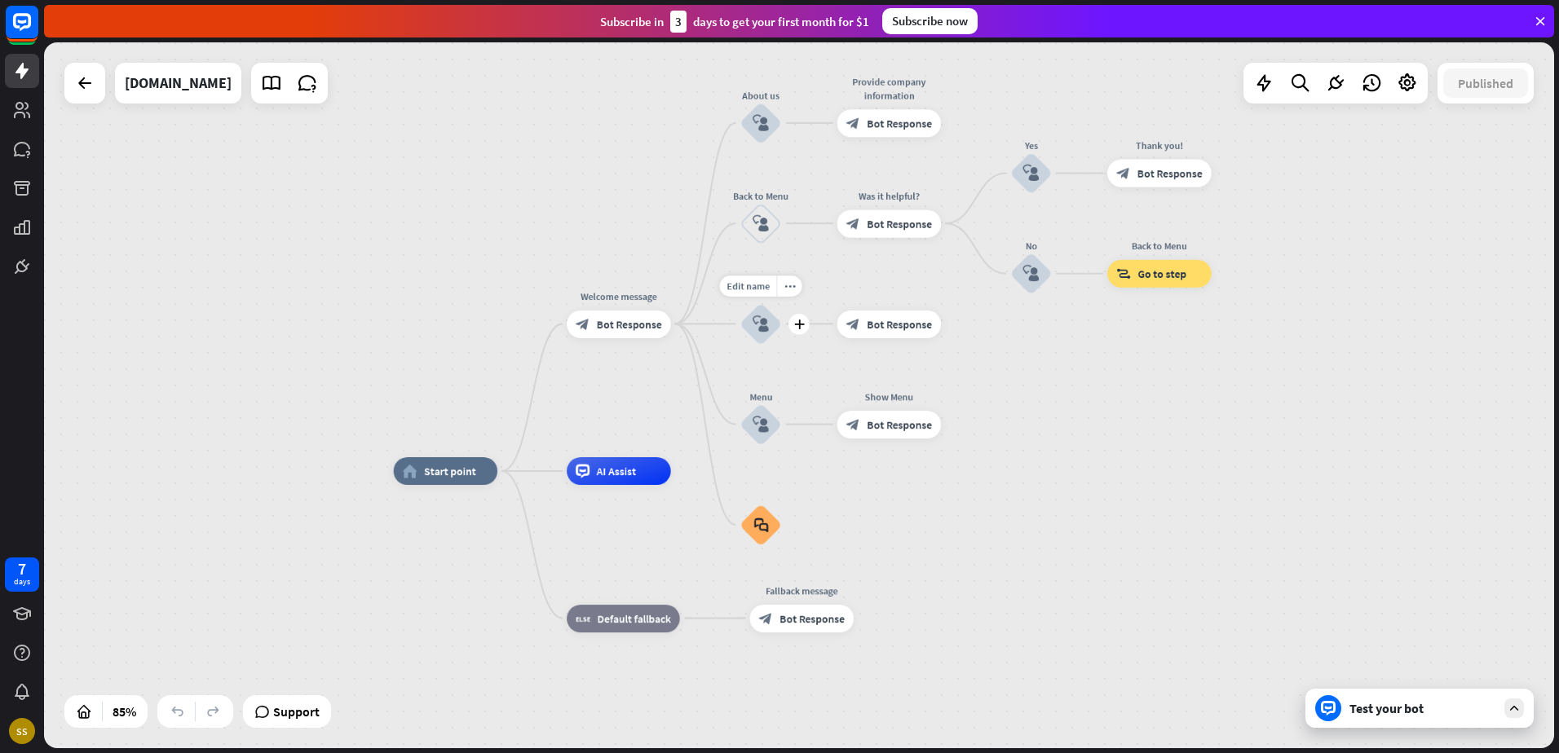
click at [1435, 704] on div "Test your bot" at bounding box center [1422, 708] width 147 height 16
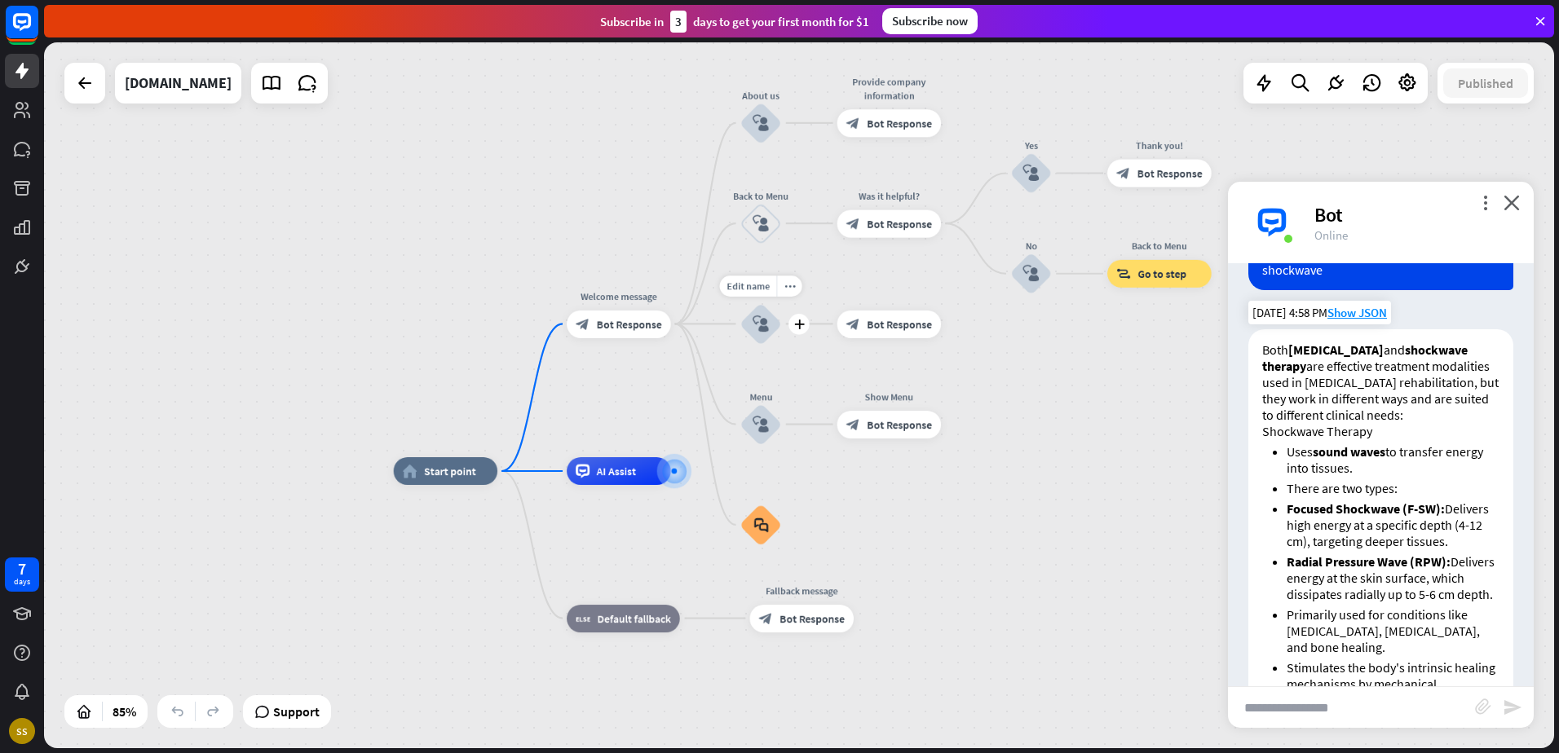
scroll to position [633, 0]
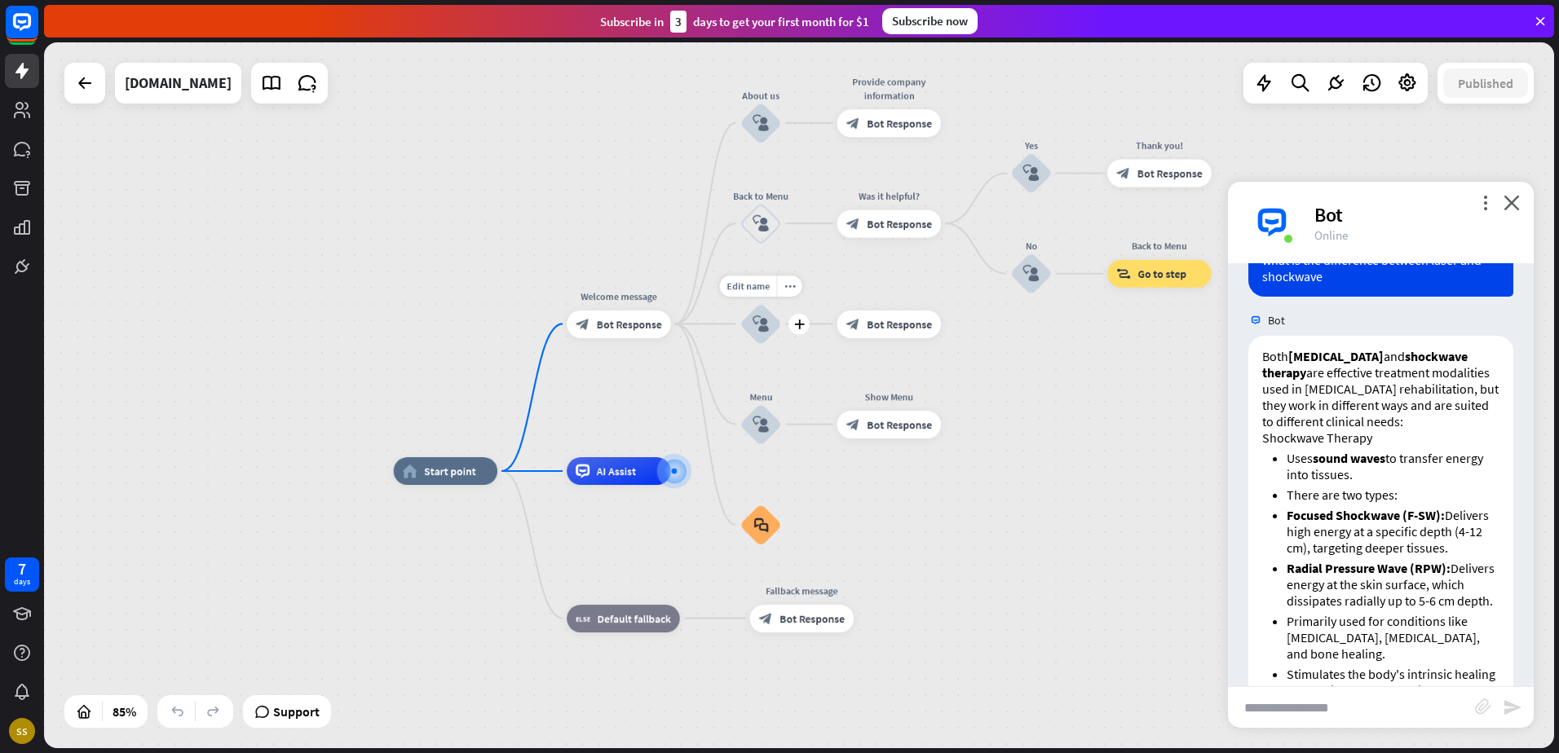
click at [1363, 713] on input "text" at bounding box center [1351, 707] width 247 height 41
type input "**********"
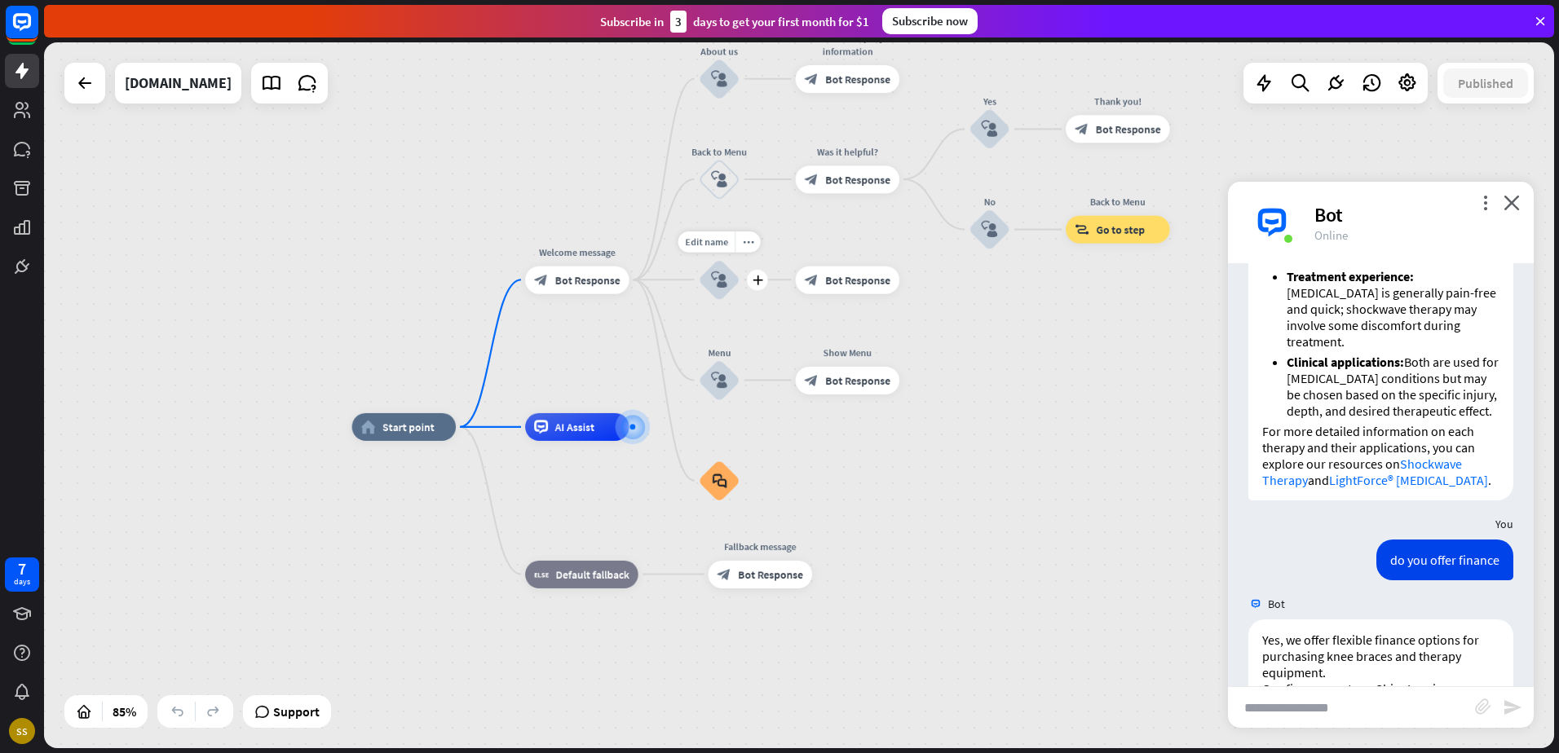
scroll to position [1983, 0]
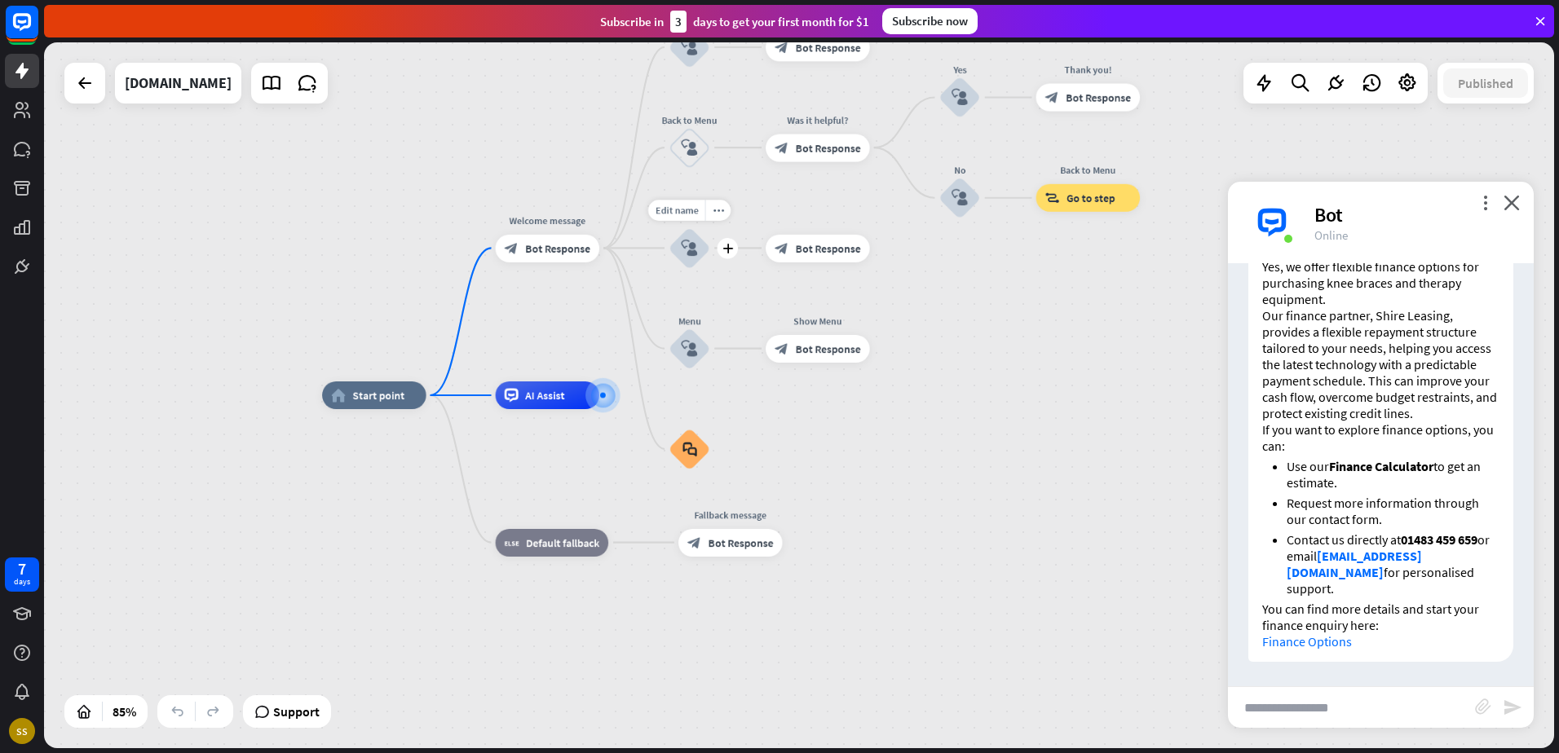
click at [1371, 475] on strong "Finance Calculator" at bounding box center [1381, 466] width 104 height 16
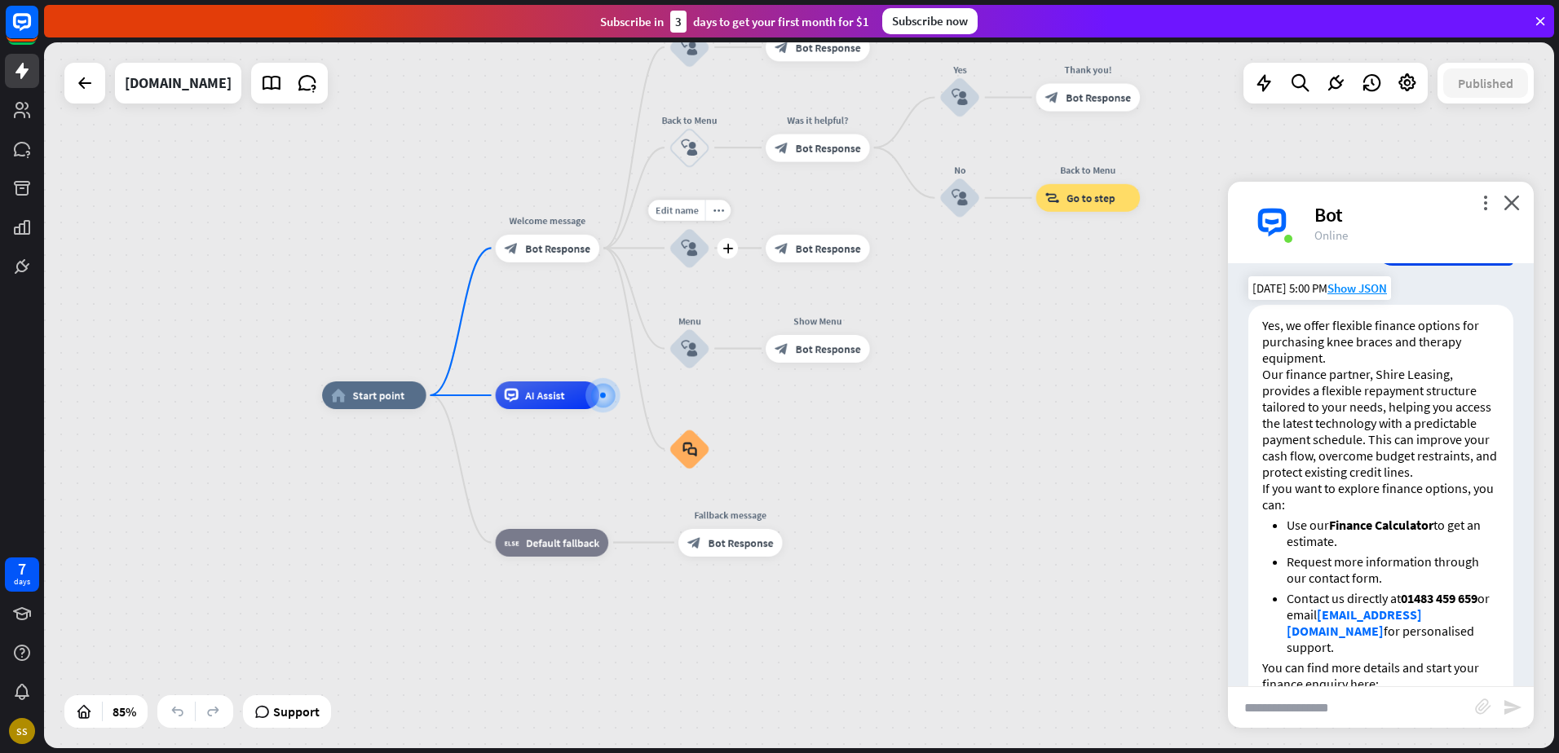
scroll to position [1848, 0]
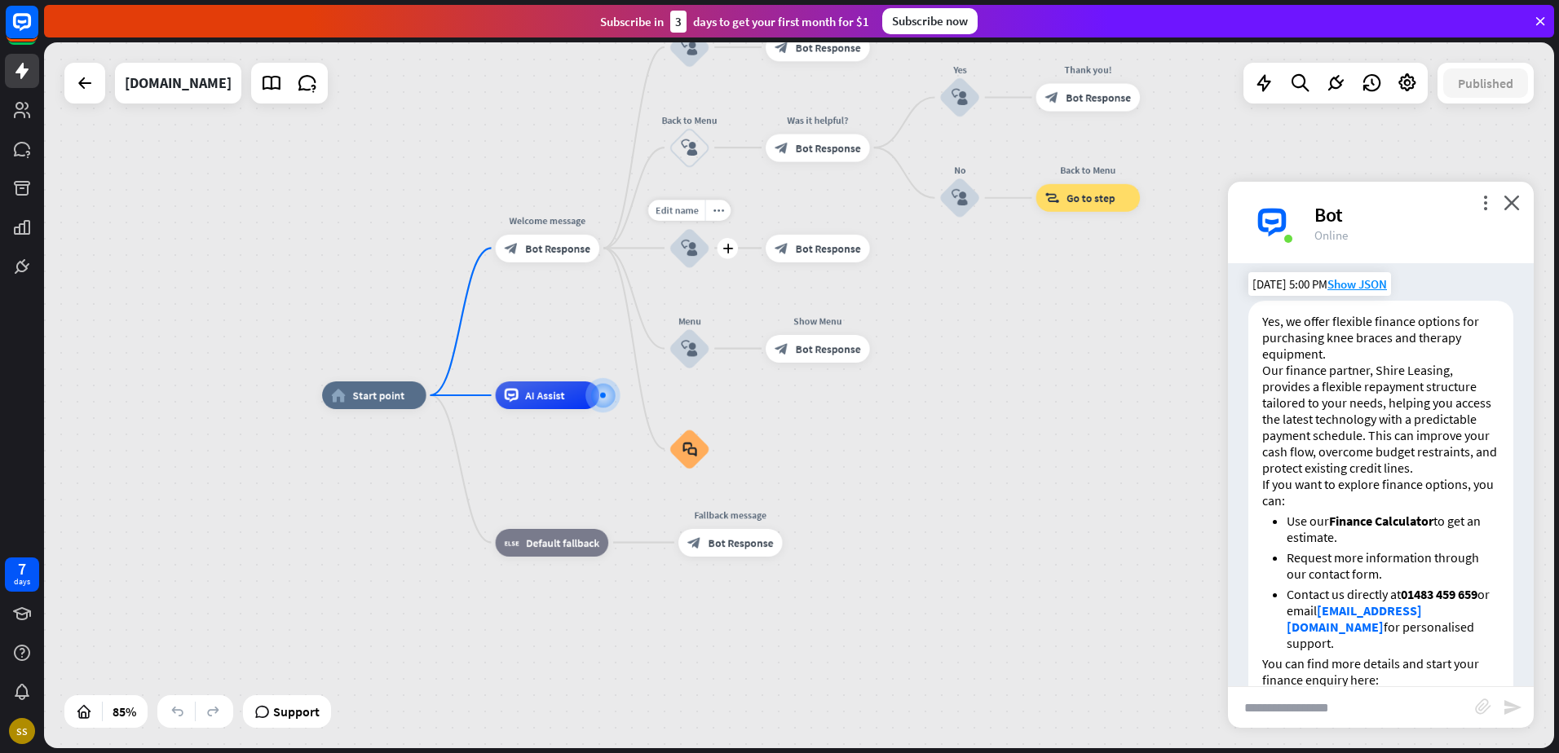
drag, startPoint x: 1358, startPoint y: 469, endPoint x: 1379, endPoint y: 488, distance: 27.7
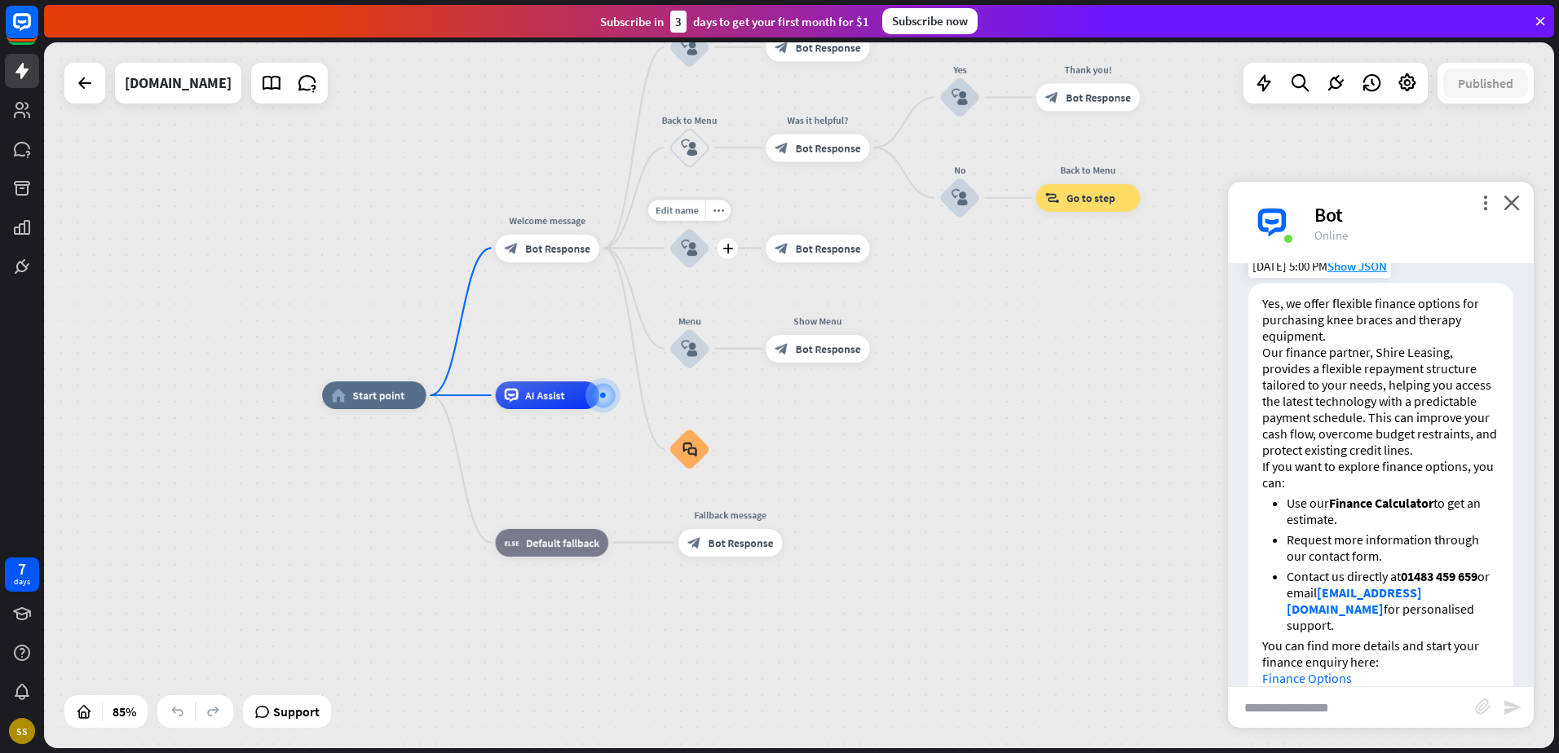
drag, startPoint x: 1376, startPoint y: 475, endPoint x: 1379, endPoint y: 503, distance: 28.6
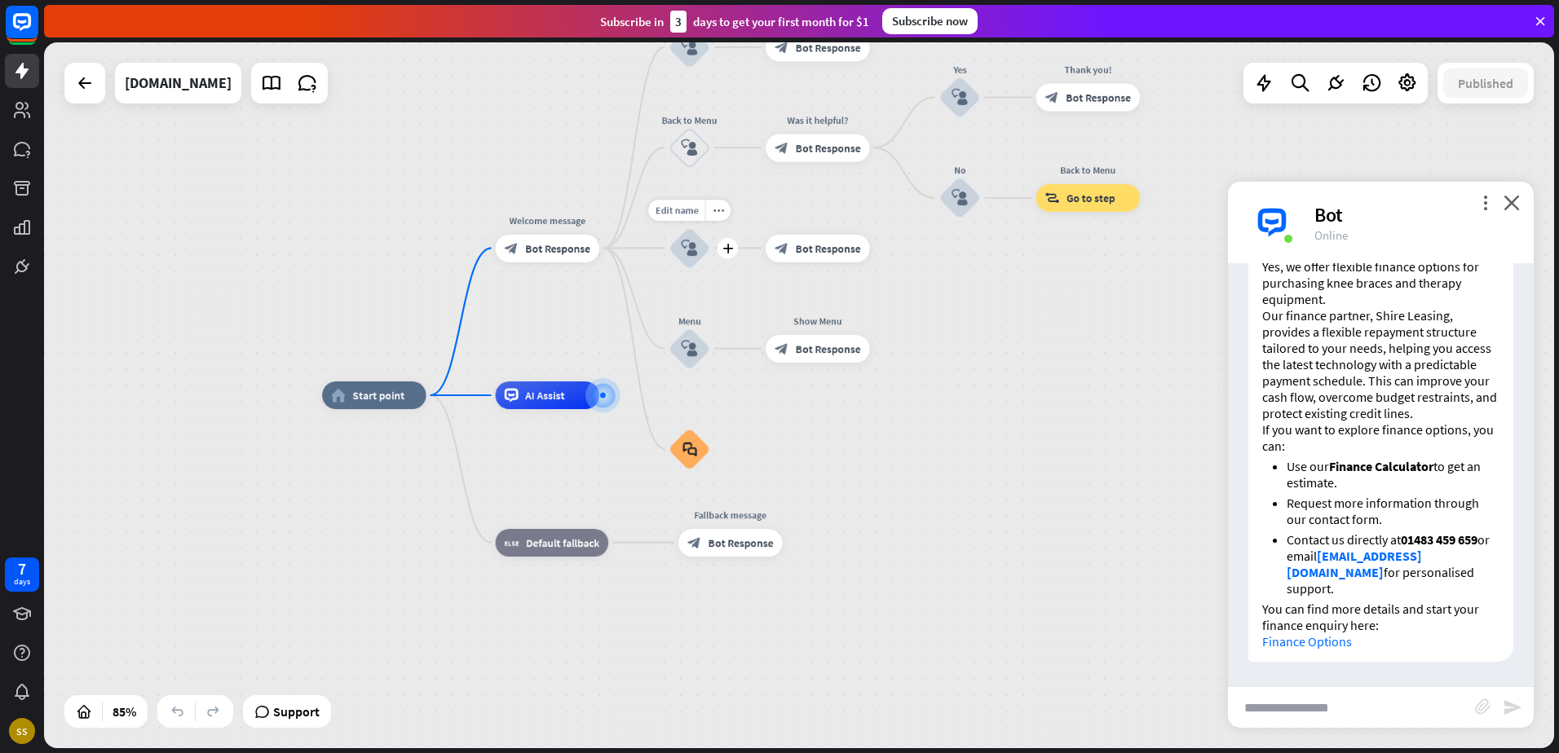
scroll to position [1983, 0]
click at [1306, 638] on link "Finance Options" at bounding box center [1307, 642] width 90 height 16
click at [26, 572] on div "7" at bounding box center [22, 569] width 8 height 15
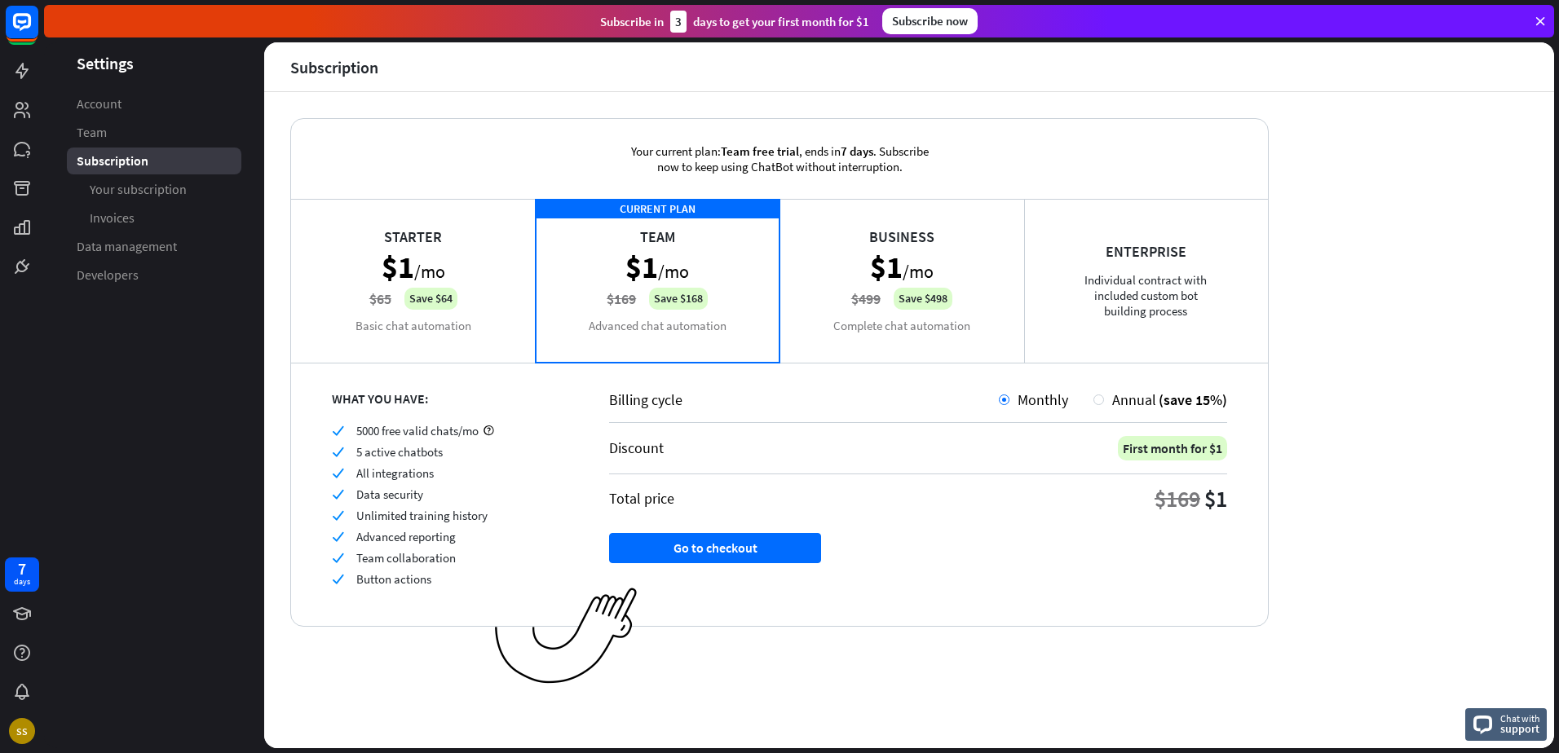
click at [465, 273] on div "Starter $1 /mo $65 Save $64 Basic chat automation" at bounding box center [413, 280] width 245 height 163
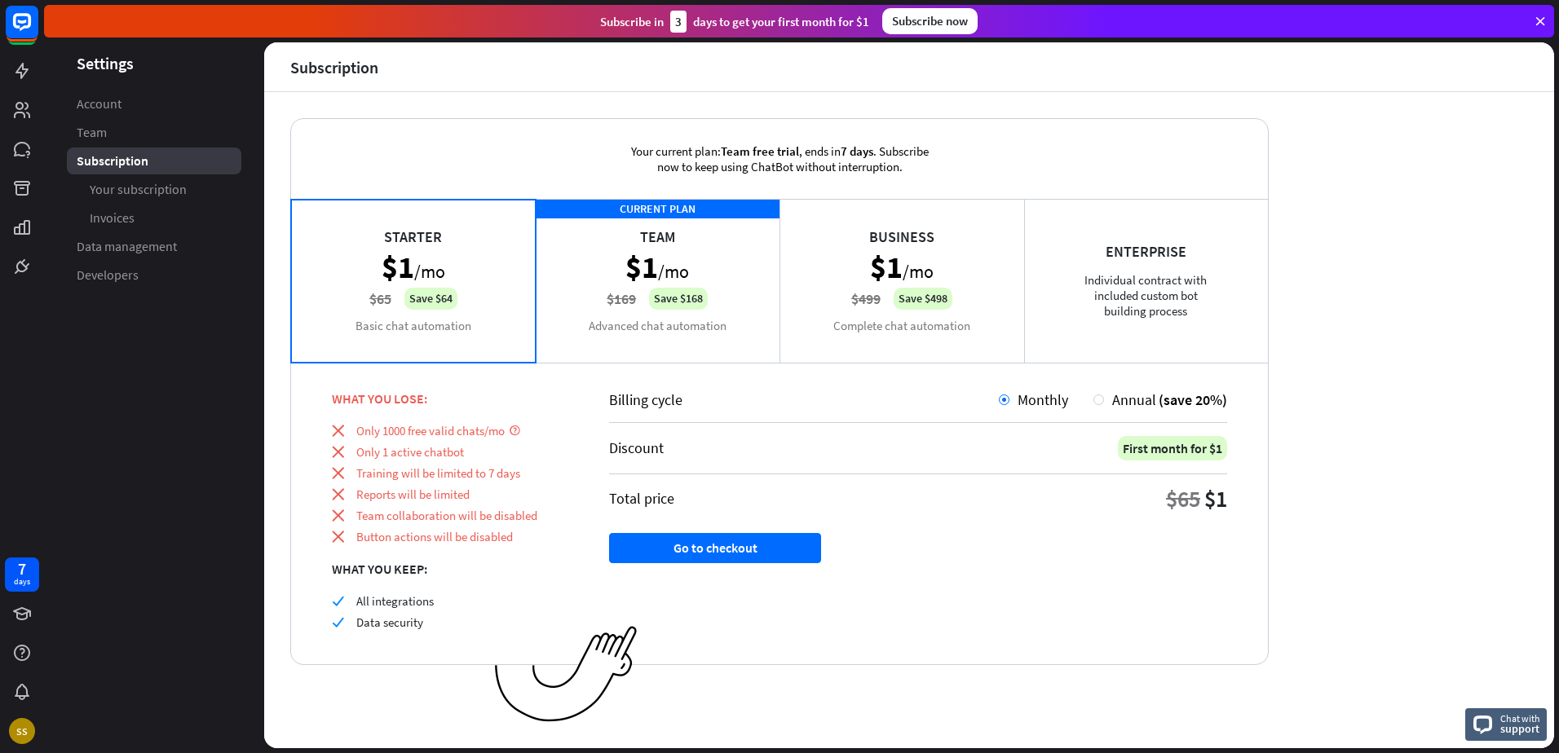
click at [704, 310] on div "CURRENT PLAN Team $1 /mo $169 Save $168 Advanced chat automation" at bounding box center [658, 280] width 245 height 163
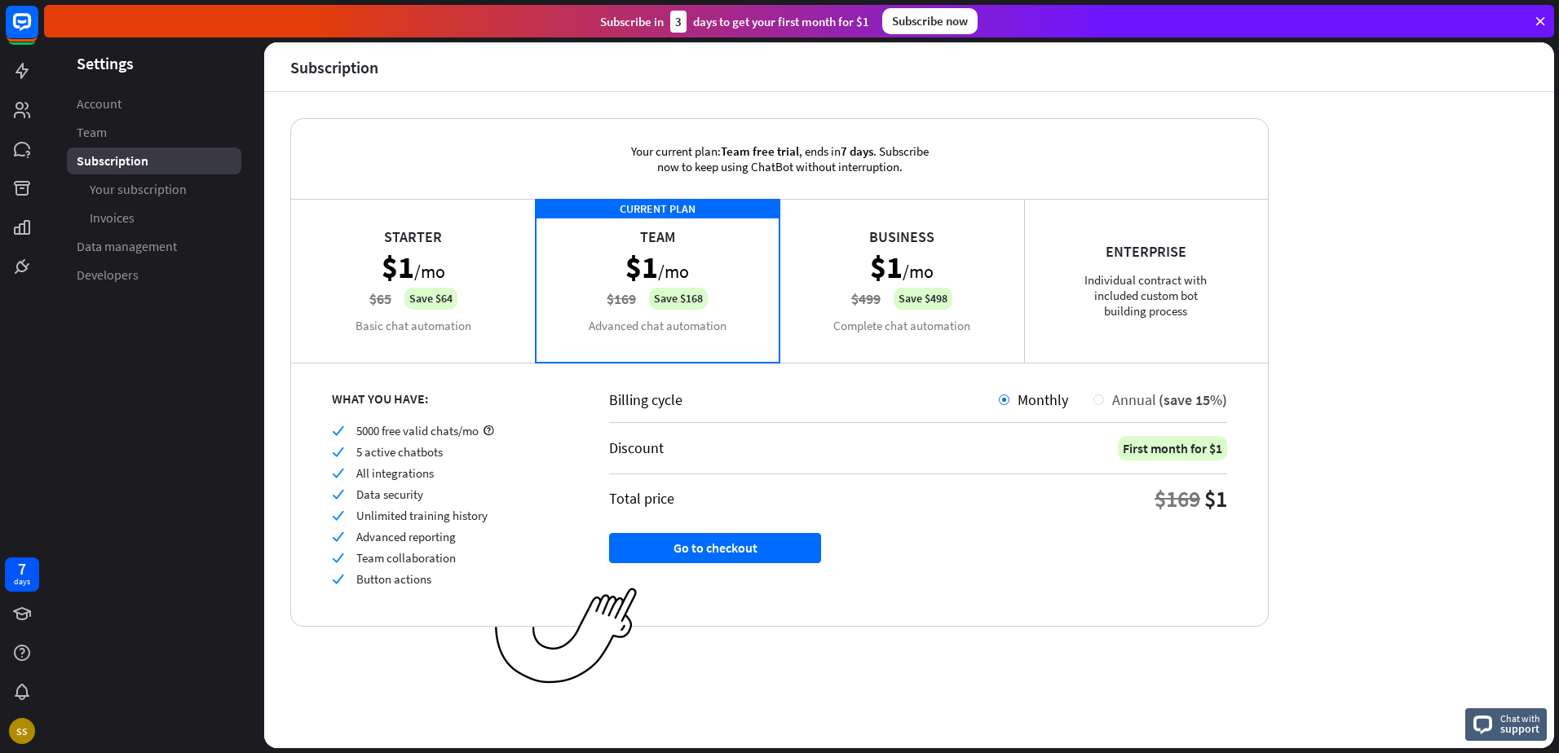
click at [1124, 400] on span "Annual" at bounding box center [1134, 400] width 44 height 19
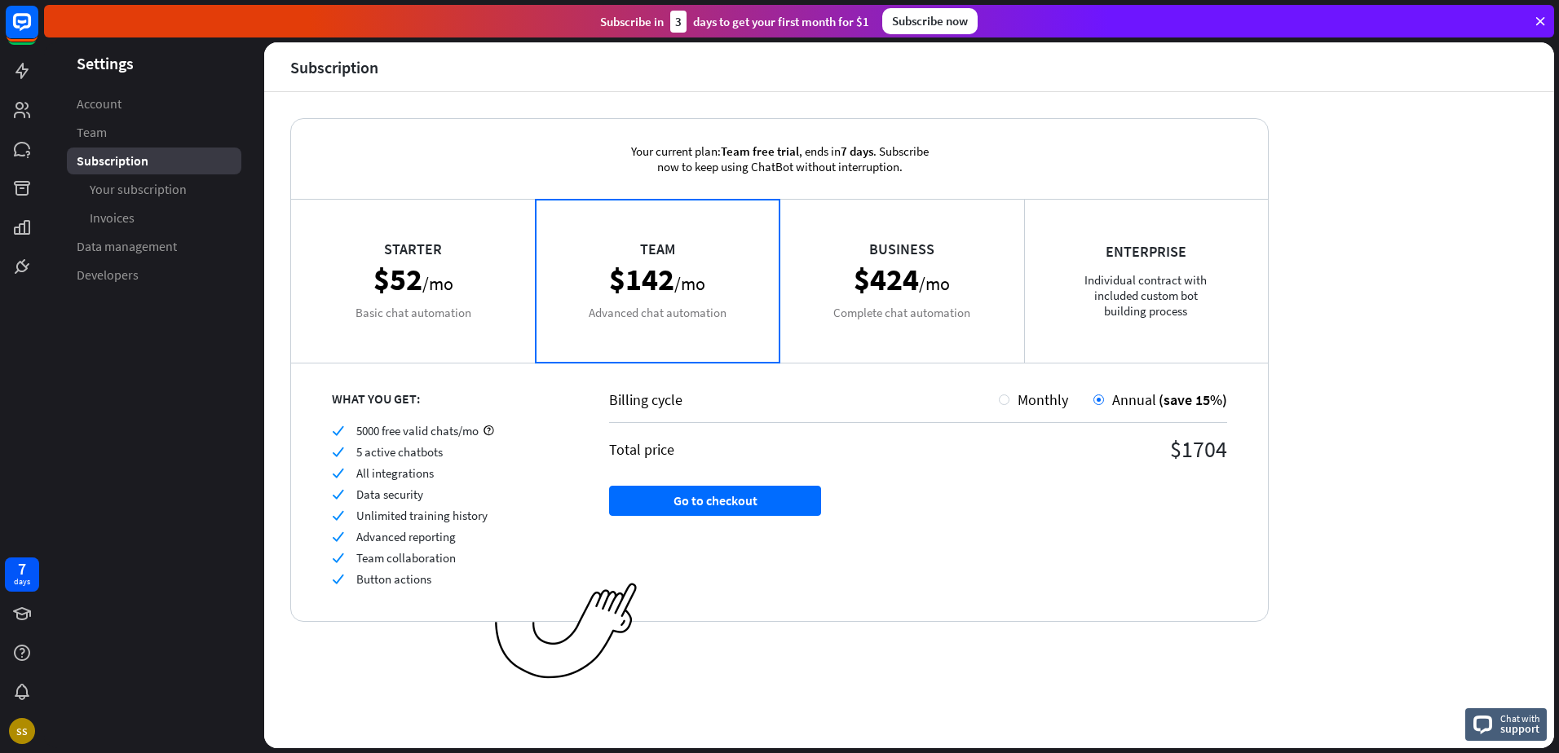
click at [391, 304] on div "Starter $52 /mo Basic chat automation" at bounding box center [413, 280] width 245 height 163
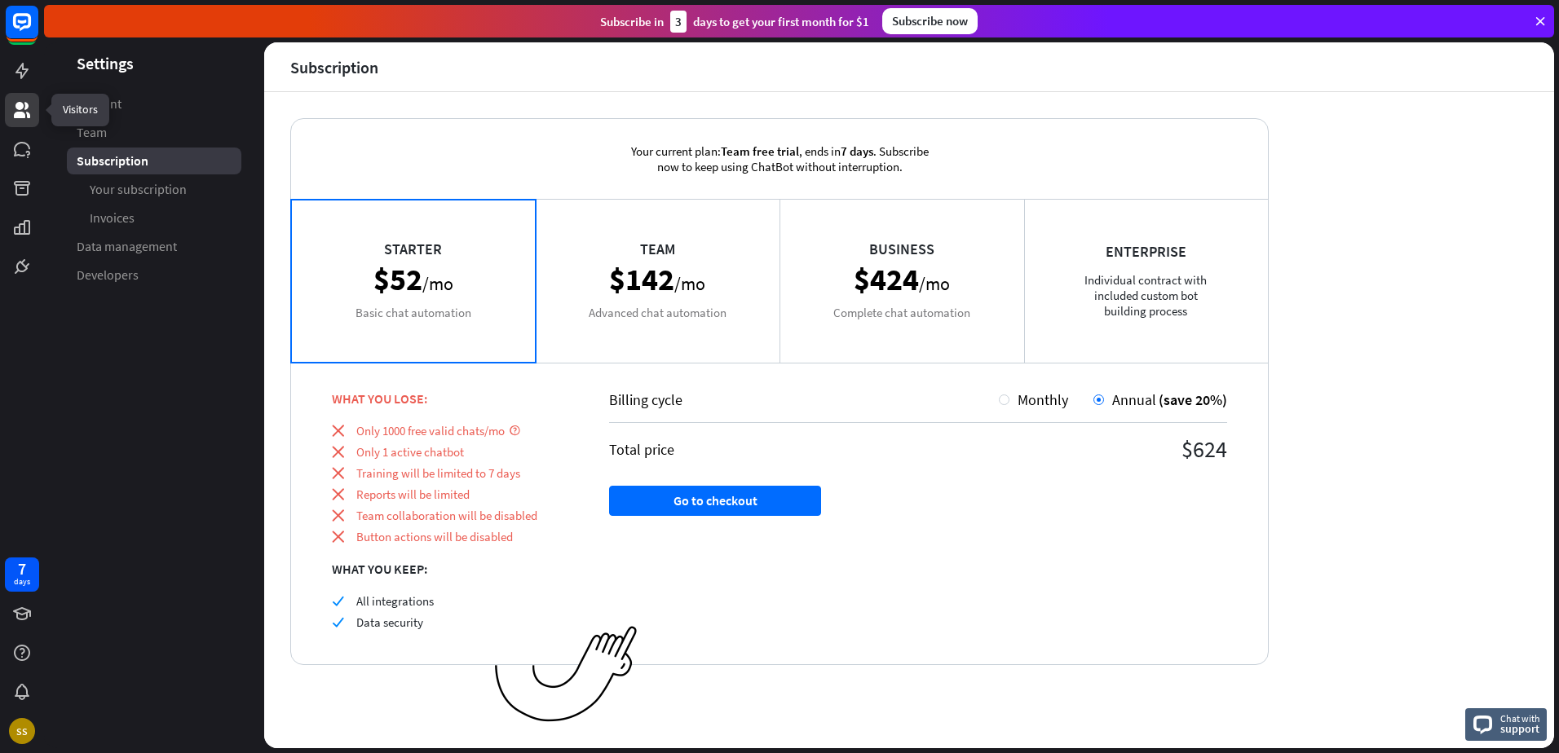
click at [30, 117] on icon at bounding box center [22, 110] width 16 height 16
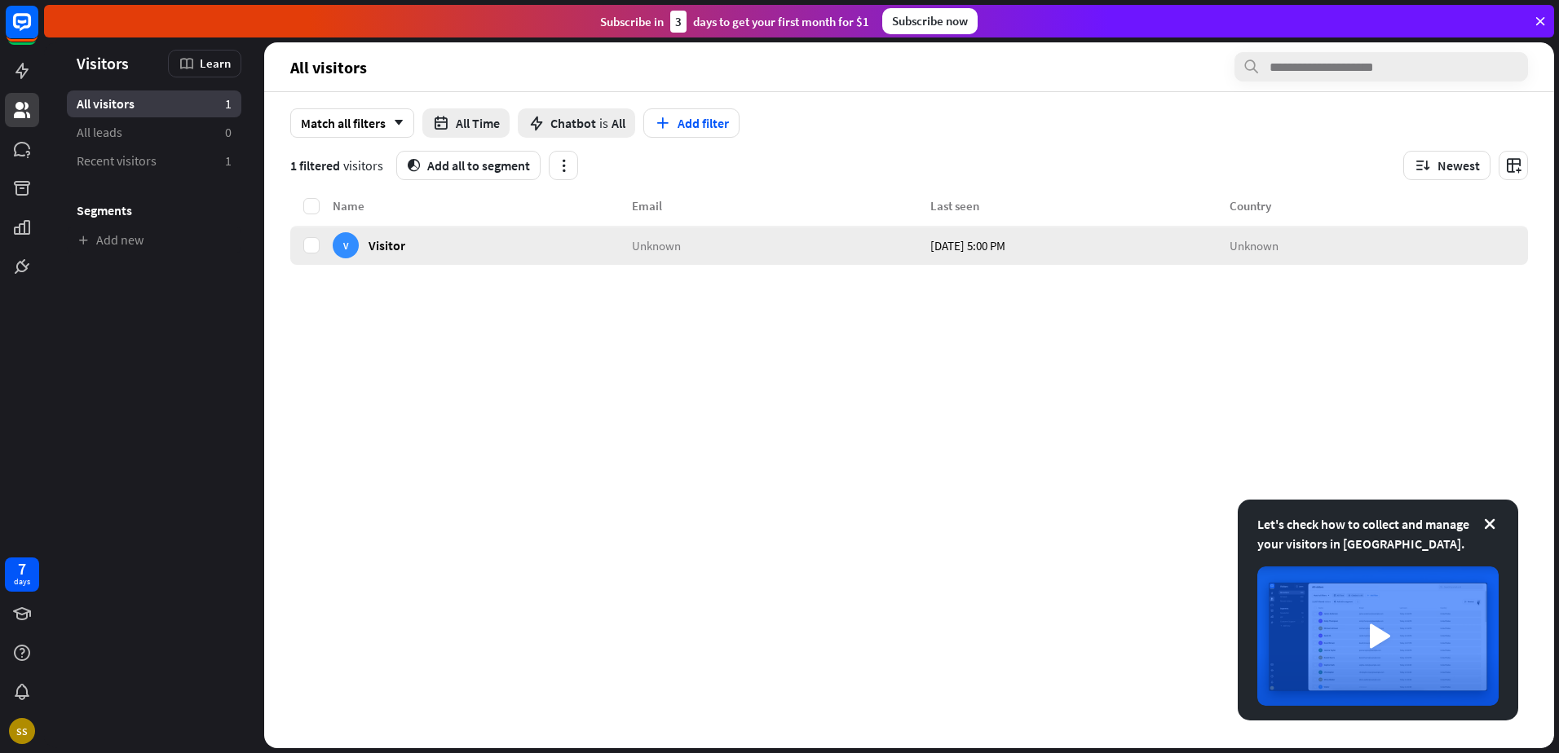
click at [373, 250] on span "Visitor" at bounding box center [387, 244] width 37 height 15
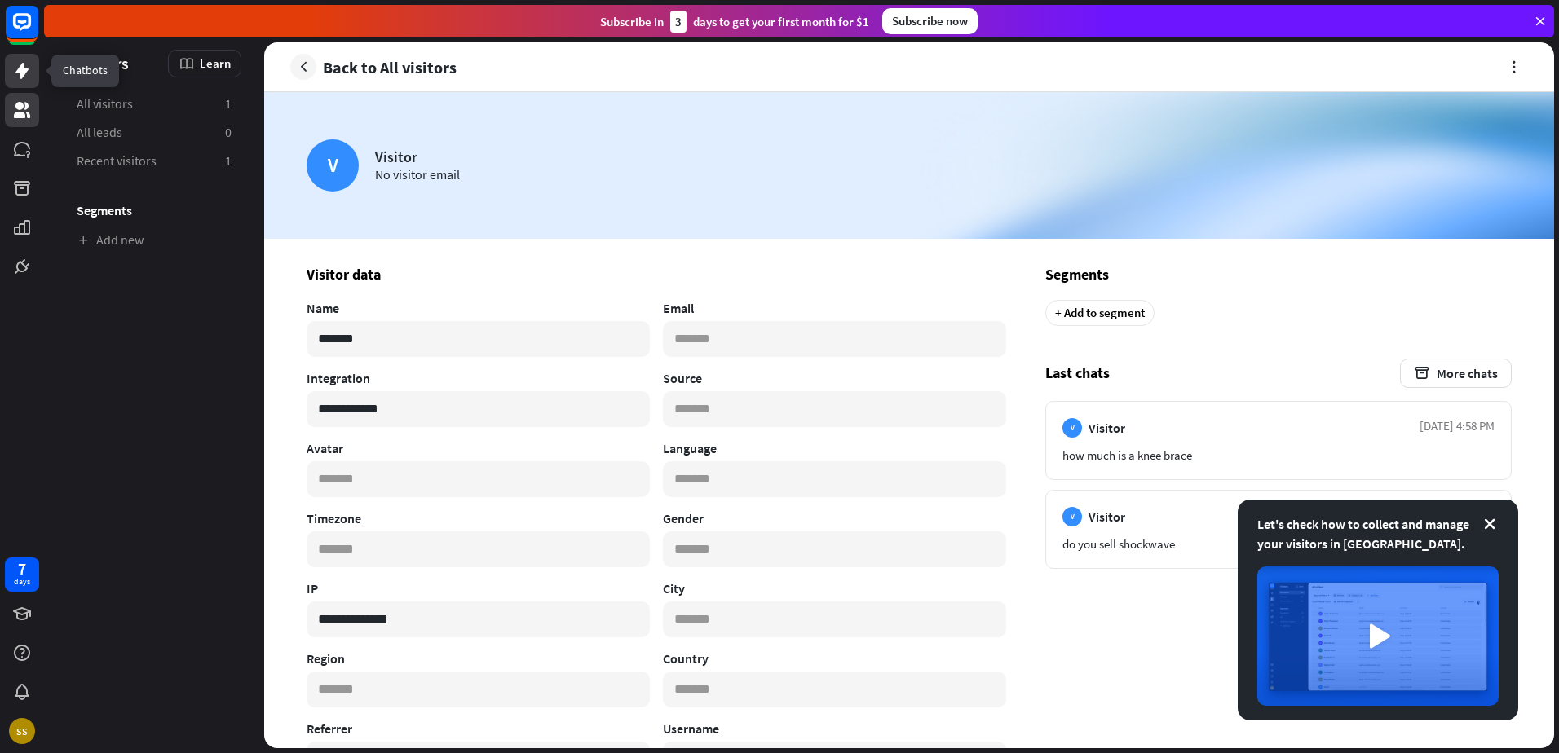
click at [15, 78] on icon at bounding box center [22, 71] width 20 height 20
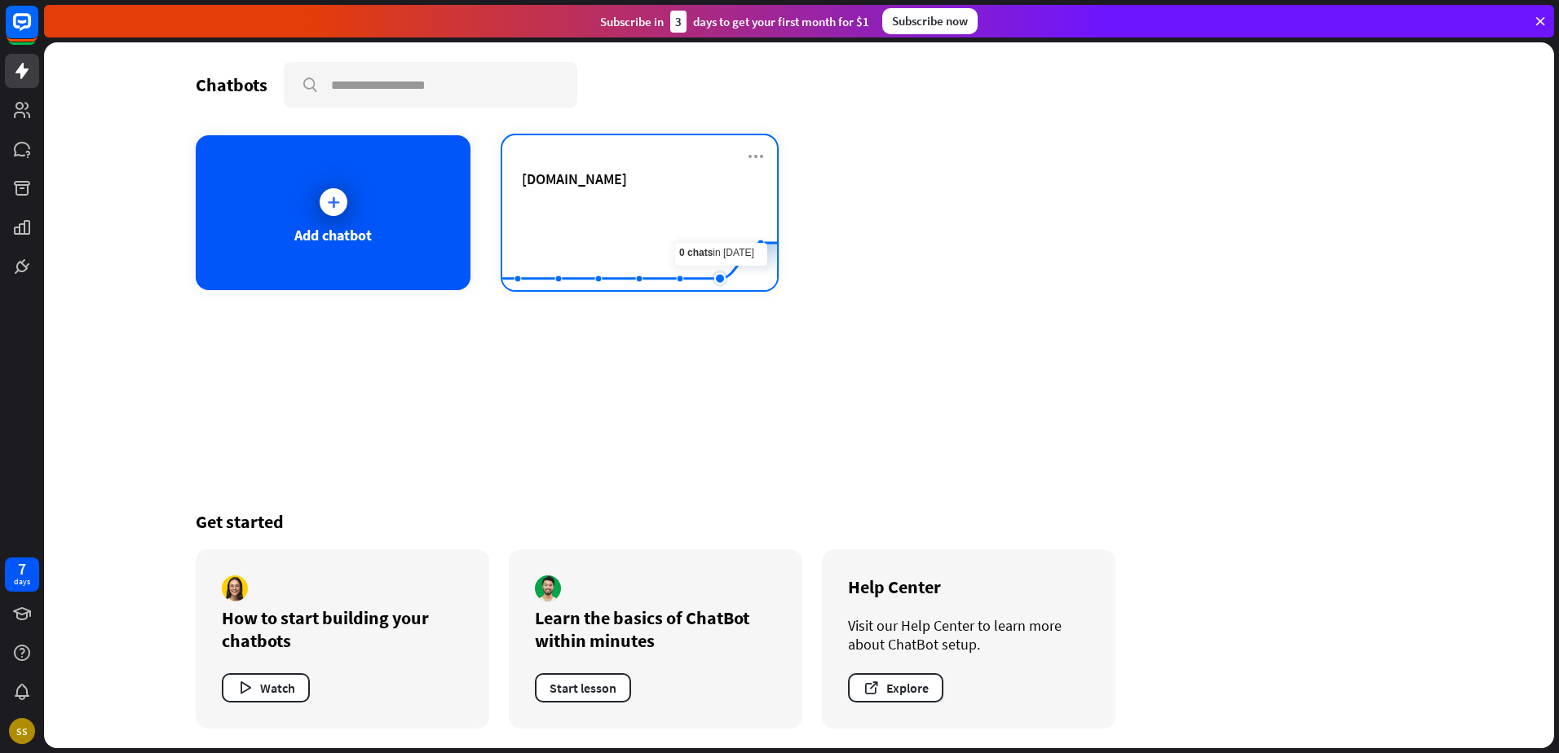
click at [709, 231] on rect at bounding box center [639, 250] width 275 height 102
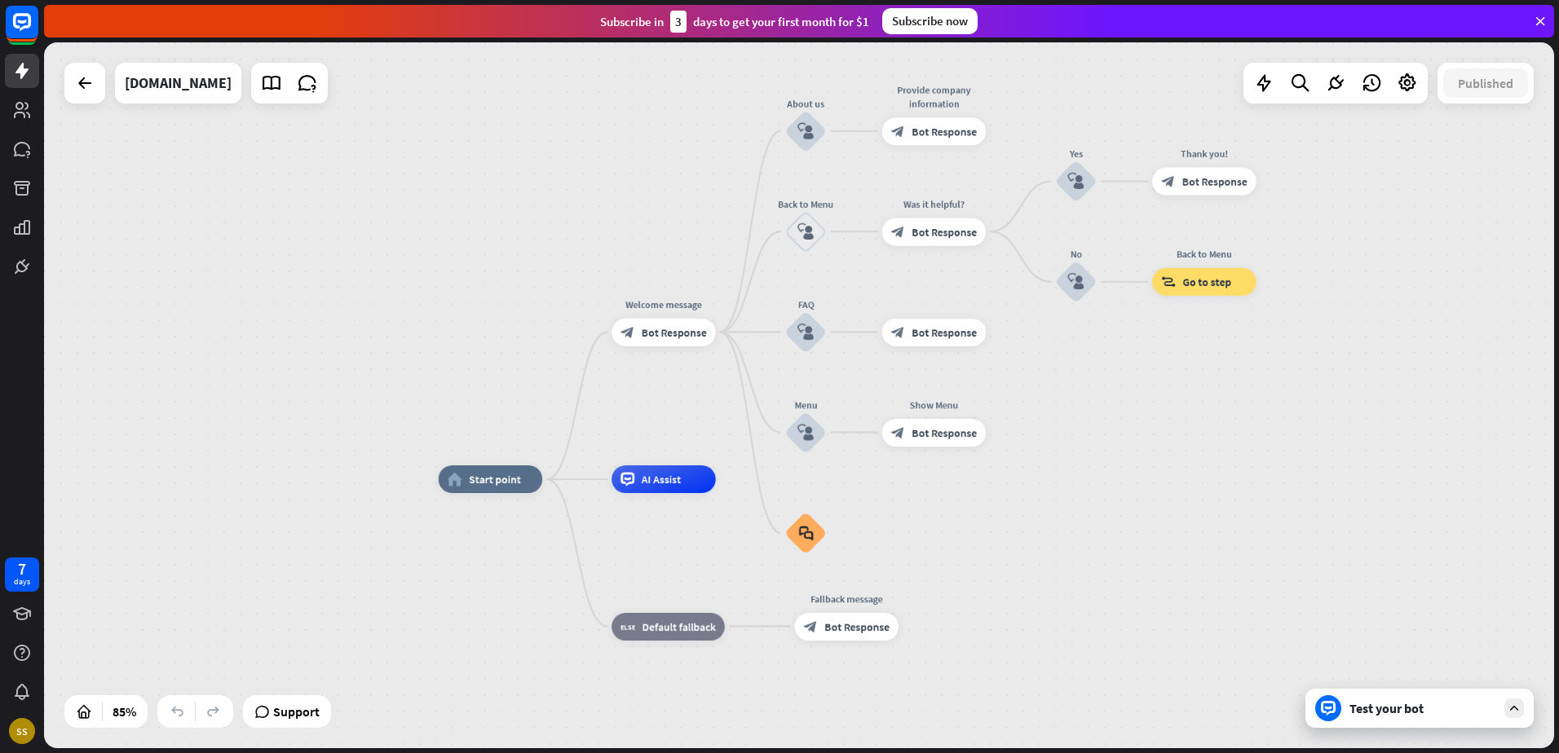
drag, startPoint x: 1184, startPoint y: 433, endPoint x: 1096, endPoint y: 606, distance: 194.0
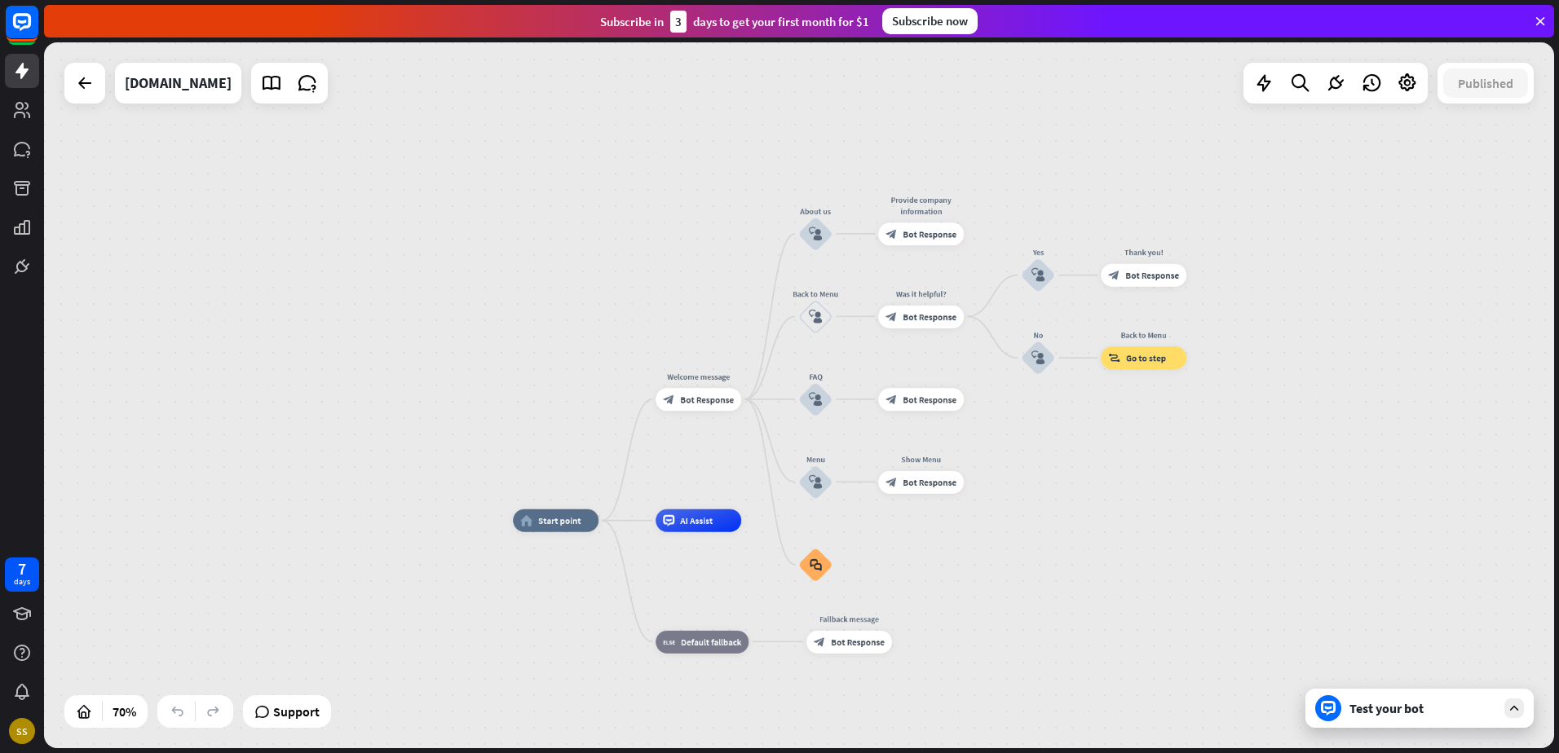
drag, startPoint x: 1125, startPoint y: 539, endPoint x: 1135, endPoint y: 489, distance: 50.7
click at [1135, 489] on div "home_2 Start point Welcome message block_bot_response Bot Response About us blo…" at bounding box center [799, 395] width 1510 height 706
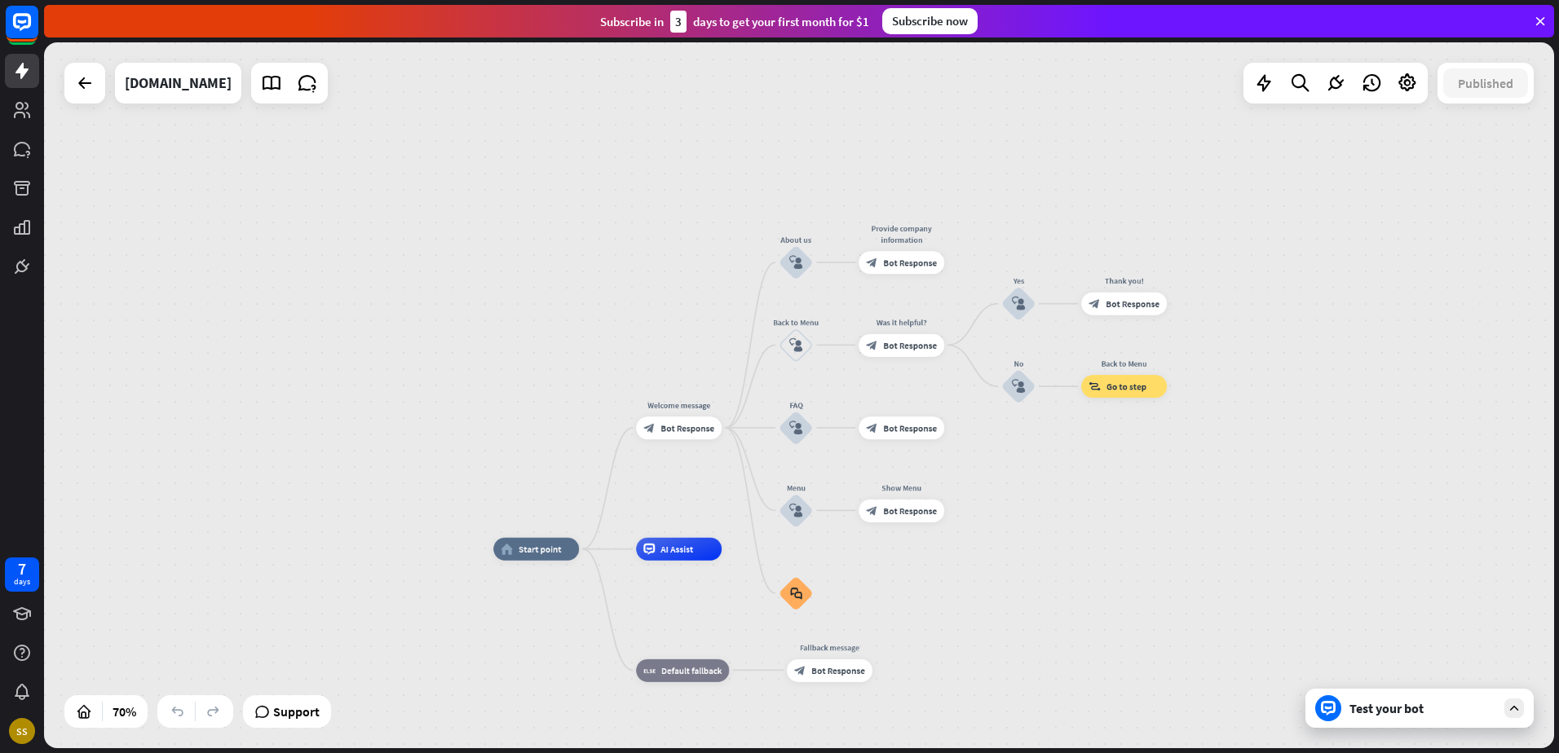
drag, startPoint x: 1130, startPoint y: 563, endPoint x: 1110, endPoint y: 594, distance: 36.6
click at [1336, 91] on icon at bounding box center [1335, 83] width 21 height 21
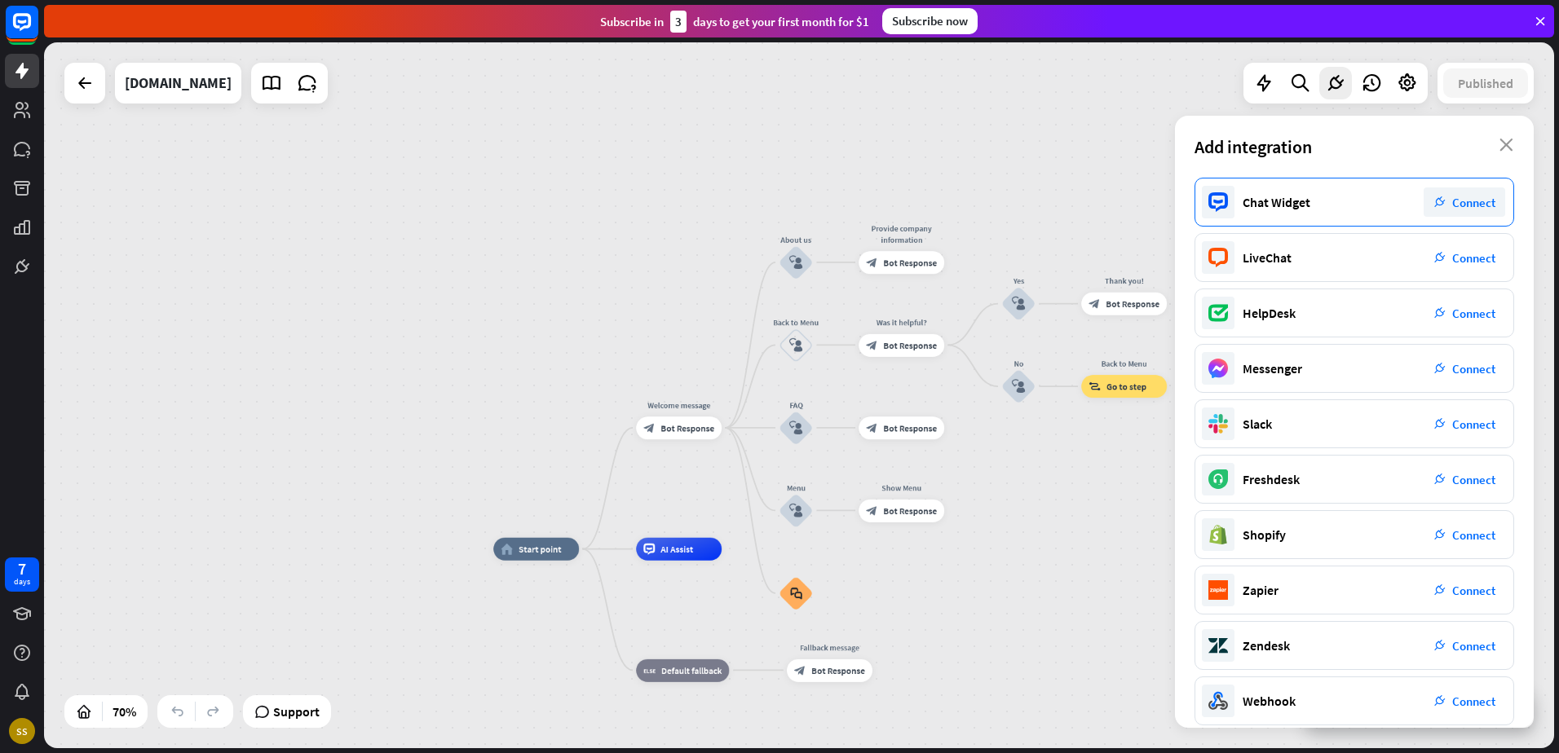
click at [1464, 201] on span "Connect" at bounding box center [1473, 202] width 43 height 15
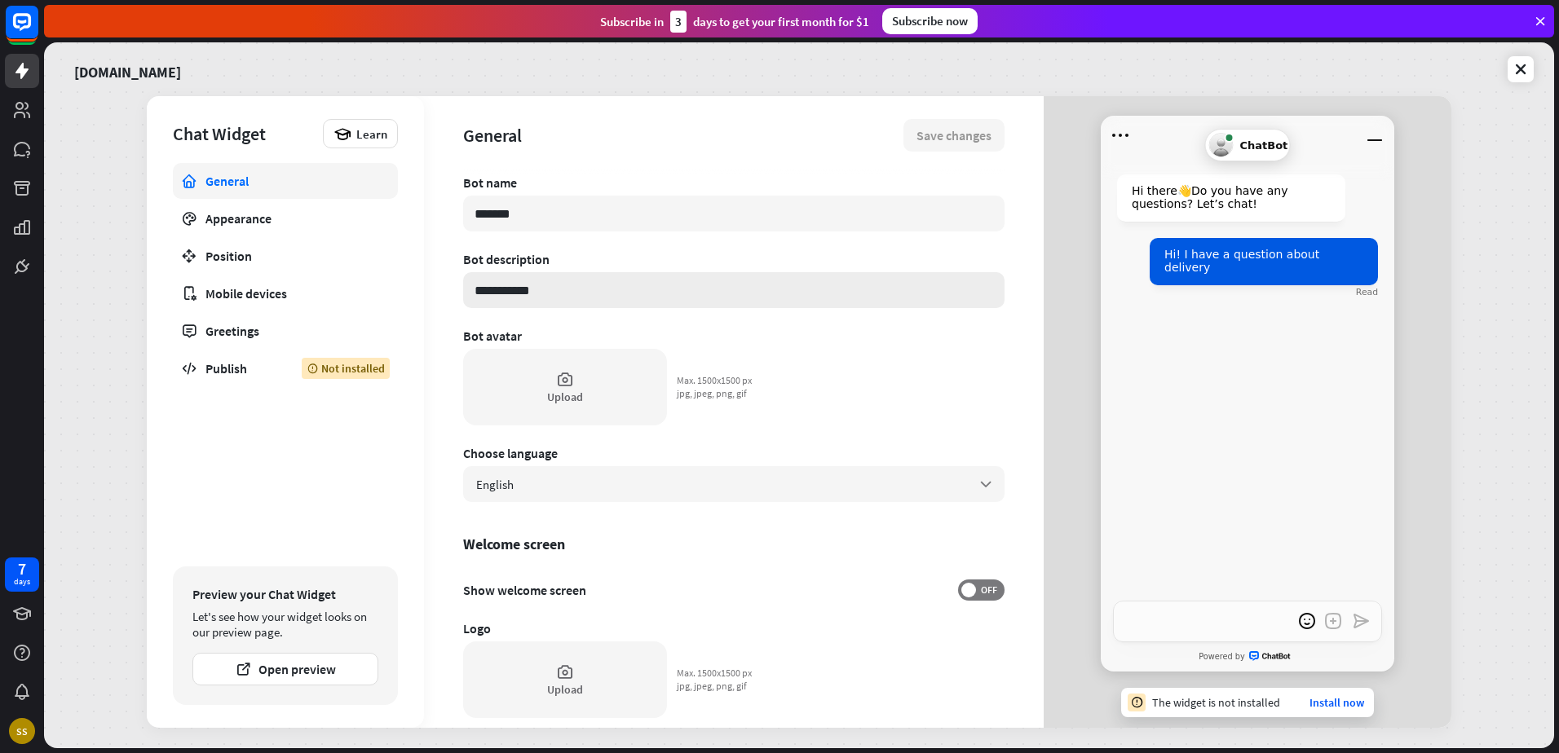
type textarea "*"
click at [1526, 72] on icon at bounding box center [1520, 69] width 16 height 16
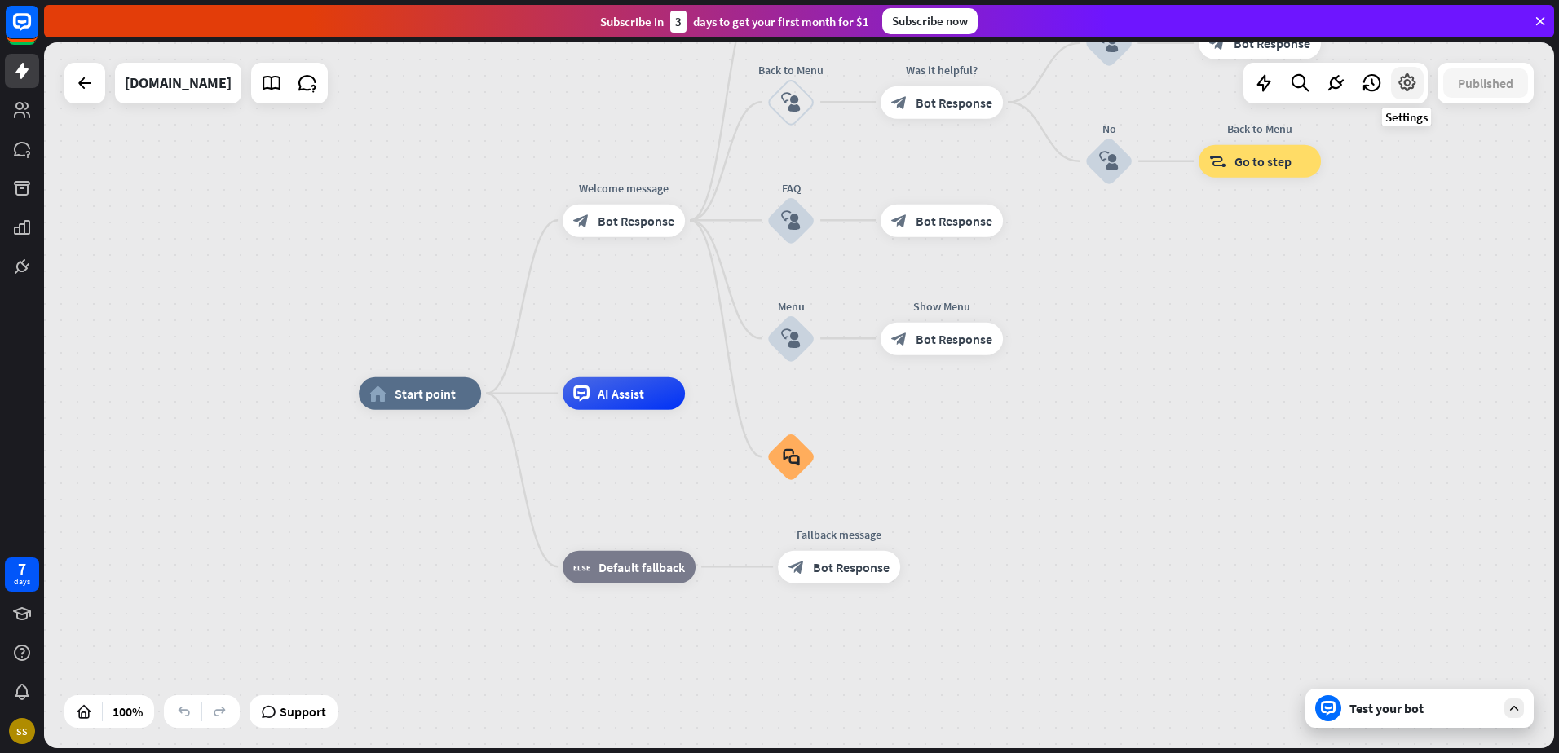
click at [1410, 88] on icon at bounding box center [1407, 83] width 21 height 21
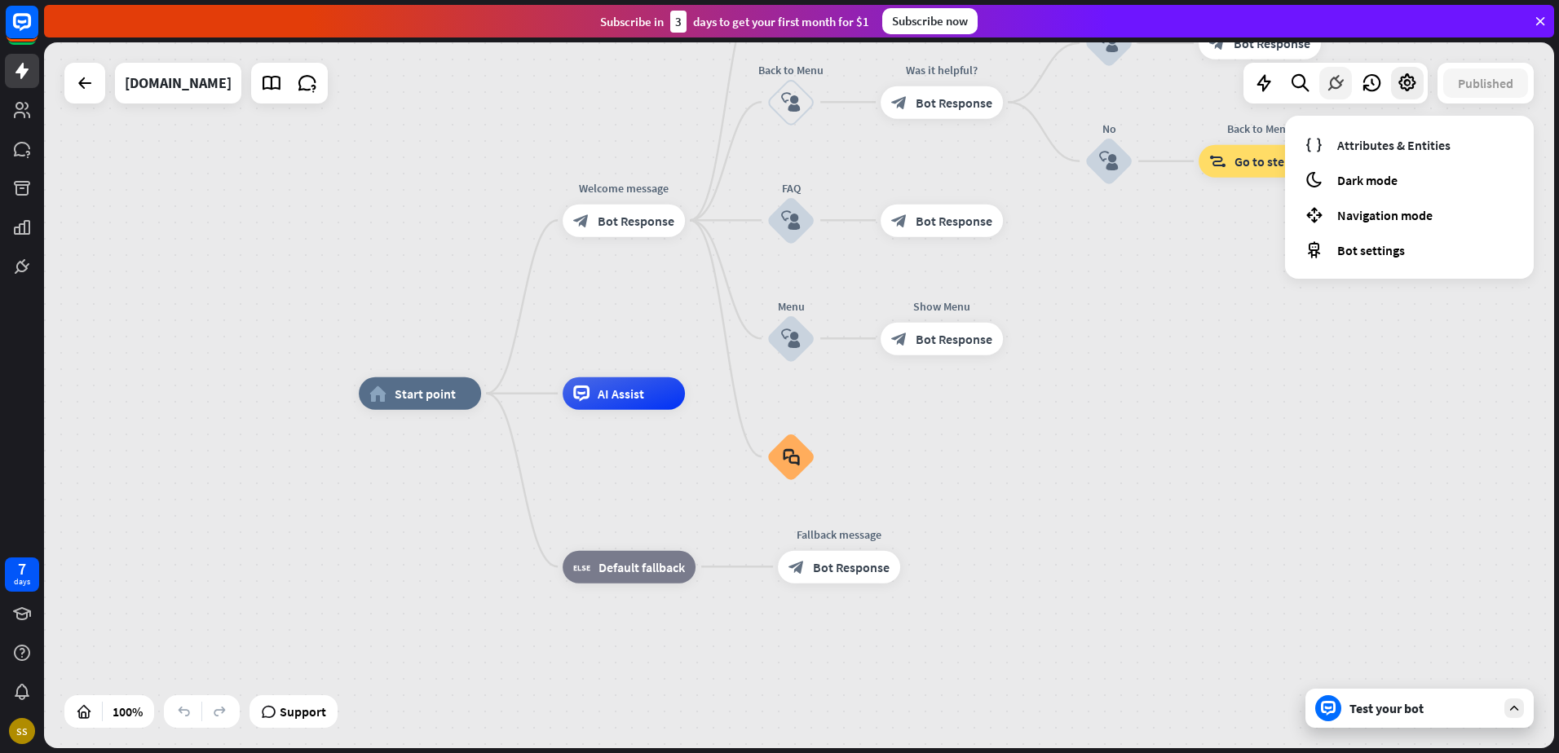
drag, startPoint x: 1374, startPoint y: 91, endPoint x: 1348, endPoint y: 84, distance: 27.1
click at [1348, 84] on div at bounding box center [1335, 83] width 184 height 41
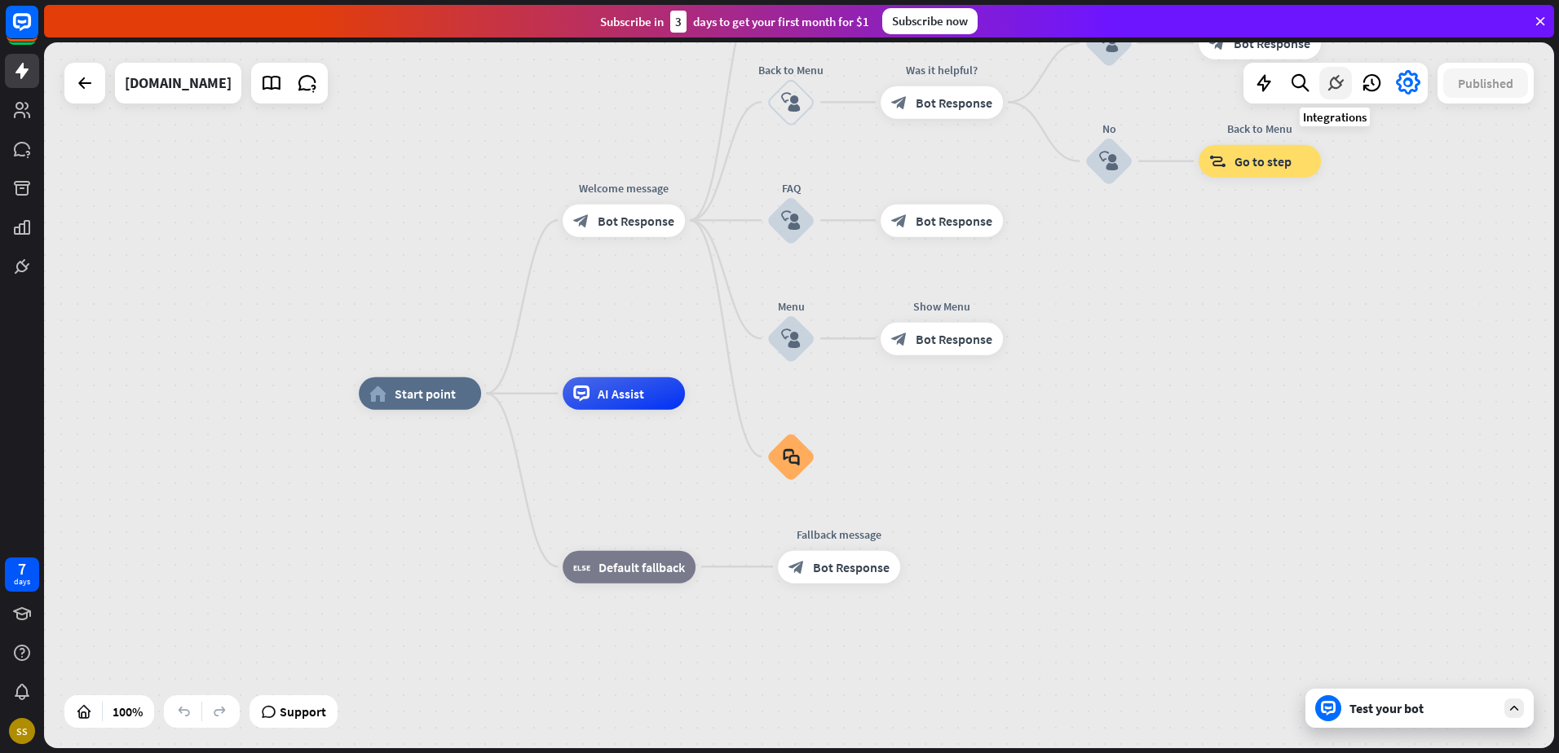
click at [1337, 84] on icon at bounding box center [1335, 83] width 21 height 21
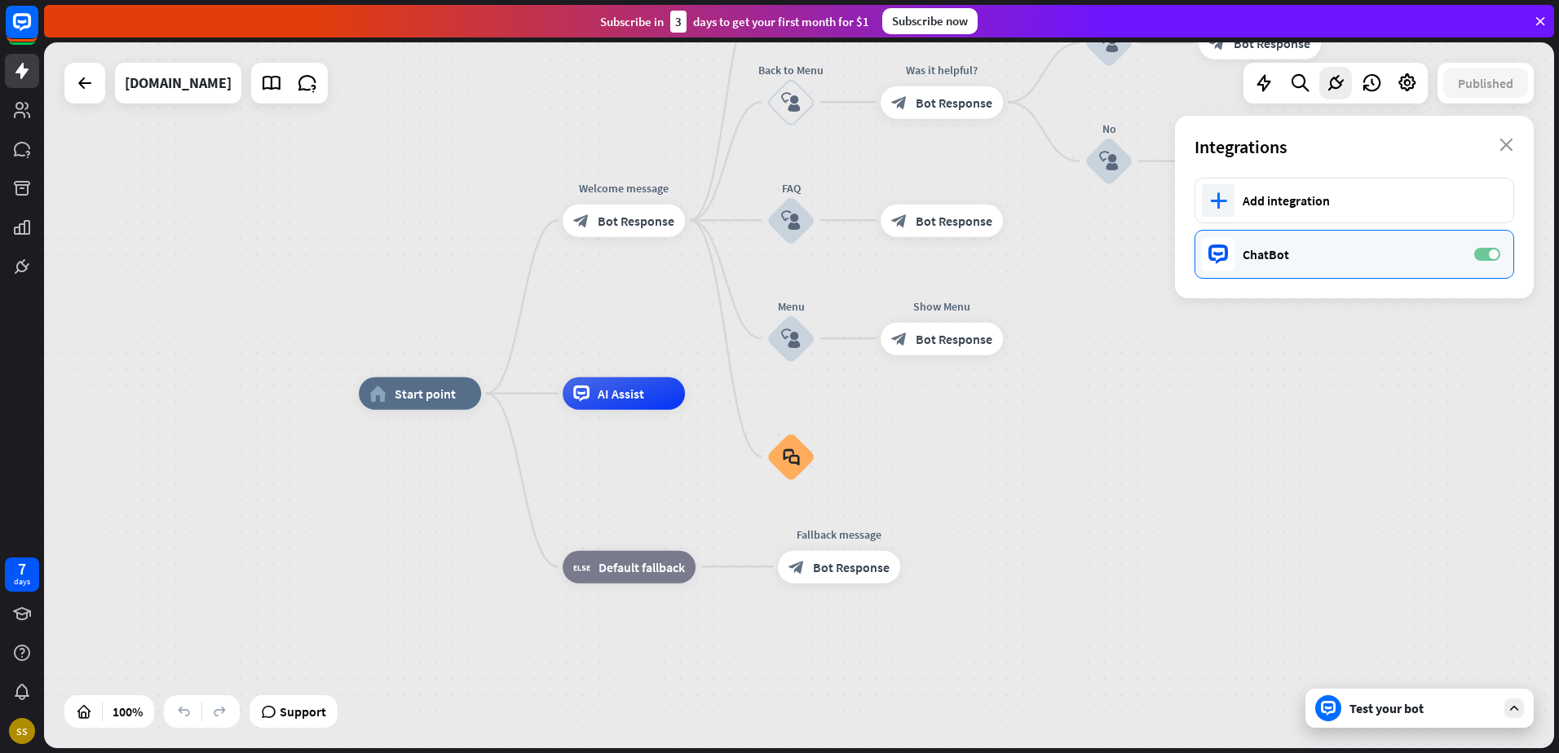
click at [1484, 250] on label "ON" at bounding box center [1487, 254] width 26 height 13
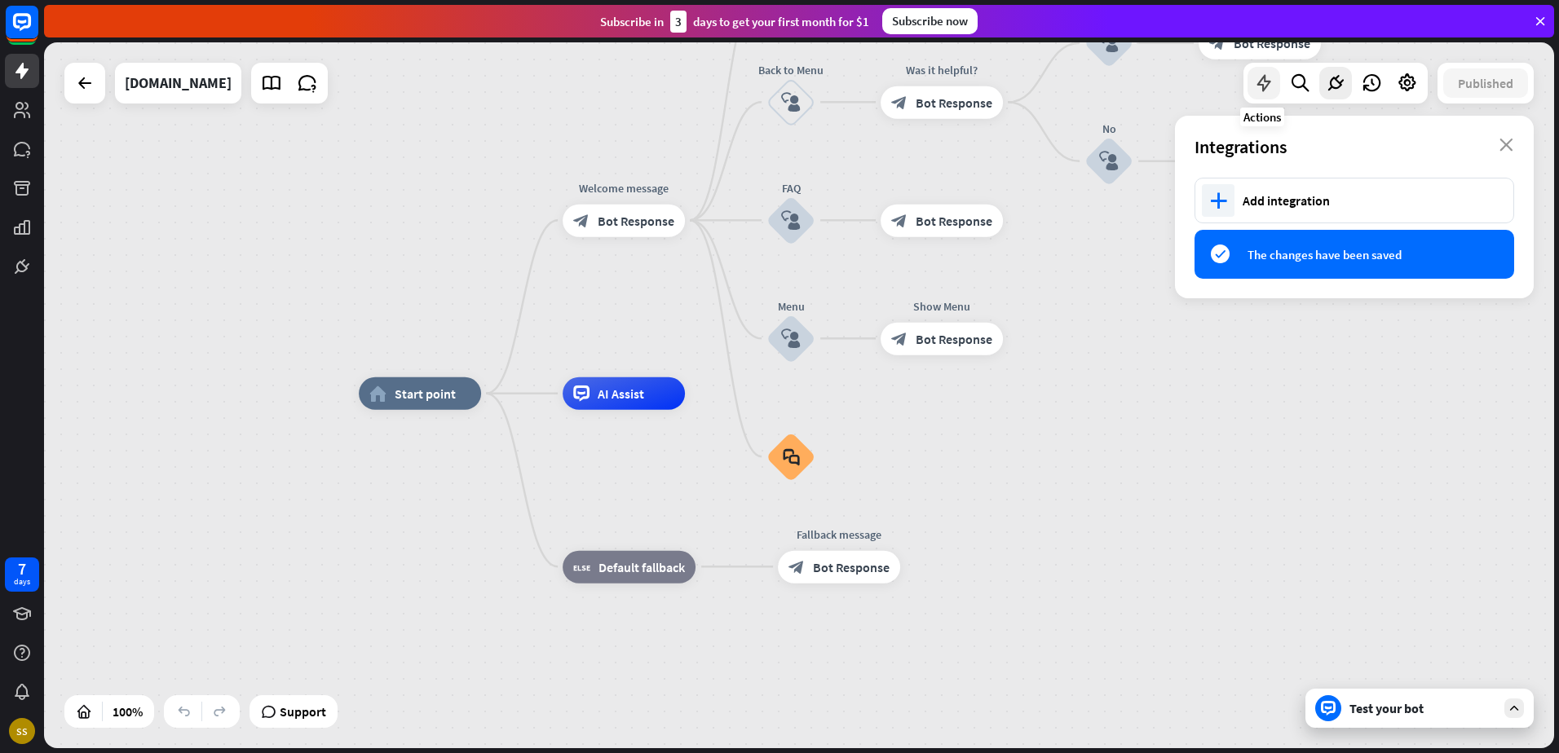
click at [1260, 89] on icon at bounding box center [1263, 83] width 21 height 21
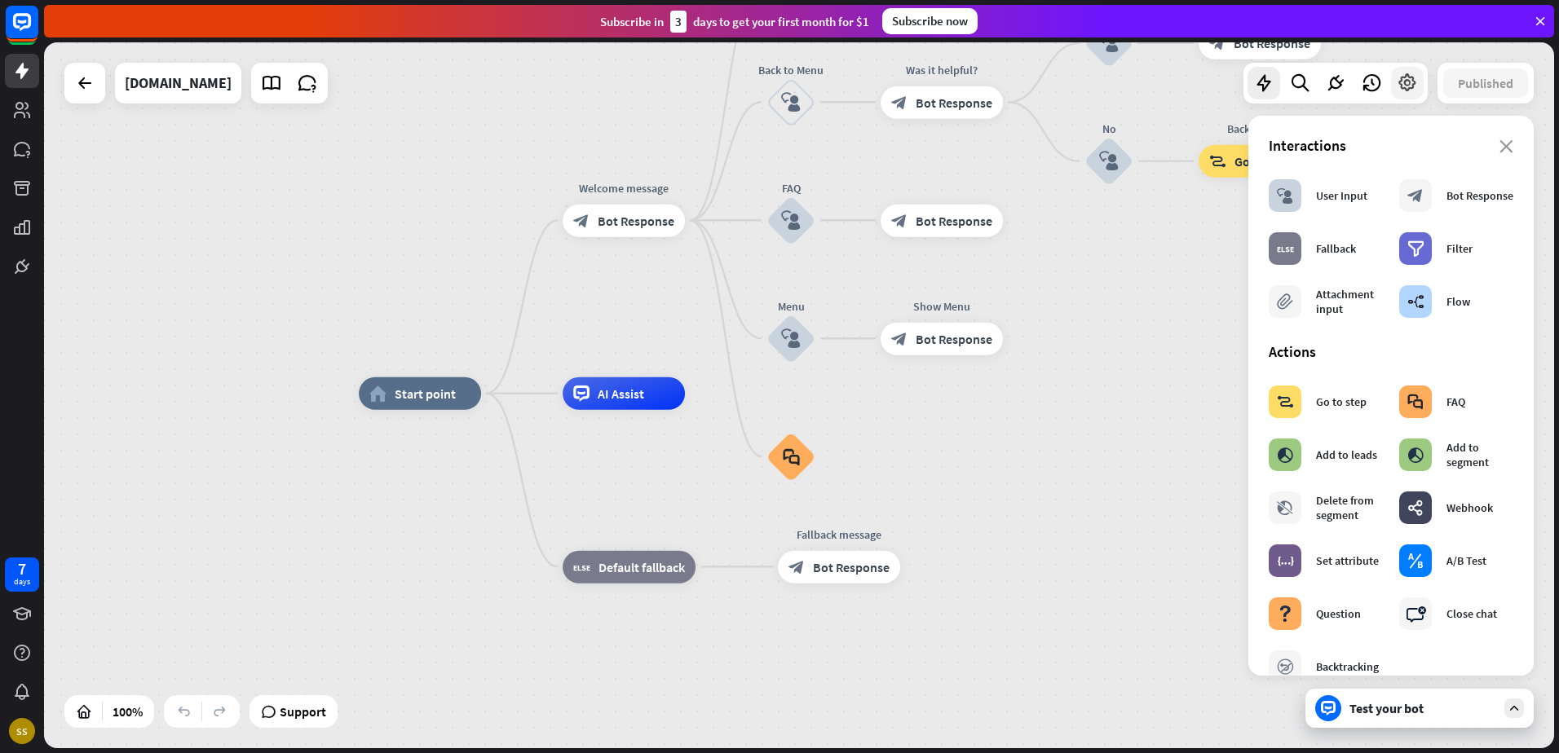
click at [1399, 86] on icon at bounding box center [1407, 83] width 21 height 21
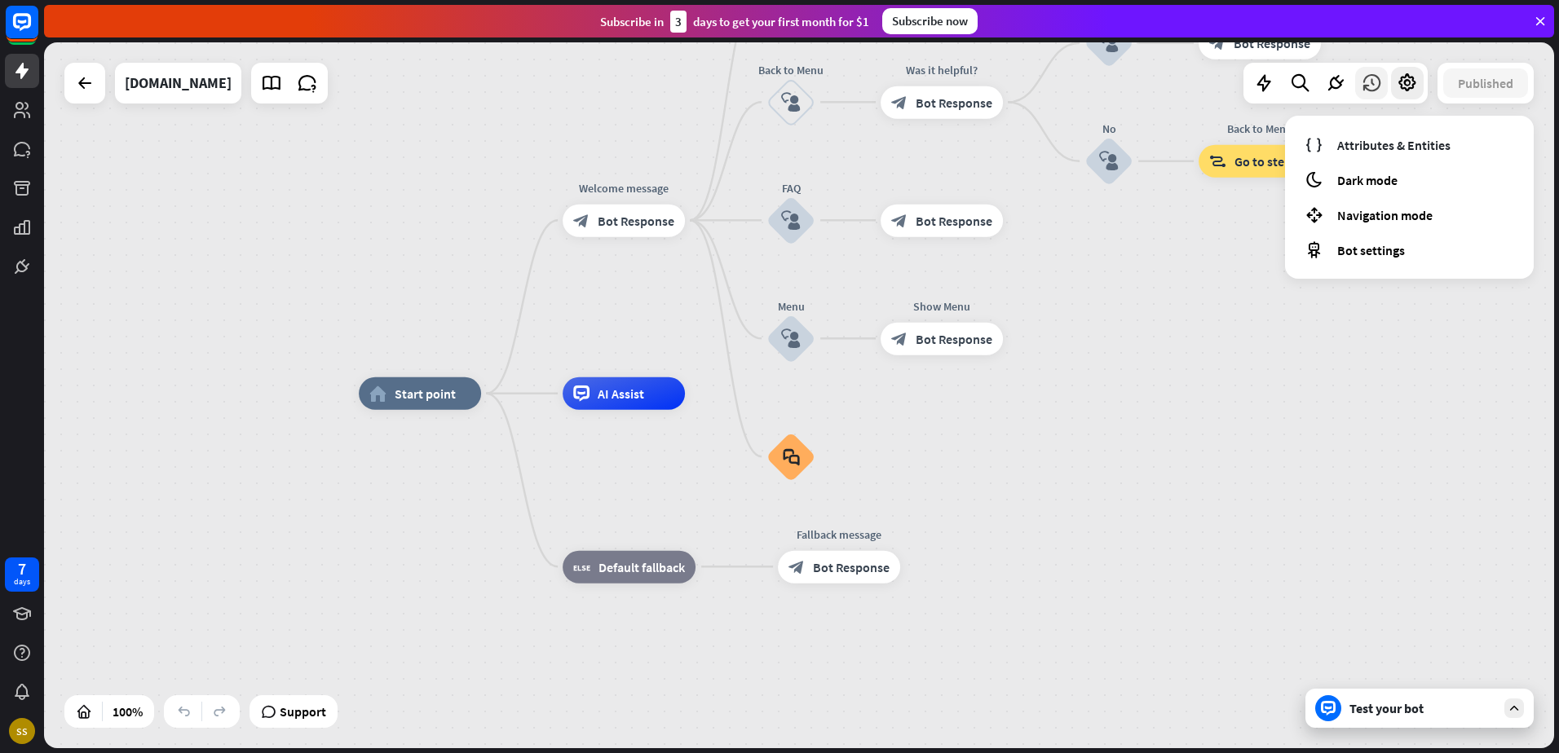
click at [1367, 80] on icon at bounding box center [1371, 83] width 21 height 21
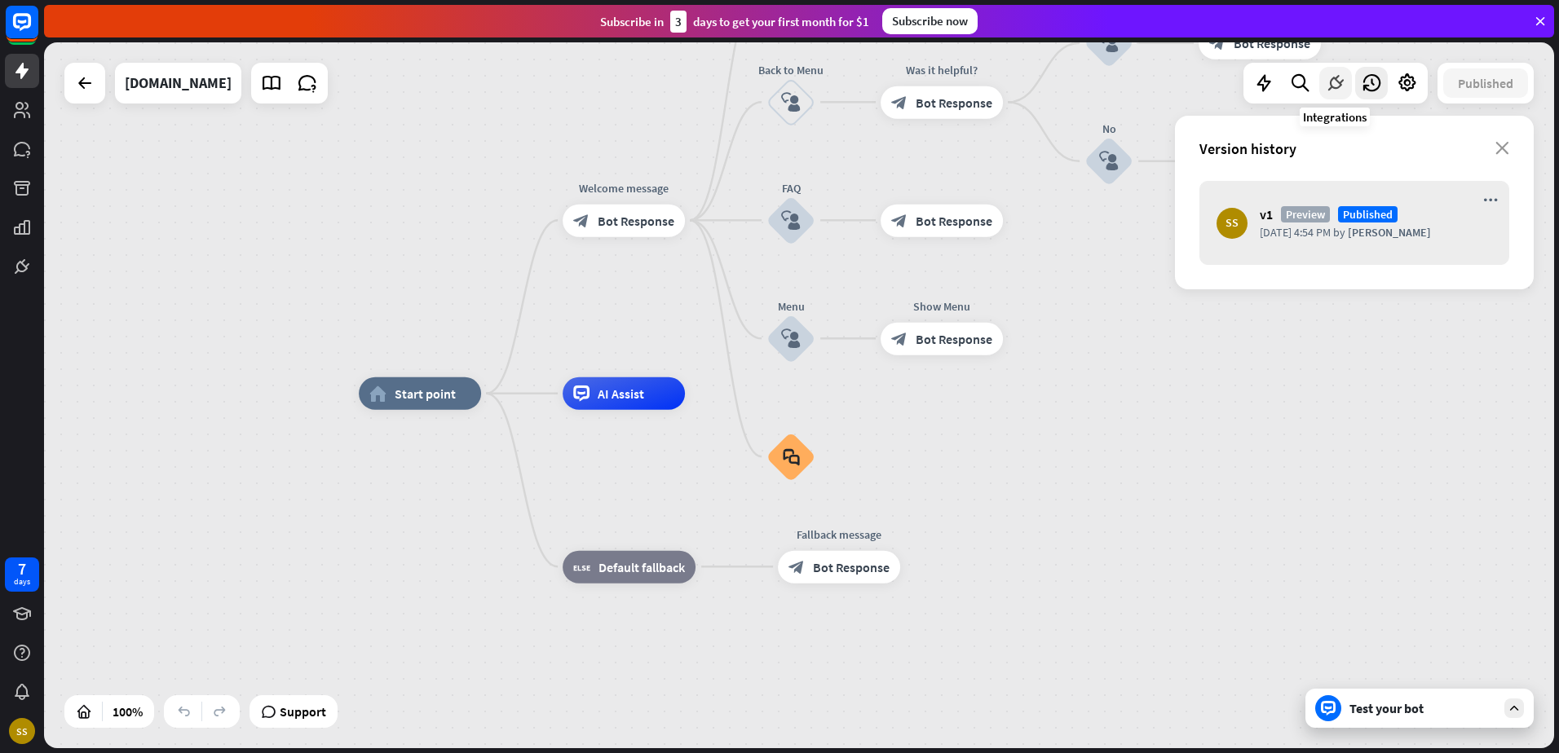
click at [1331, 86] on icon at bounding box center [1335, 83] width 21 height 21
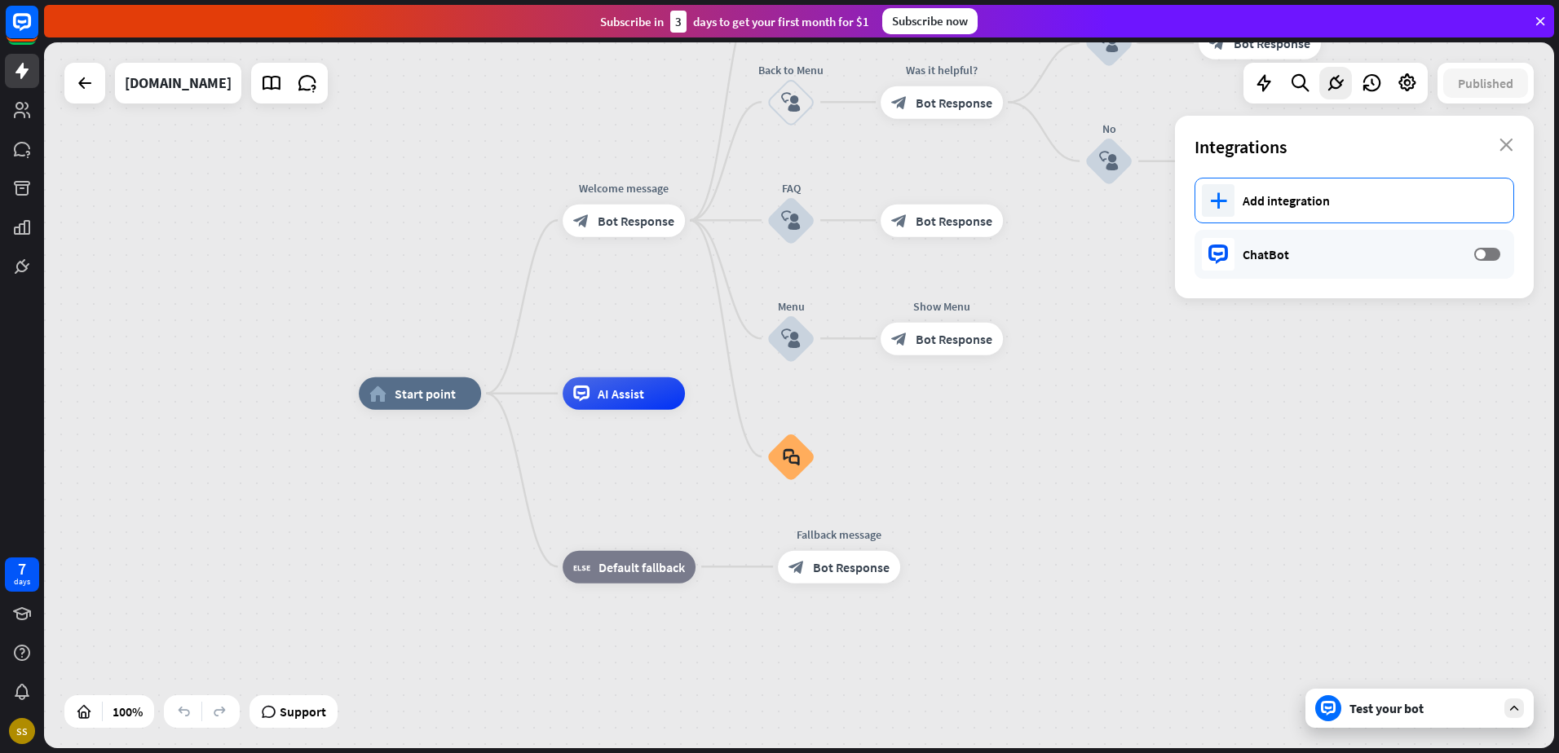
click at [1328, 198] on div "Add integration" at bounding box center [1370, 200] width 254 height 16
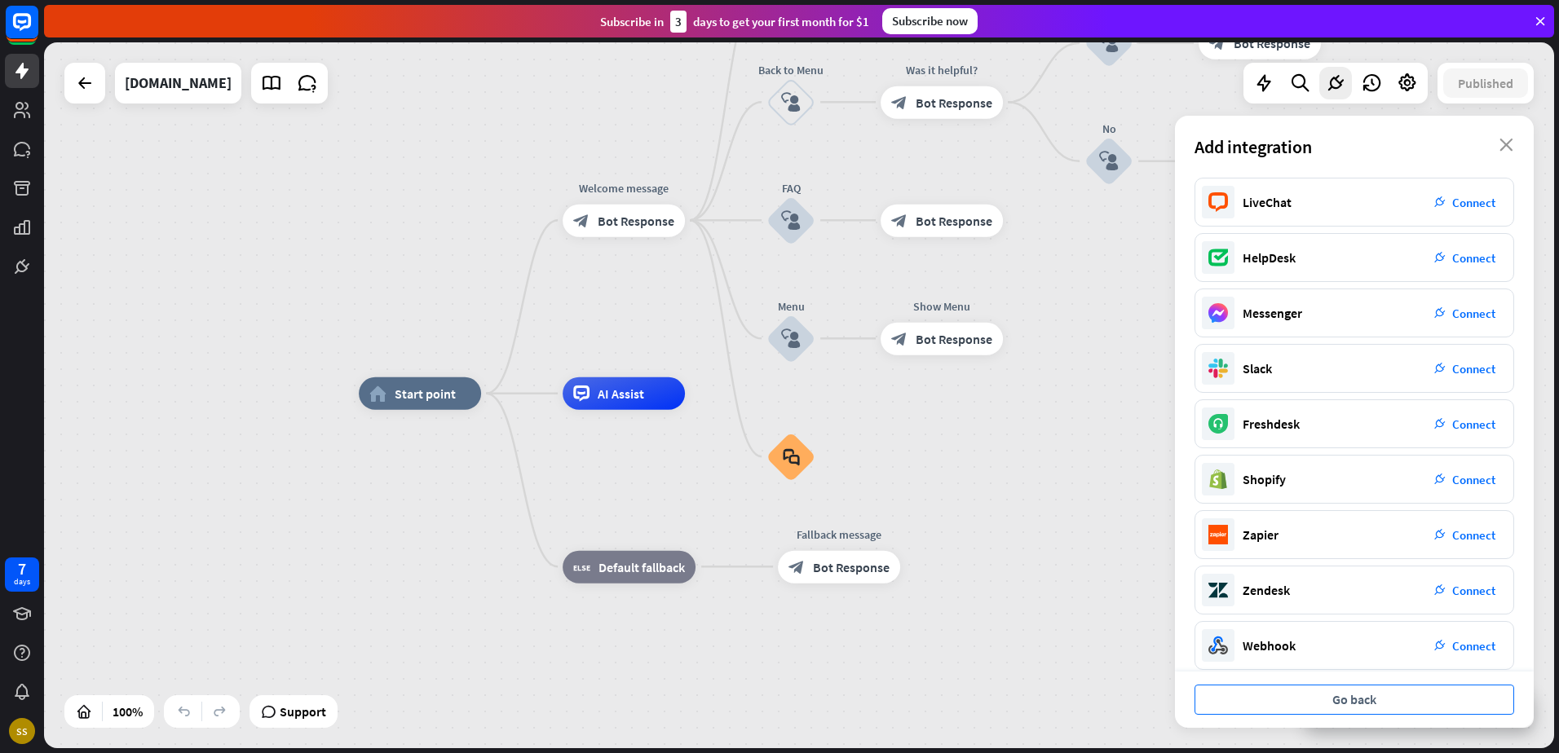
click at [1309, 710] on button "Go back" at bounding box center [1354, 700] width 320 height 30
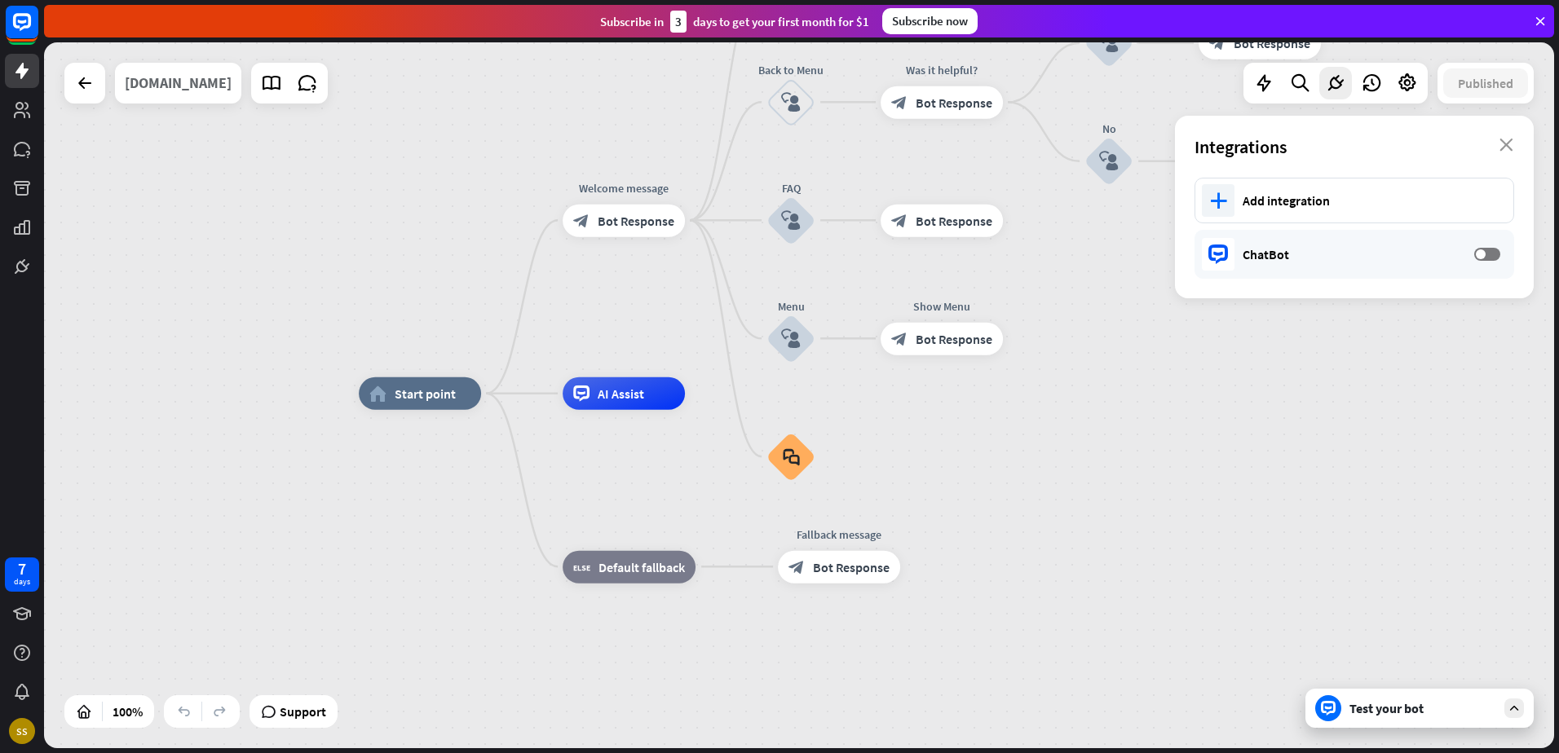
click at [164, 73] on div "[DOMAIN_NAME]" at bounding box center [178, 83] width 107 height 41
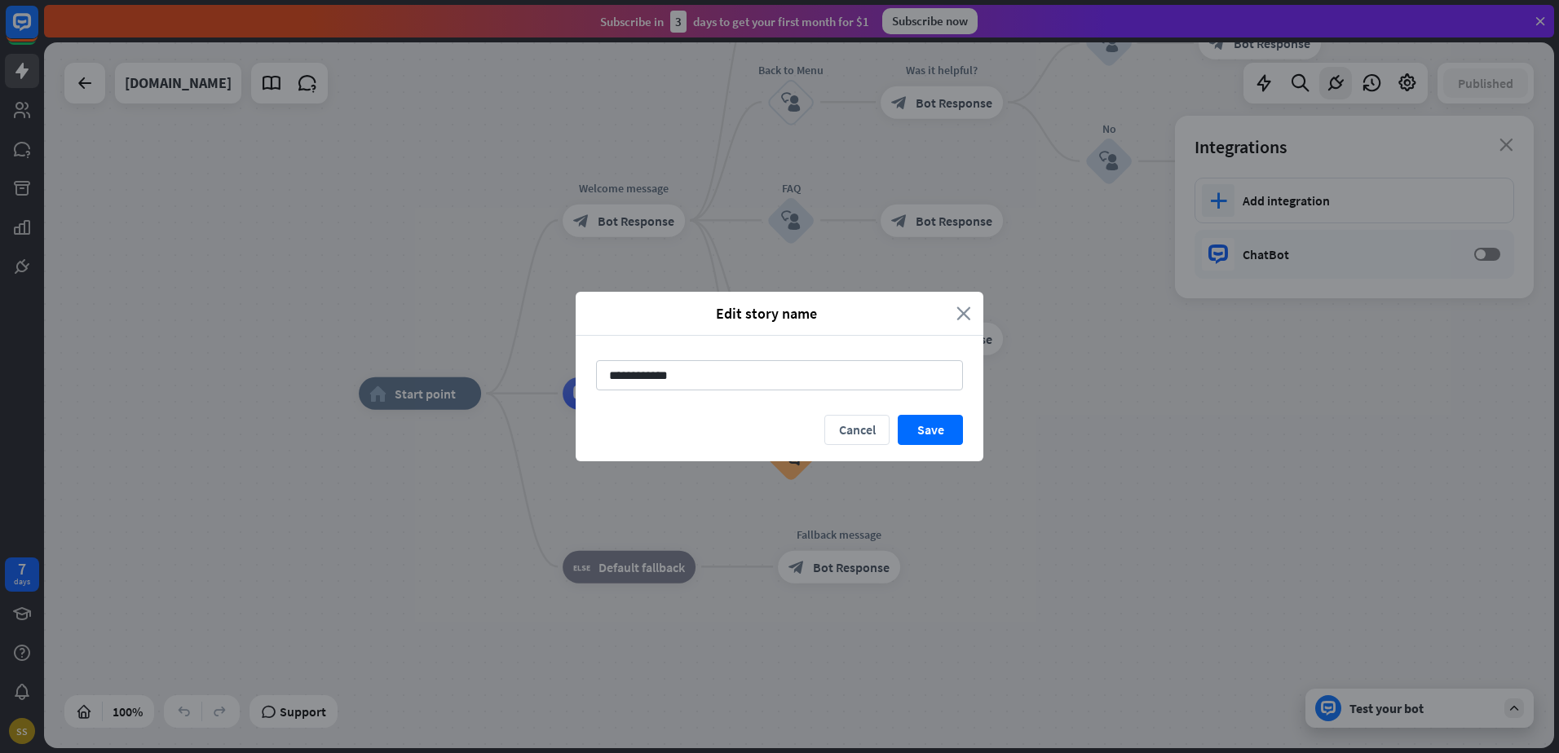
click at [967, 310] on icon "close" at bounding box center [963, 313] width 15 height 19
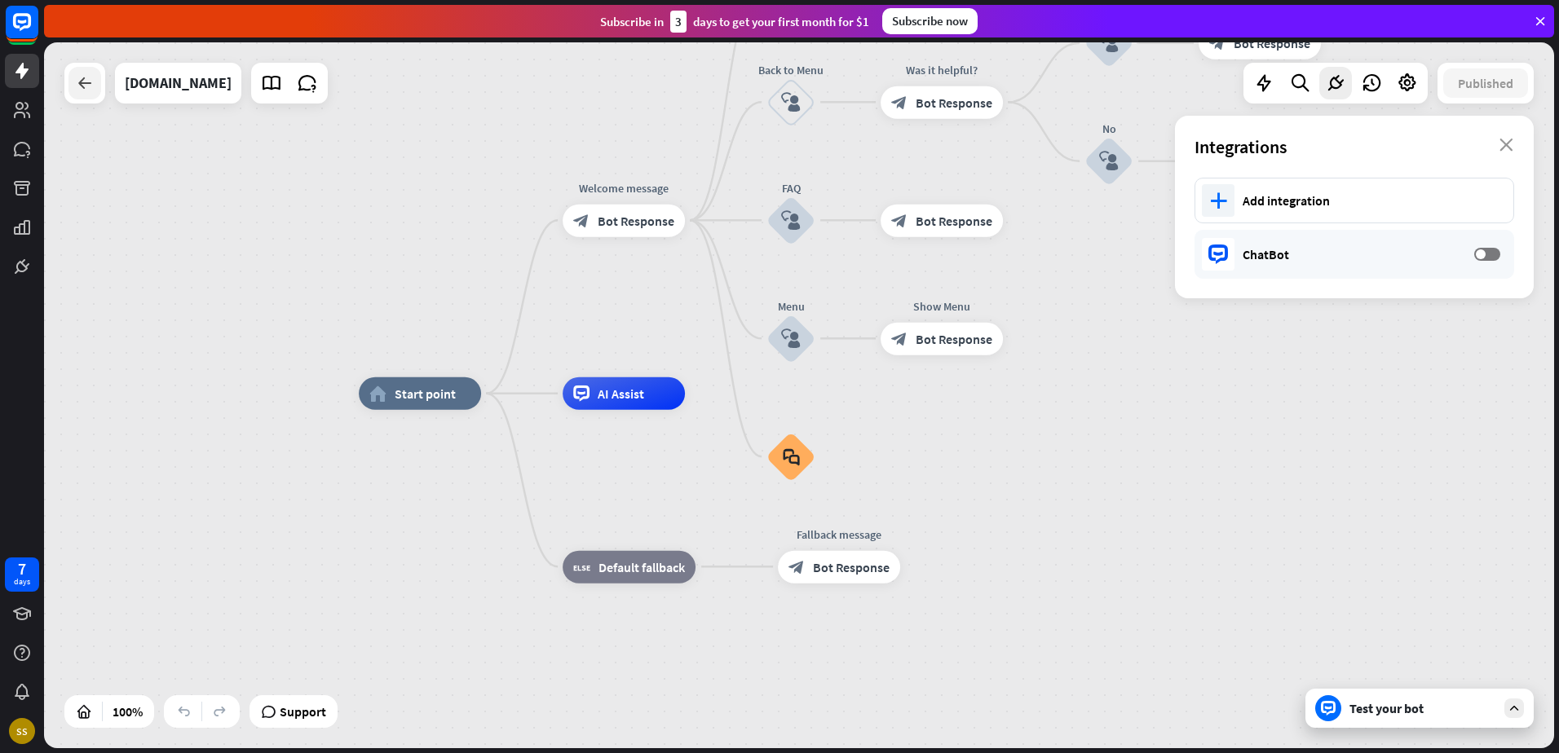
click at [84, 86] on icon at bounding box center [85, 83] width 20 height 20
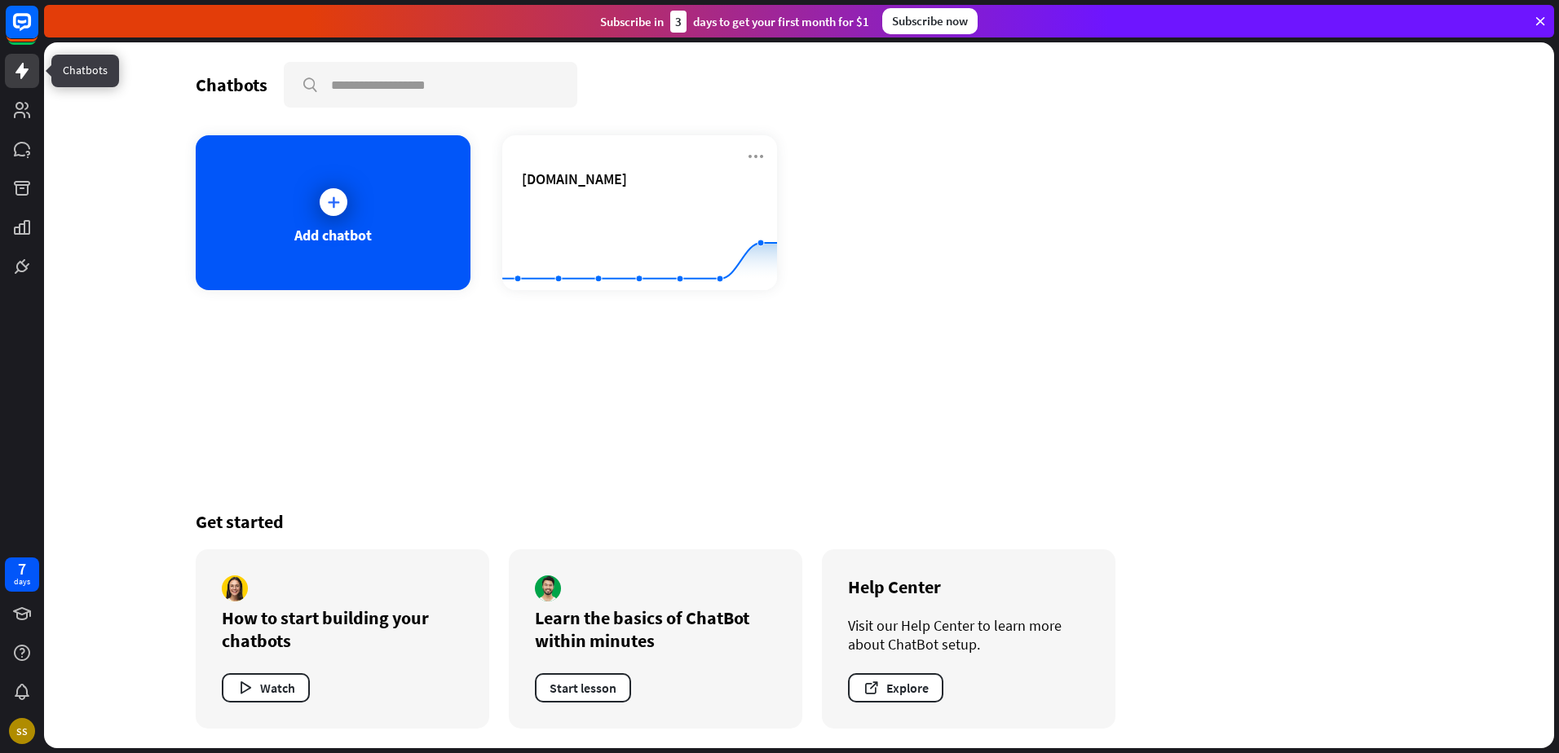
click at [15, 84] on link at bounding box center [22, 71] width 34 height 34
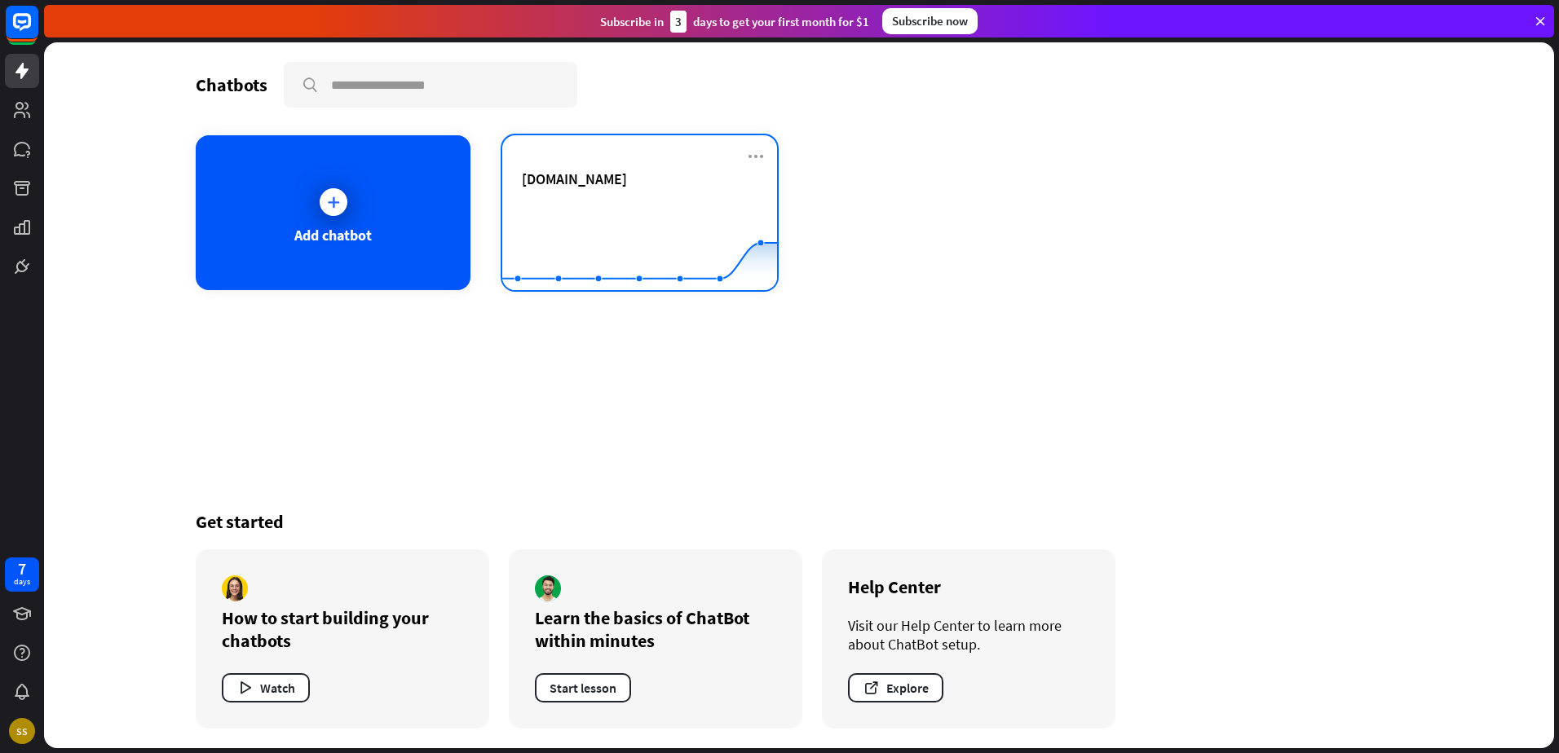
click at [633, 180] on div "[DOMAIN_NAME]" at bounding box center [640, 179] width 236 height 19
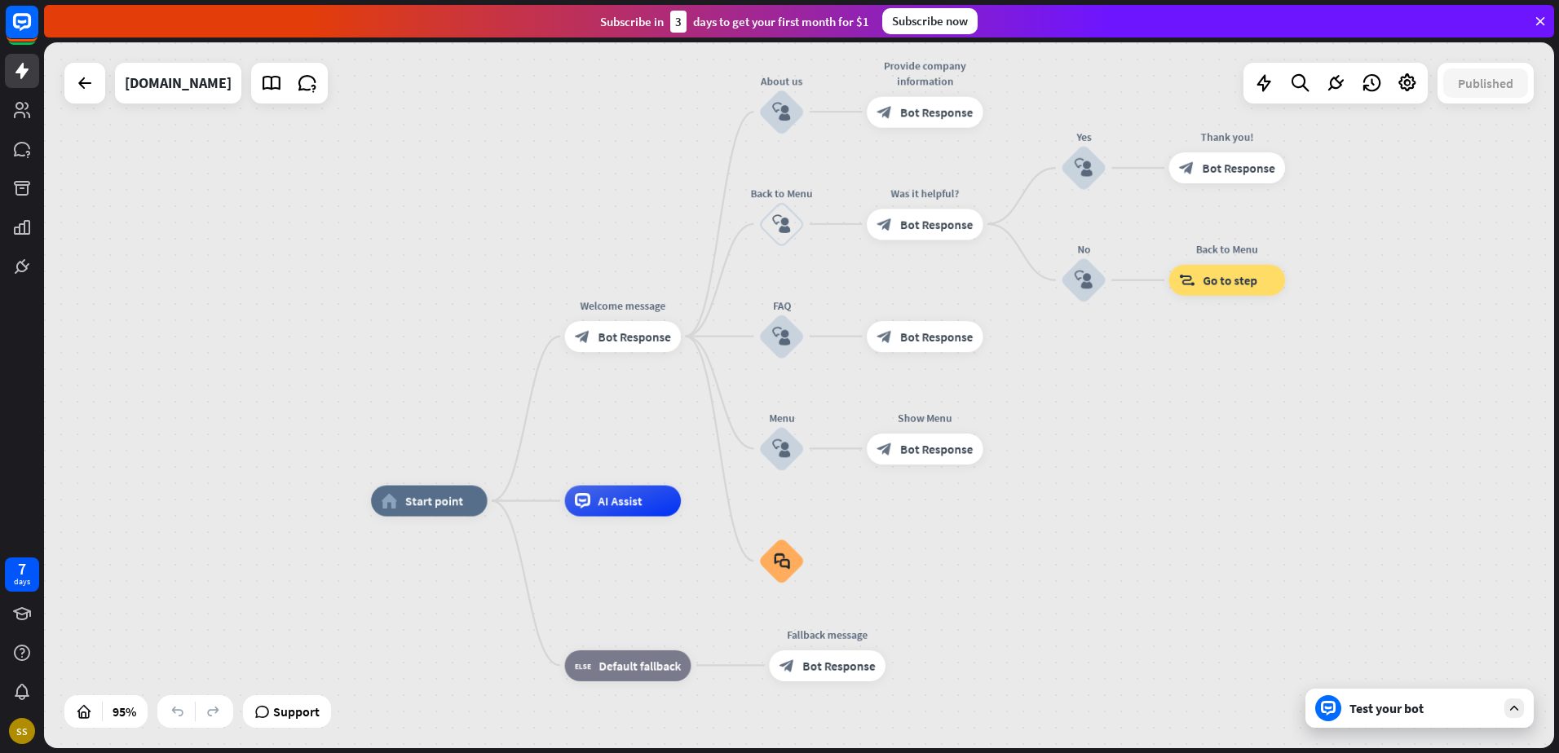
drag, startPoint x: 1095, startPoint y: 340, endPoint x: 1075, endPoint y: 440, distance: 102.2
click at [1075, 440] on div "home_2 Start point Welcome message block_bot_response Bot Response About us blo…" at bounding box center [799, 395] width 1510 height 706
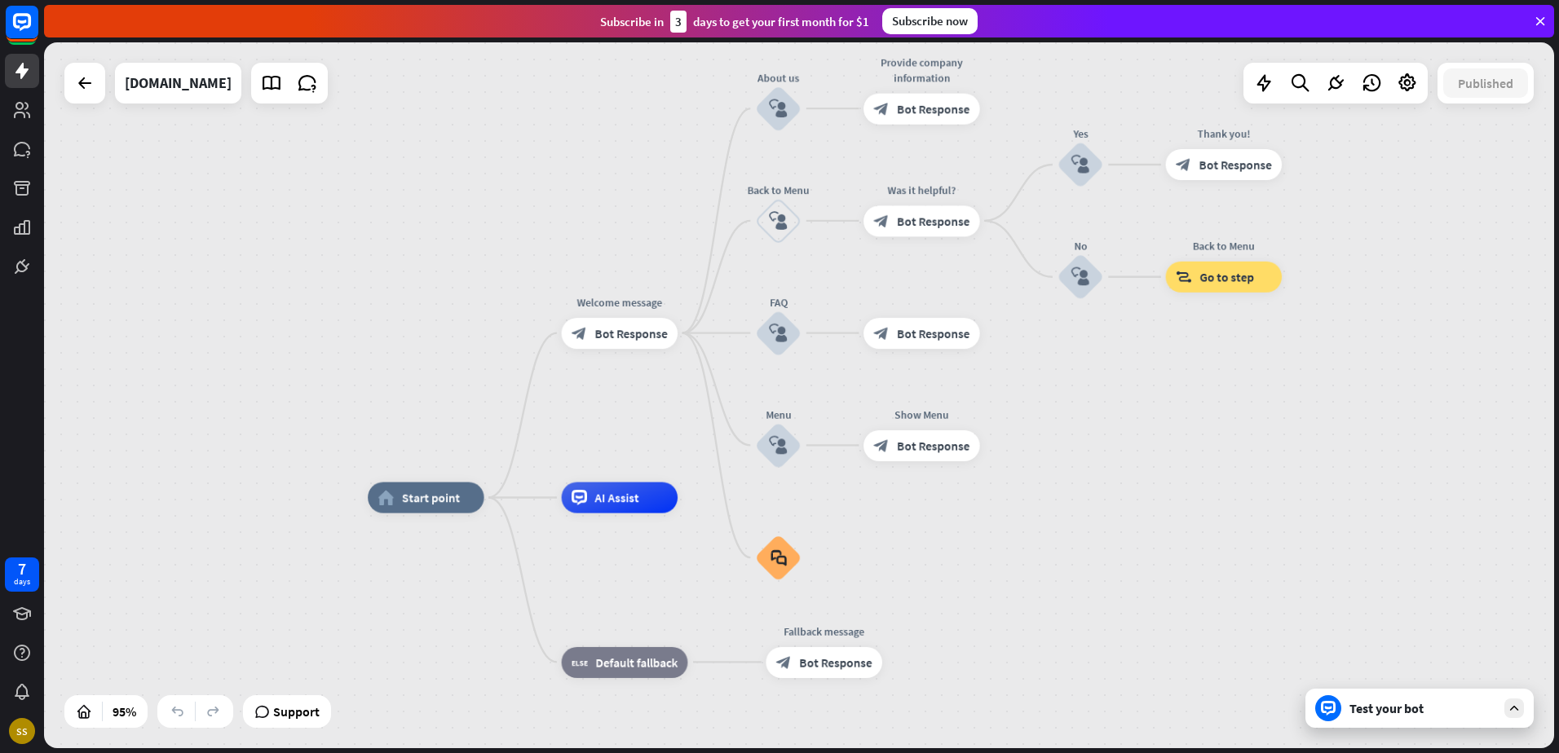
click at [1384, 718] on div "Test your bot" at bounding box center [1419, 708] width 228 height 39
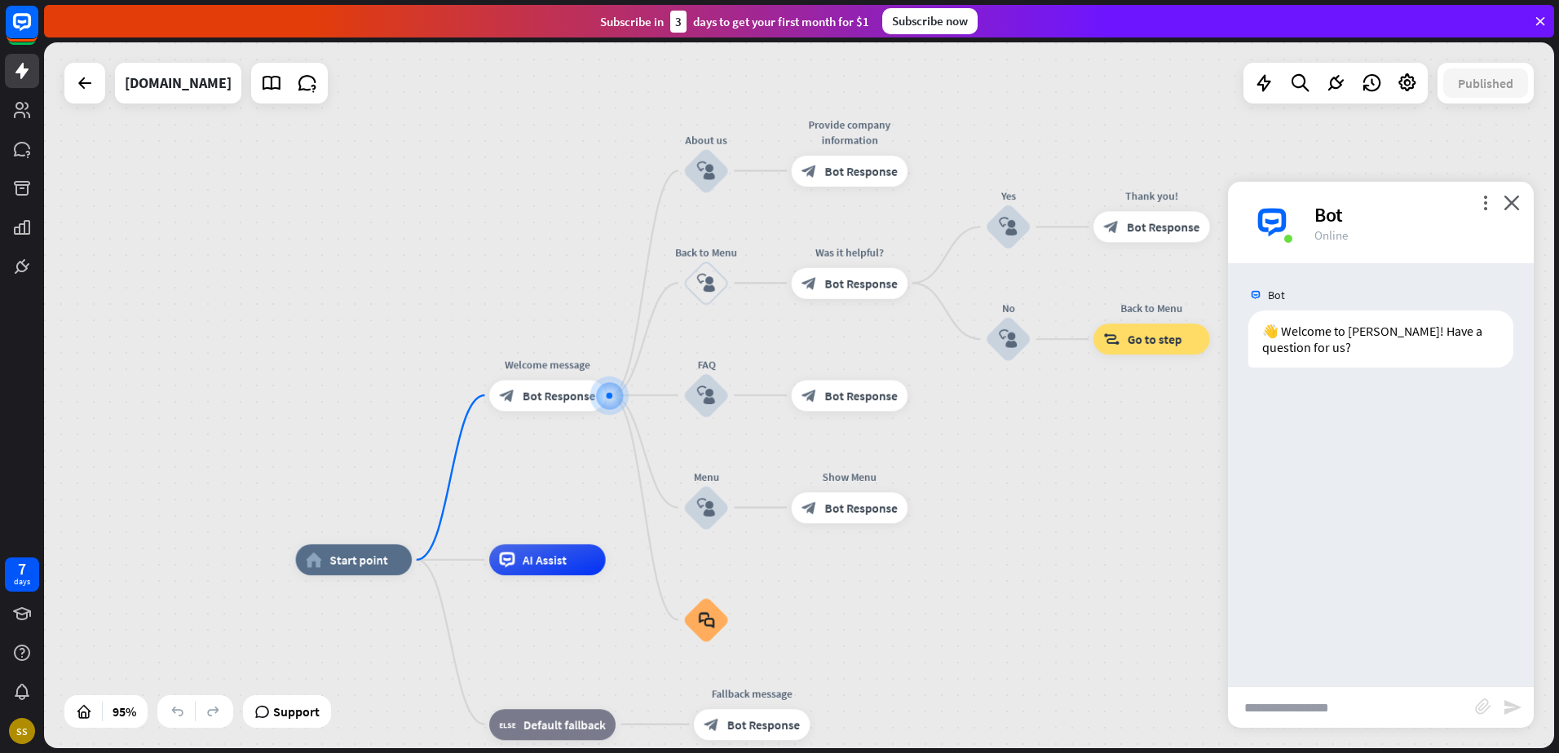
click at [1290, 726] on input "text" at bounding box center [1351, 707] width 247 height 41
click at [1307, 688] on input "text" at bounding box center [1351, 707] width 247 height 41
click at [1511, 201] on icon "close" at bounding box center [1511, 202] width 16 height 15
